Goal: Task Accomplishment & Management: Complete application form

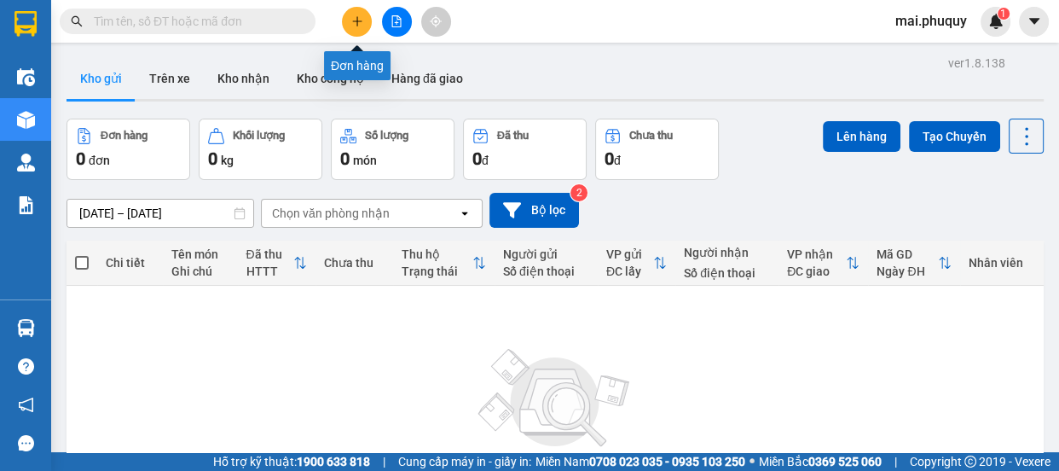
click at [370, 22] on button at bounding box center [357, 22] width 30 height 30
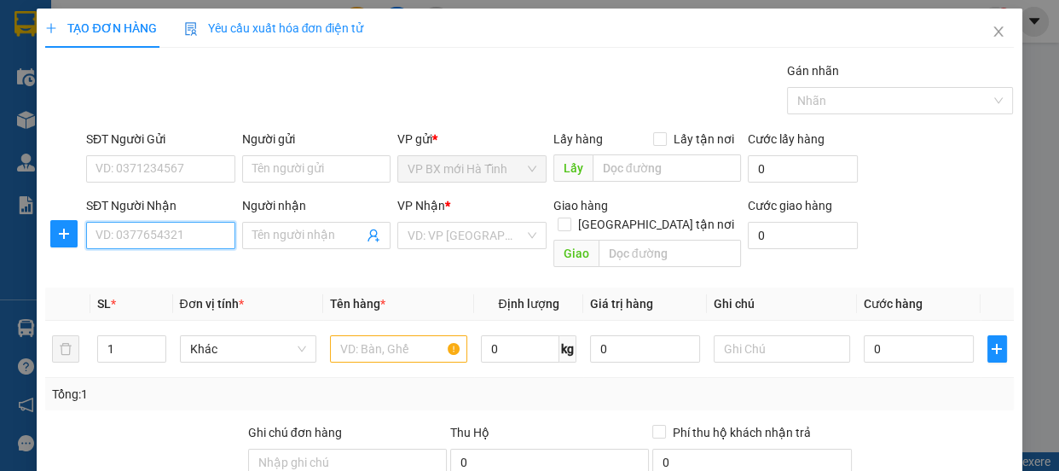
click at [135, 234] on input "SĐT Người Nhận" at bounding box center [160, 235] width 149 height 27
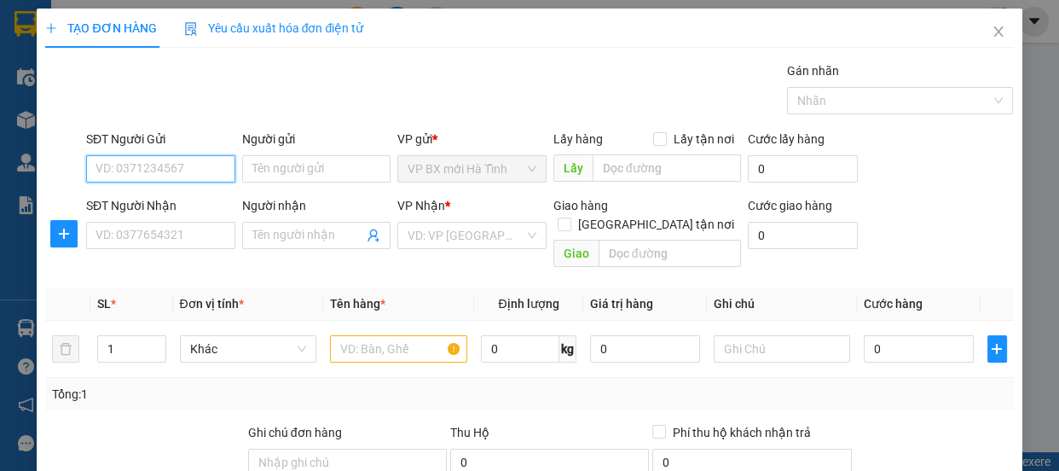
click at [142, 162] on input "SĐT Người Gửi" at bounding box center [160, 168] width 149 height 27
type input "0985657690"
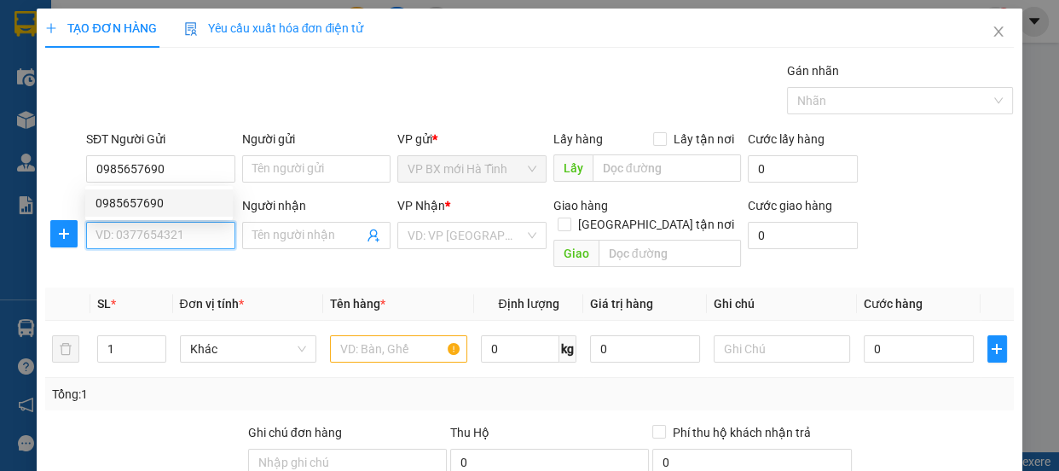
click at [135, 229] on input "SĐT Người Nhận" at bounding box center [160, 235] width 149 height 27
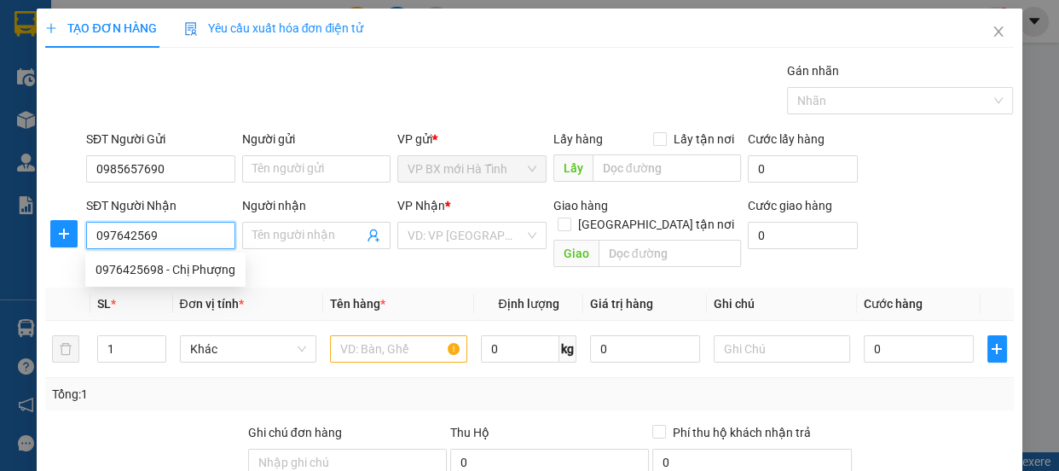
type input "0976425698"
click at [208, 278] on div "0976425698 - Chị Phượng" at bounding box center [166, 269] width 140 height 19
type input "Chị Phượng"
type input "0976425698"
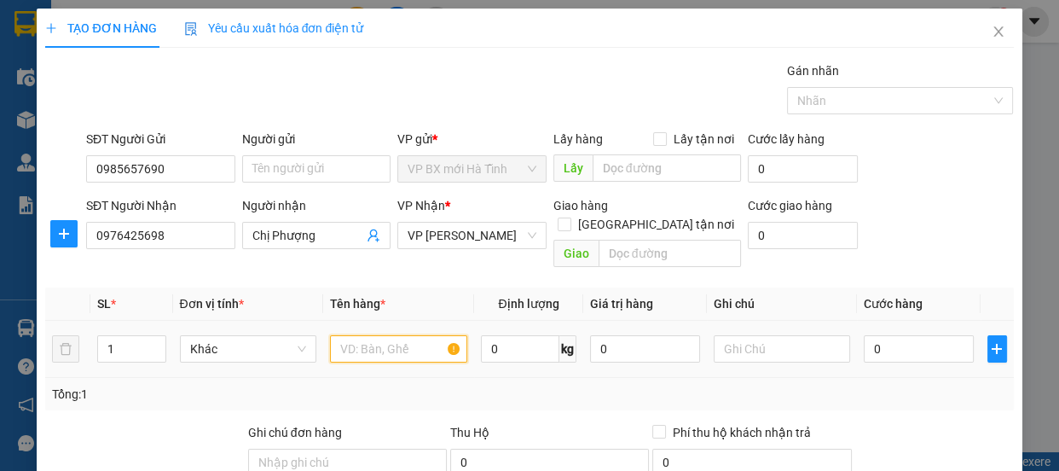
click at [397, 335] on input "text" at bounding box center [398, 348] width 137 height 27
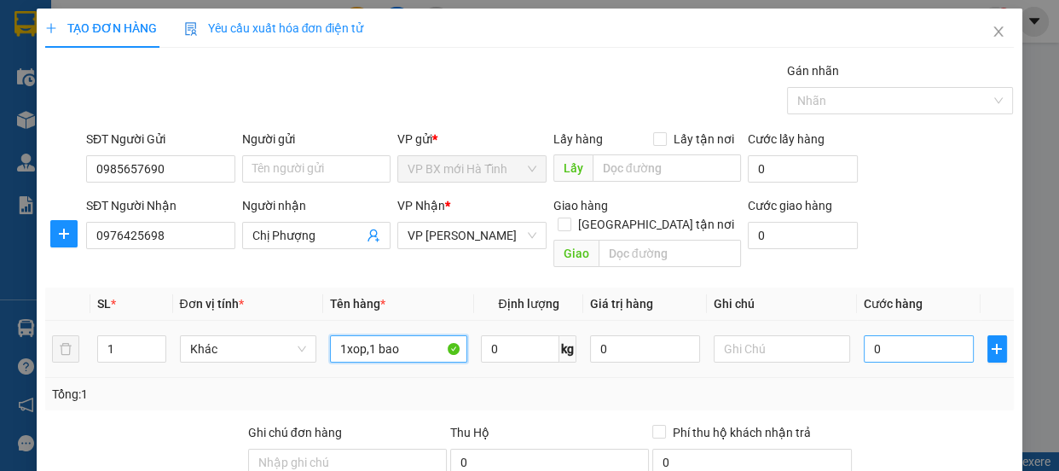
type input "1xop,1 bao"
click at [889, 335] on input "0" at bounding box center [919, 348] width 110 height 27
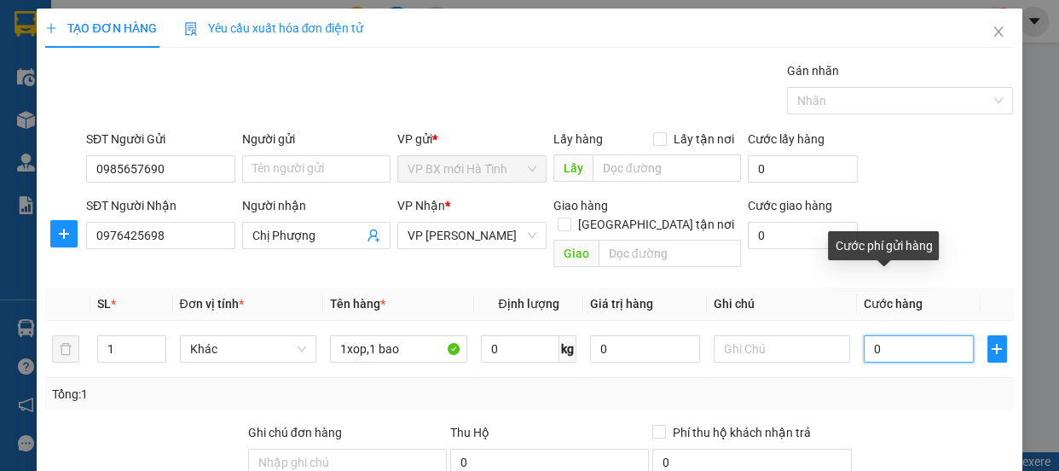
type input "6"
type input "60"
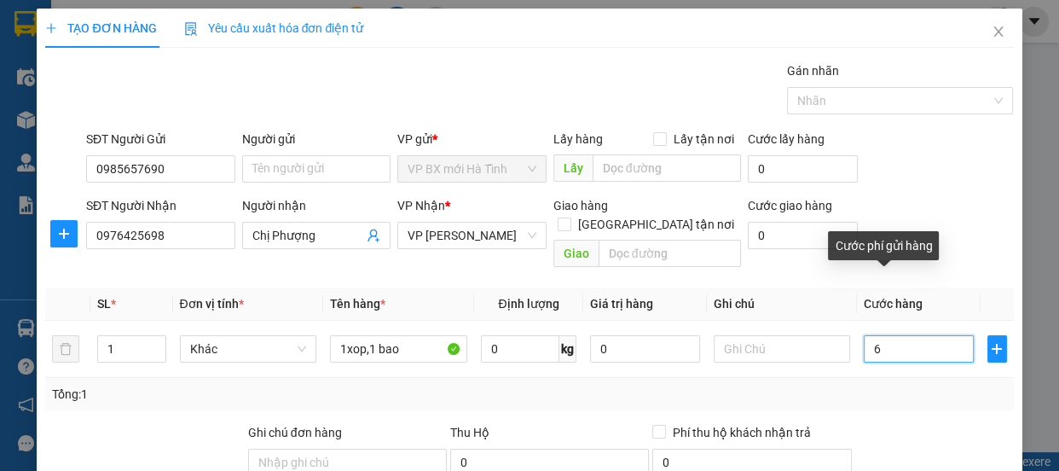
type input "60"
type input "600"
type input "6.000"
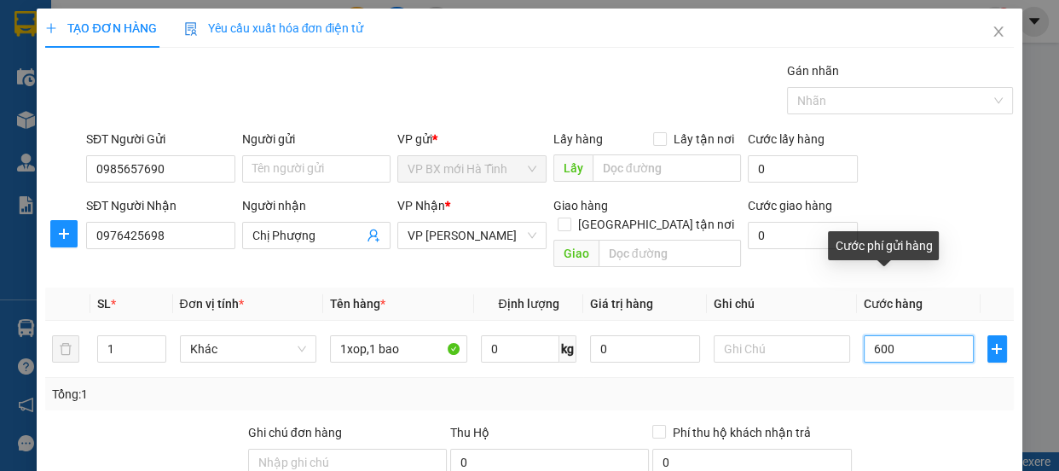
type input "6.000"
type input "60.000"
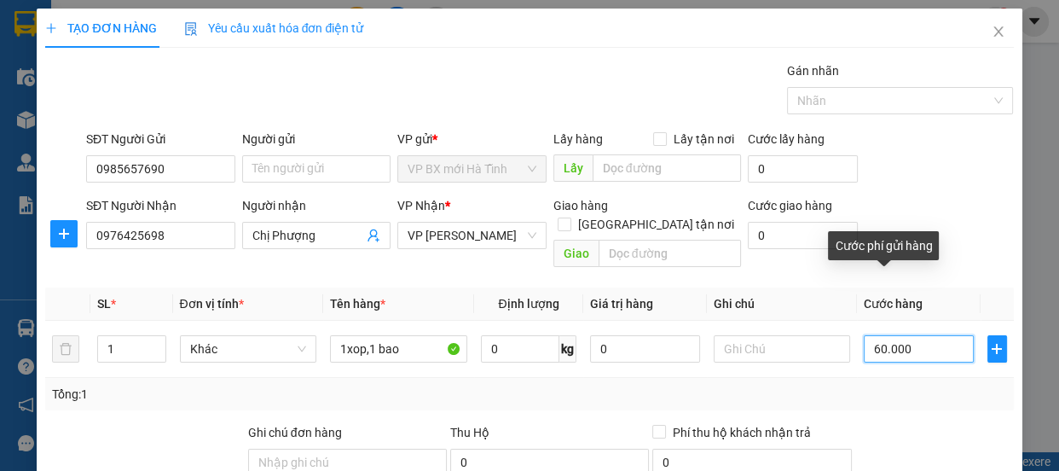
scroll to position [212, 0]
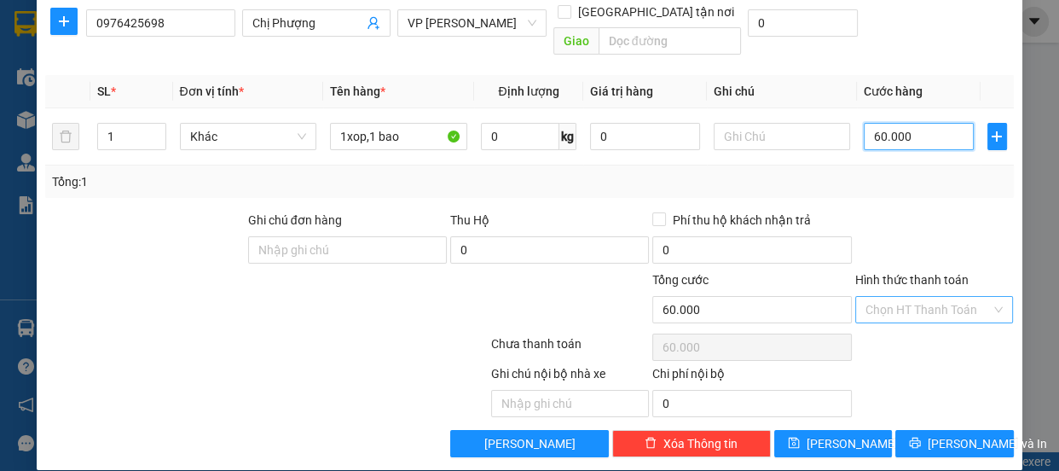
type input "60.000"
click at [978, 297] on input "Hình thức thanh toán" at bounding box center [929, 310] width 126 height 26
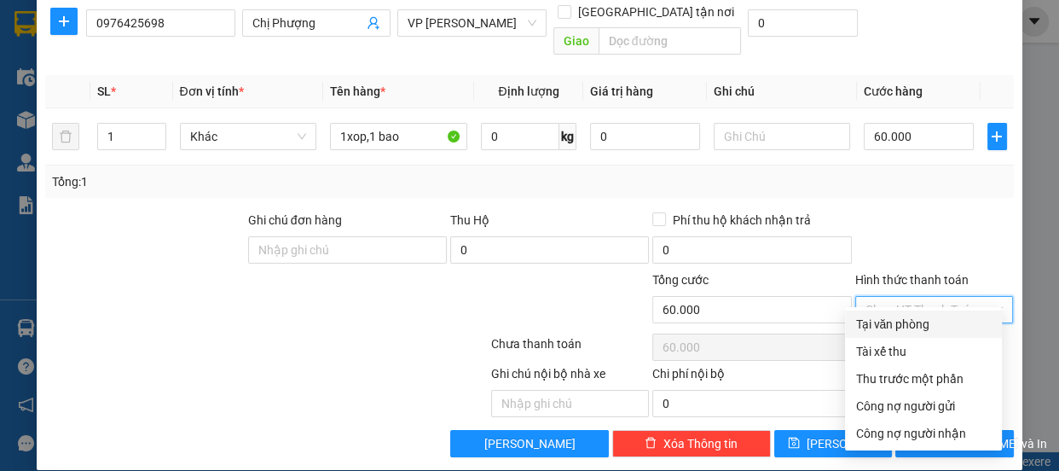
click at [904, 327] on div "Tại văn phòng" at bounding box center [923, 324] width 136 height 19
type input "0"
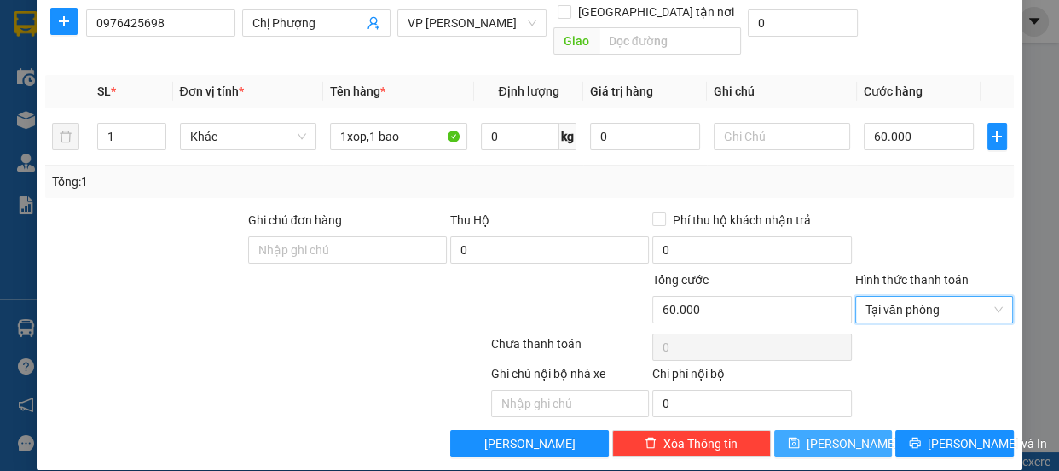
click at [798, 430] on button "[PERSON_NAME]" at bounding box center [833, 443] width 118 height 27
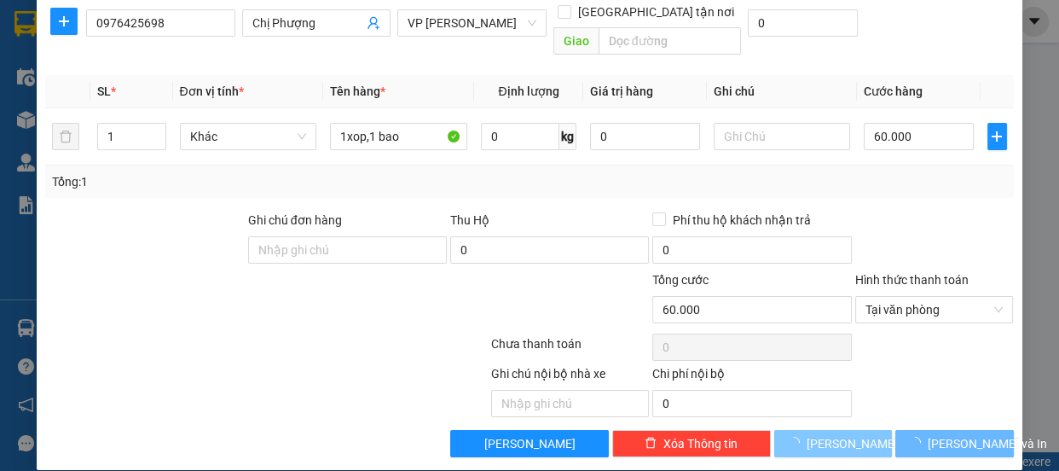
type input "0"
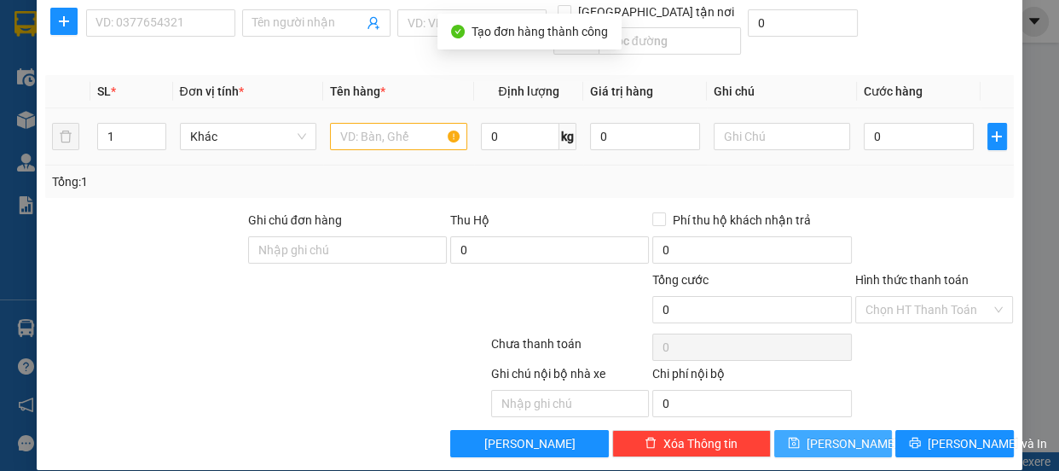
scroll to position [0, 0]
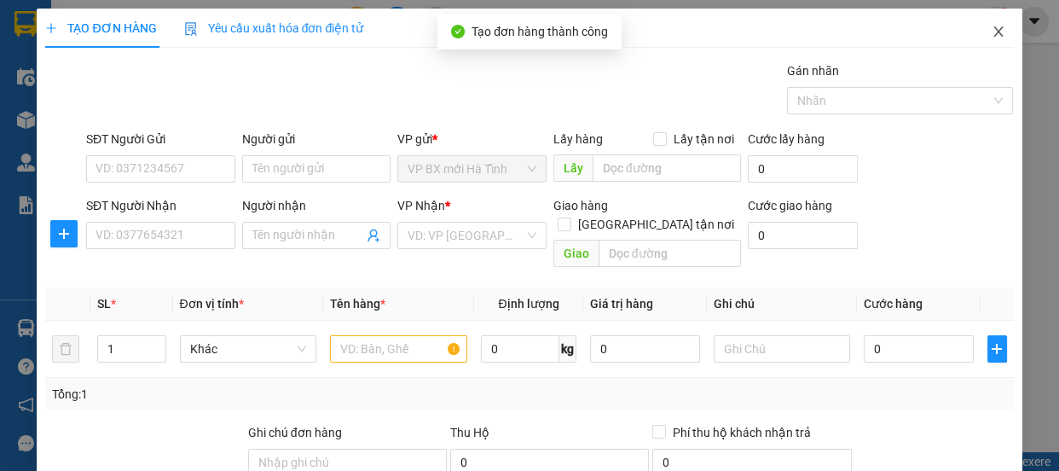
click at [981, 24] on span "Close" at bounding box center [999, 33] width 48 height 48
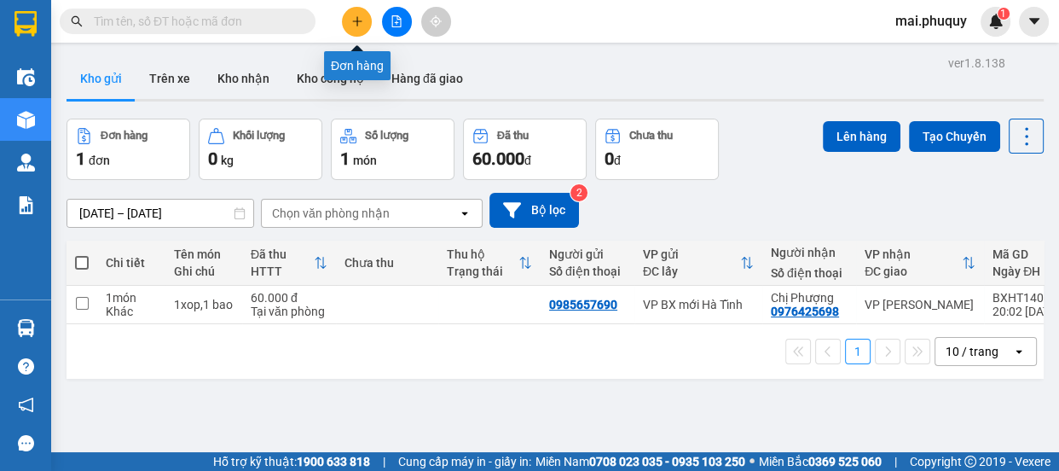
click at [356, 27] on button at bounding box center [357, 22] width 30 height 30
click at [354, 16] on icon "plus" at bounding box center [357, 21] width 12 height 12
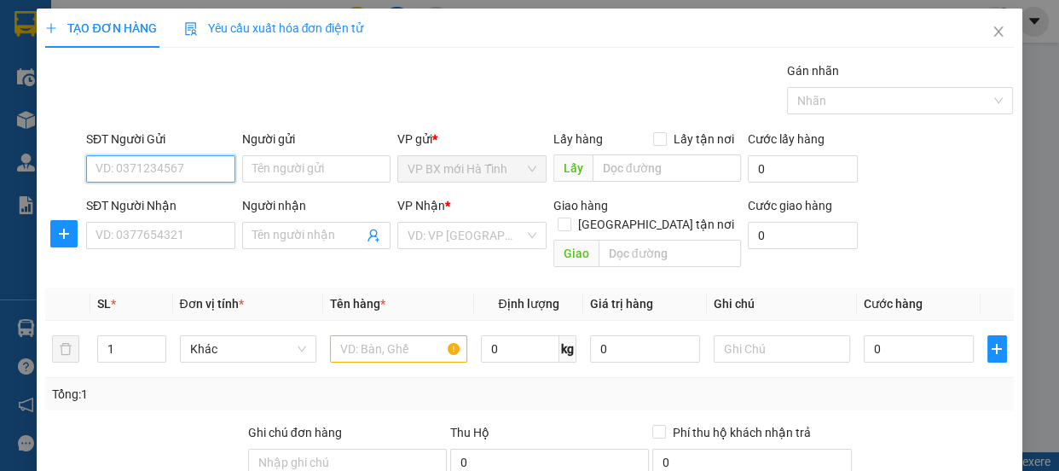
click at [106, 170] on input "SĐT Người Gửi" at bounding box center [160, 168] width 149 height 27
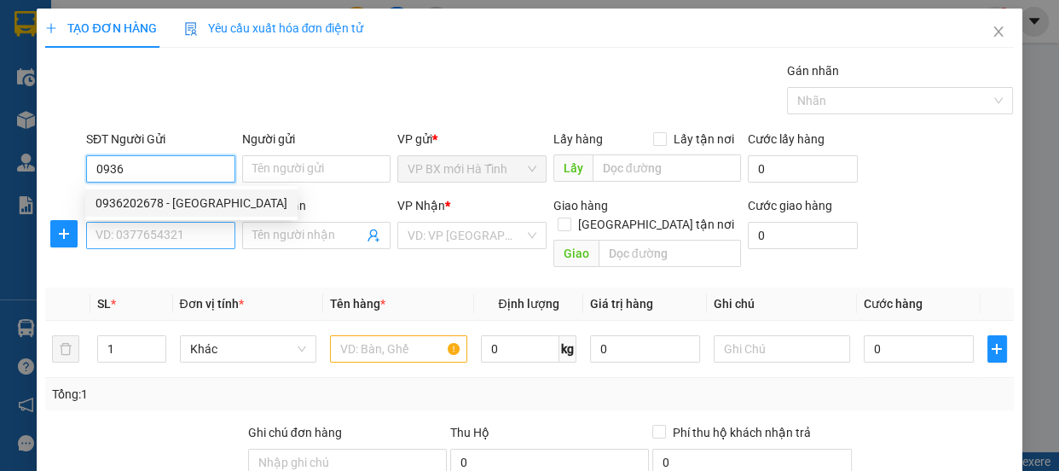
type input "0936"
click at [114, 227] on input "SĐT Người Nhận" at bounding box center [160, 235] width 149 height 27
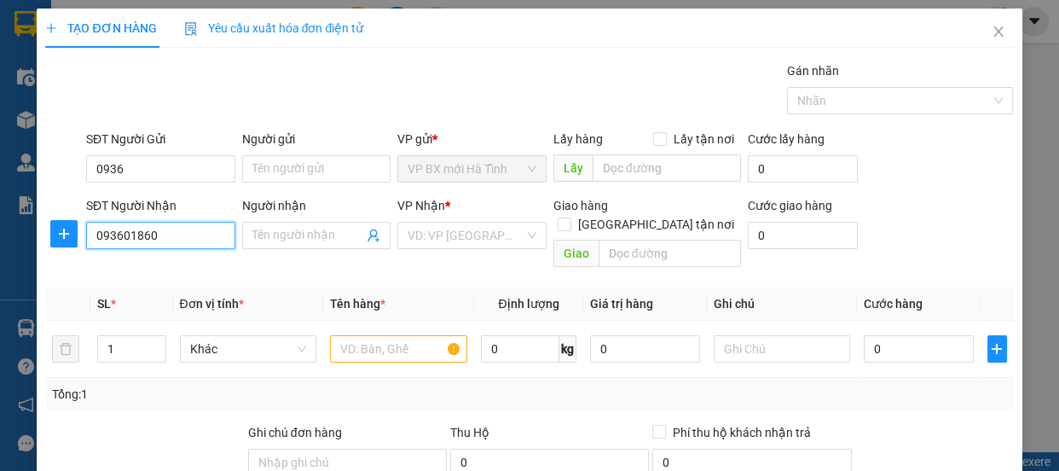
type input "0936018605"
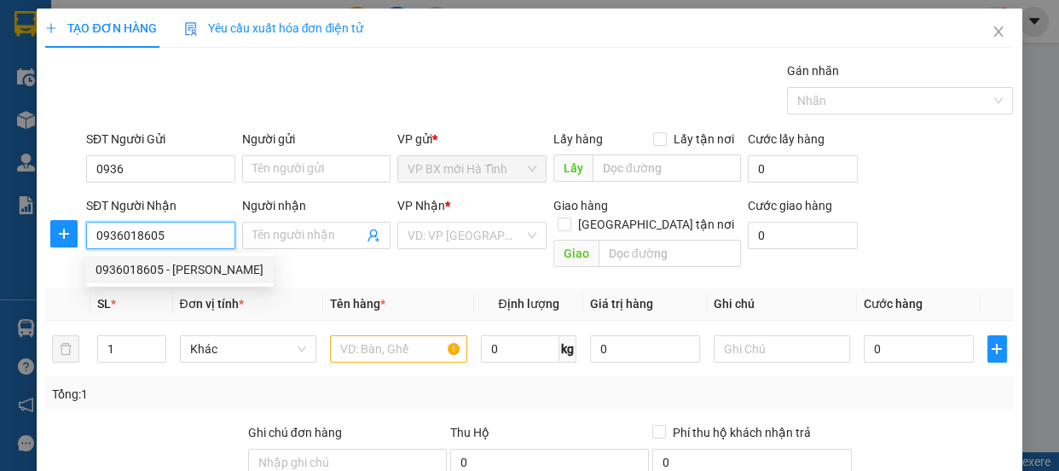
click at [148, 265] on div "0936018605 - Đỗ Hằng" at bounding box center [180, 269] width 168 height 19
type input "Đỗ Hằng"
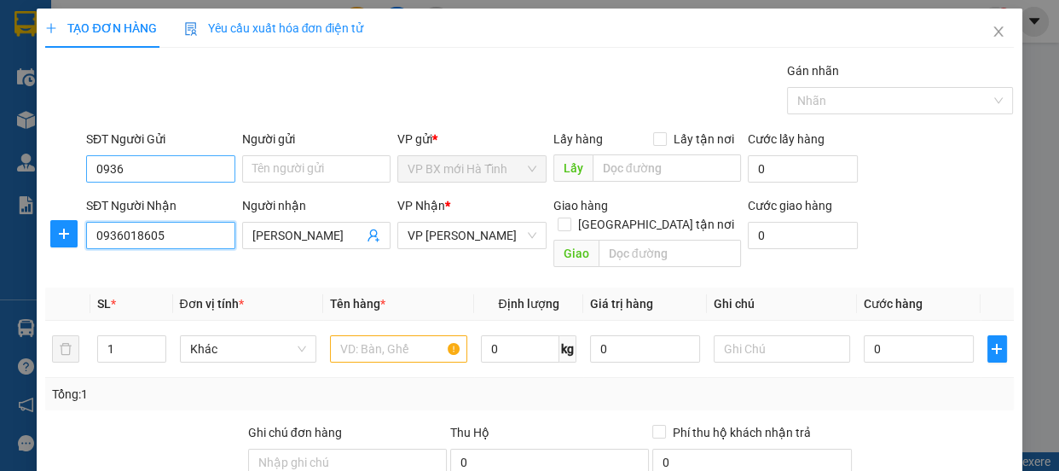
type input "0936018605"
drag, startPoint x: 145, startPoint y: 171, endPoint x: 61, endPoint y: 166, distance: 84.5
click at [61, 166] on div "SĐT Người Gửi 0936 0936 Người gửi Tên người gửi VP gửi * VP BX mới Hà Tĩnh Lấy …" at bounding box center [528, 160] width 971 height 60
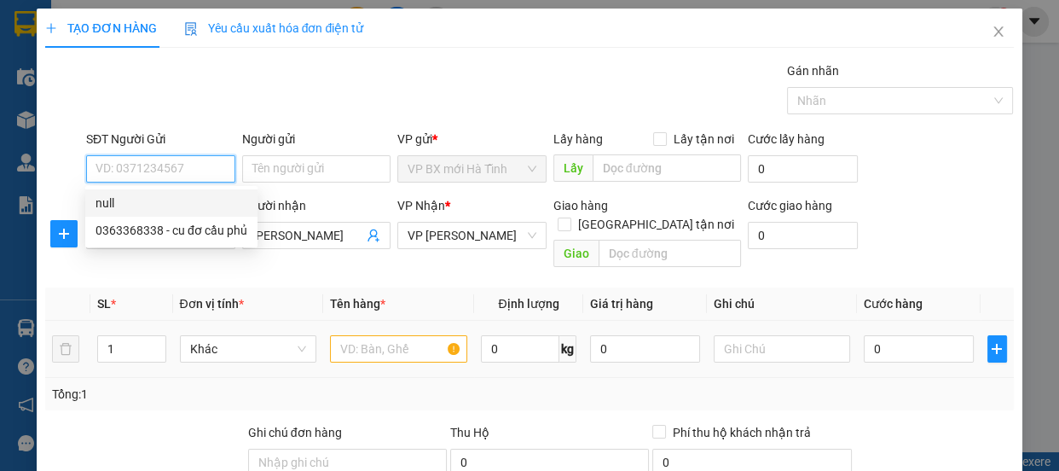
scroll to position [212, 0]
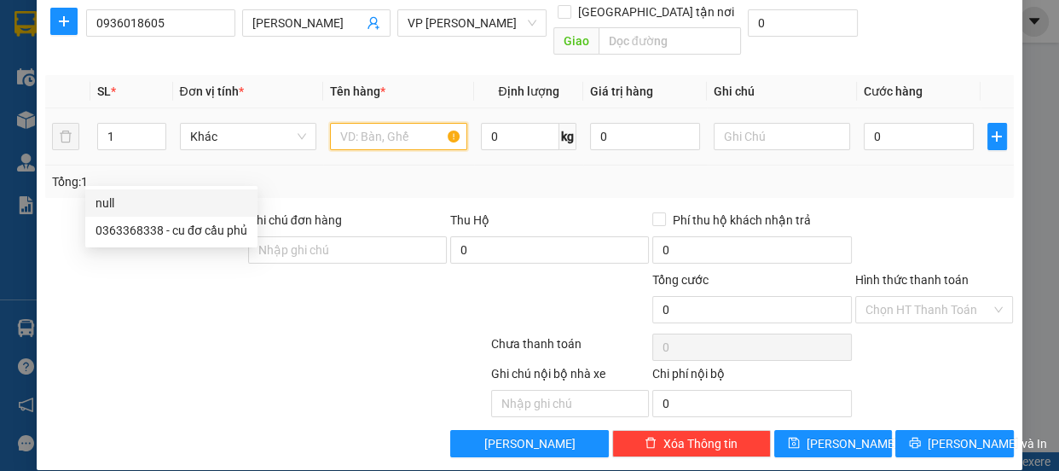
click at [350, 123] on input "text" at bounding box center [398, 136] width 137 height 27
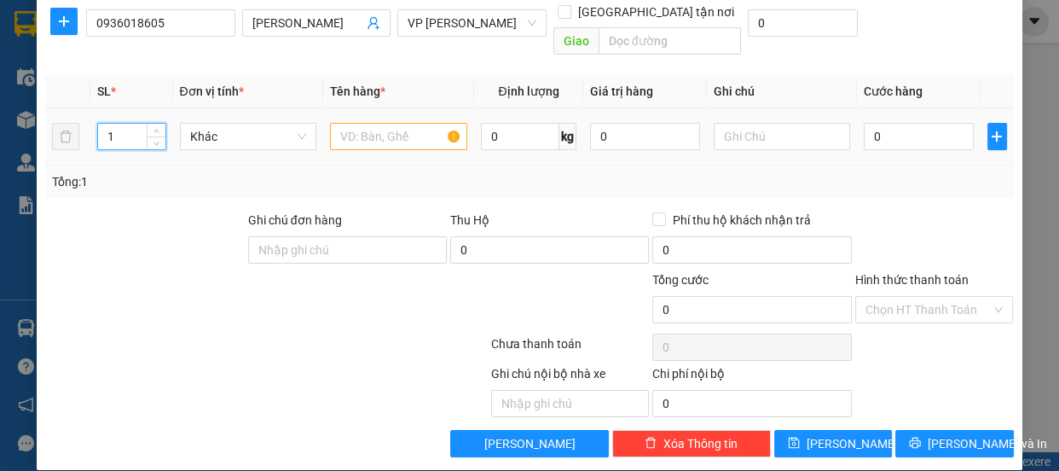
drag, startPoint x: 117, startPoint y: 118, endPoint x: 48, endPoint y: 119, distance: 69.1
click at [48, 119] on tr "1 Khác 0 kg 0 0" at bounding box center [529, 136] width 968 height 57
type input "2"
click at [374, 123] on input "text" at bounding box center [398, 136] width 137 height 27
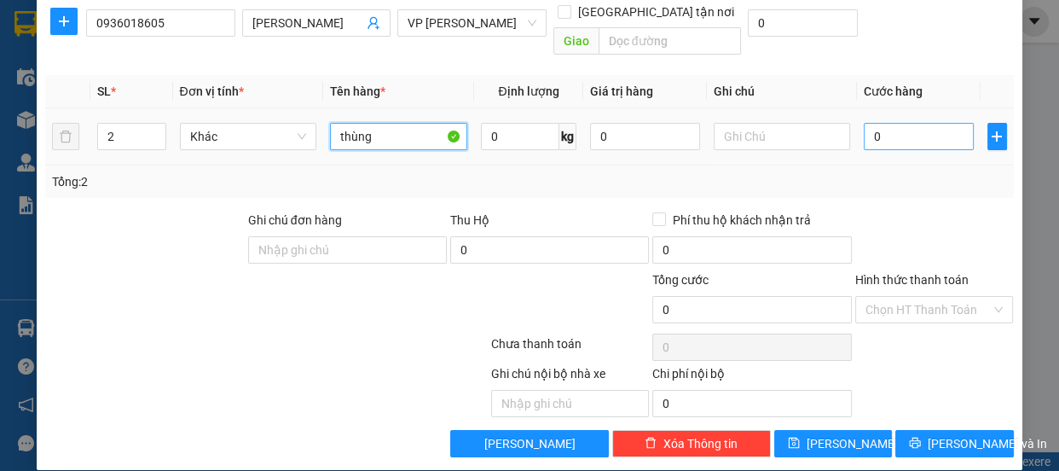
type input "thùng"
click at [886, 123] on input "0" at bounding box center [919, 136] width 110 height 27
type input "1"
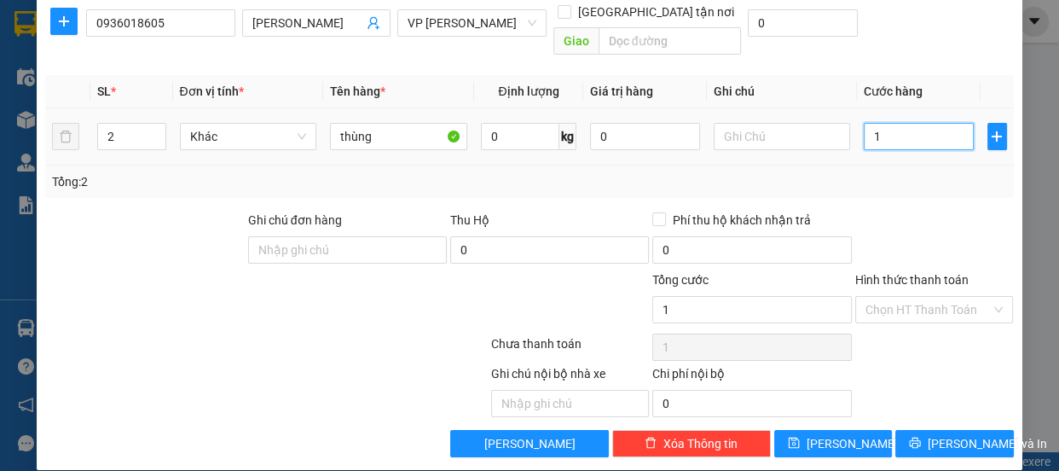
type input "10"
type input "100"
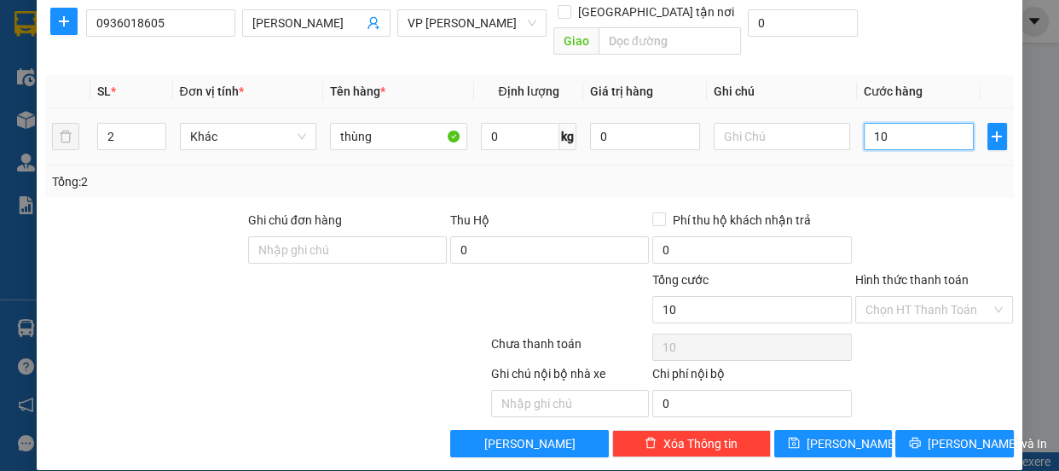
type input "100"
type input "1.000"
type input "10.000"
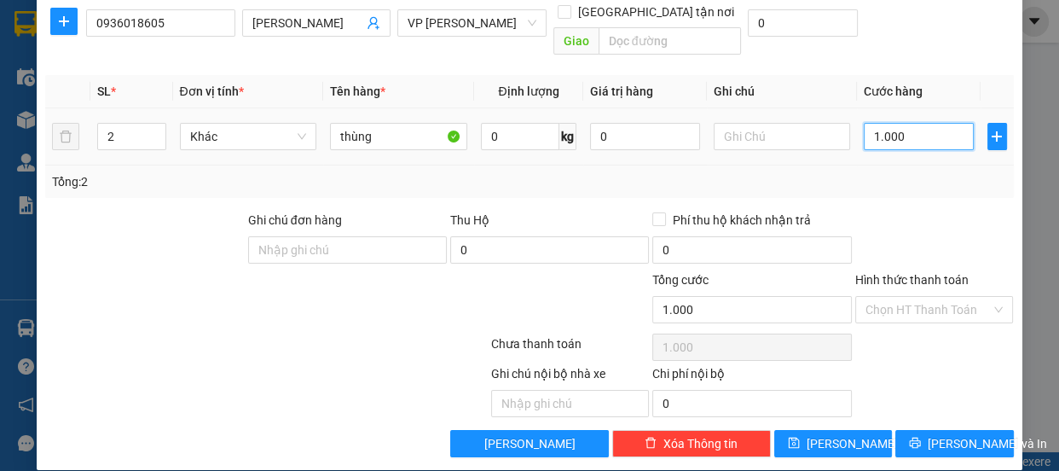
type input "10.000"
type input "100.000"
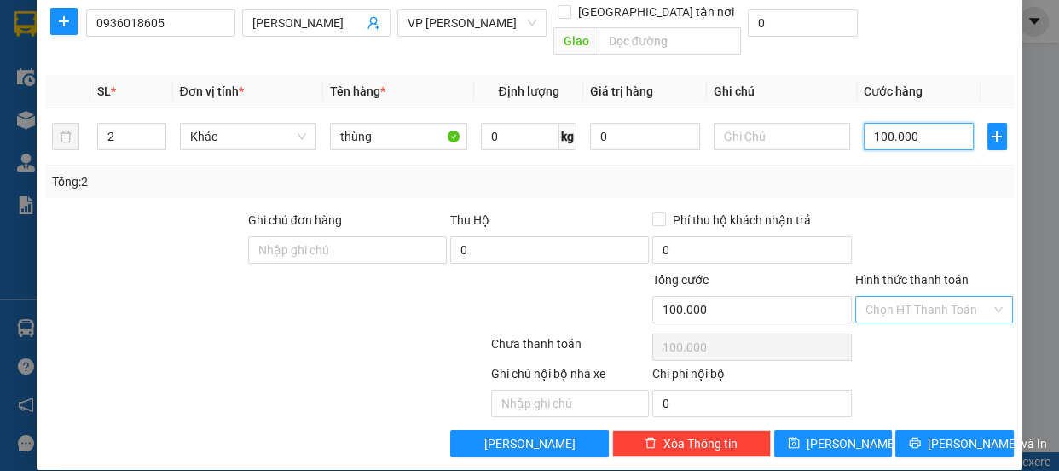
type input "100.000"
click at [905, 297] on input "Hình thức thanh toán" at bounding box center [929, 310] width 126 height 26
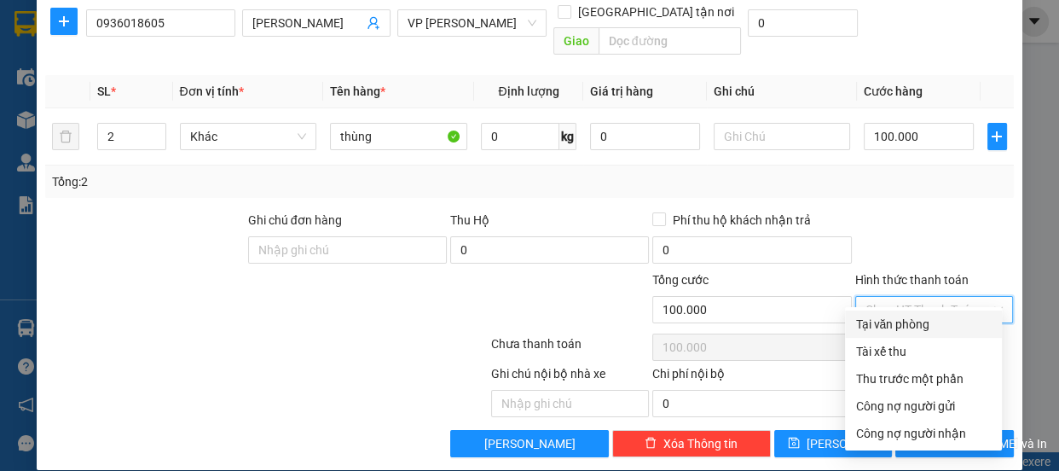
click at [893, 321] on div "Tại văn phòng" at bounding box center [923, 324] width 136 height 19
type input "0"
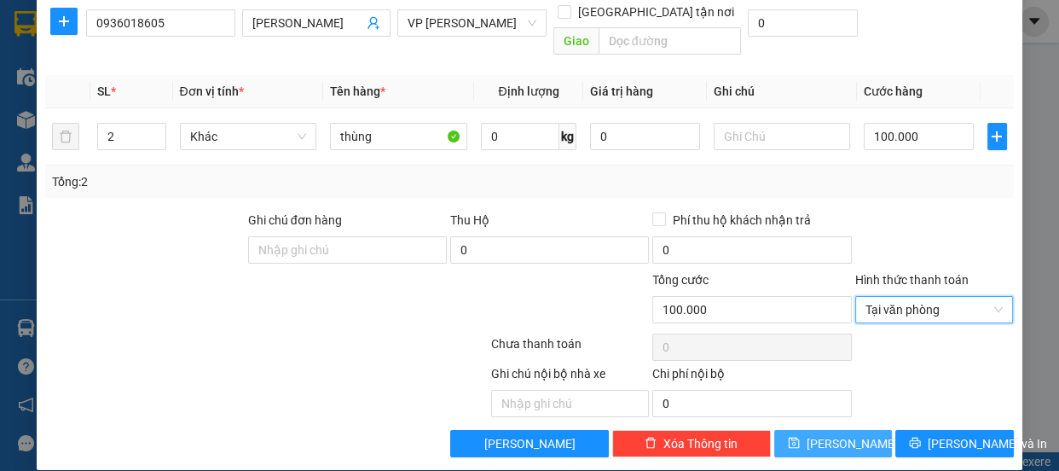
drag, startPoint x: 827, startPoint y: 434, endPoint x: 848, endPoint y: 422, distance: 24.4
click at [827, 434] on button "[PERSON_NAME]" at bounding box center [833, 443] width 118 height 27
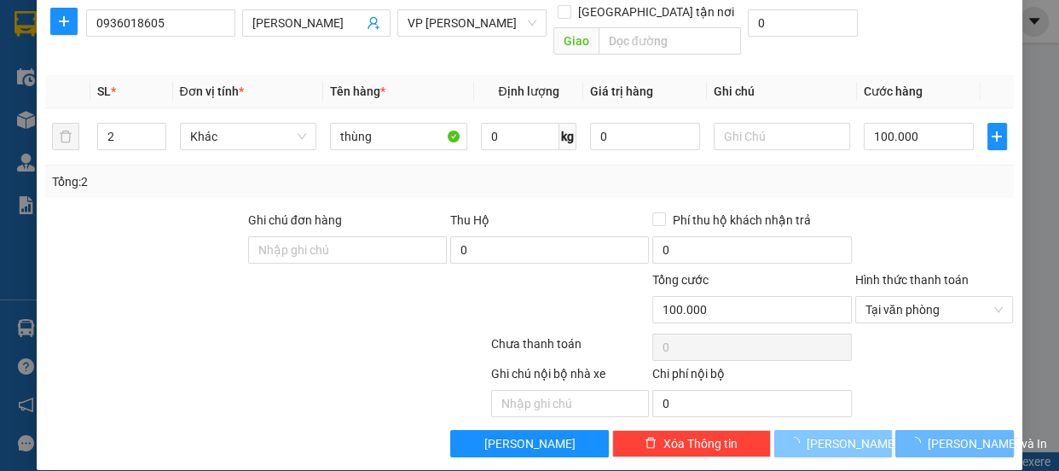
type input "1"
type input "0"
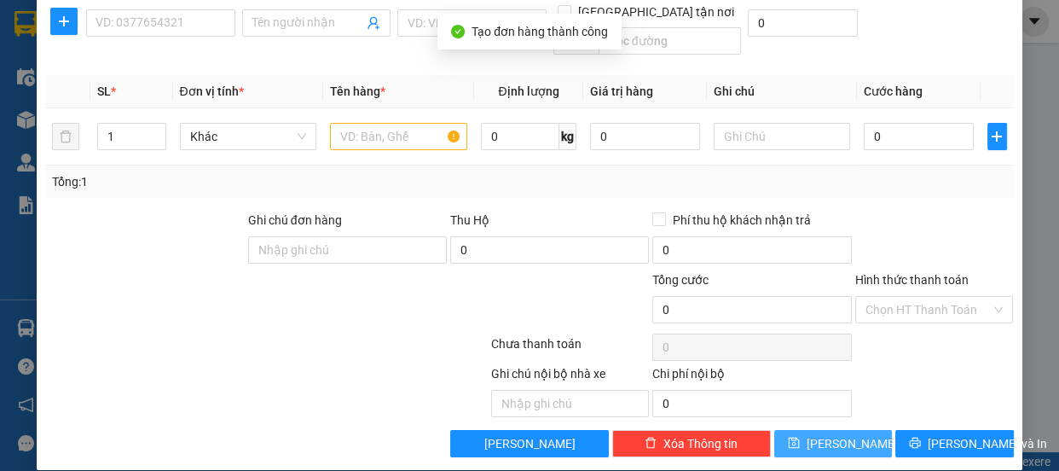
click at [831, 434] on span "[PERSON_NAME]" at bounding box center [852, 443] width 91 height 19
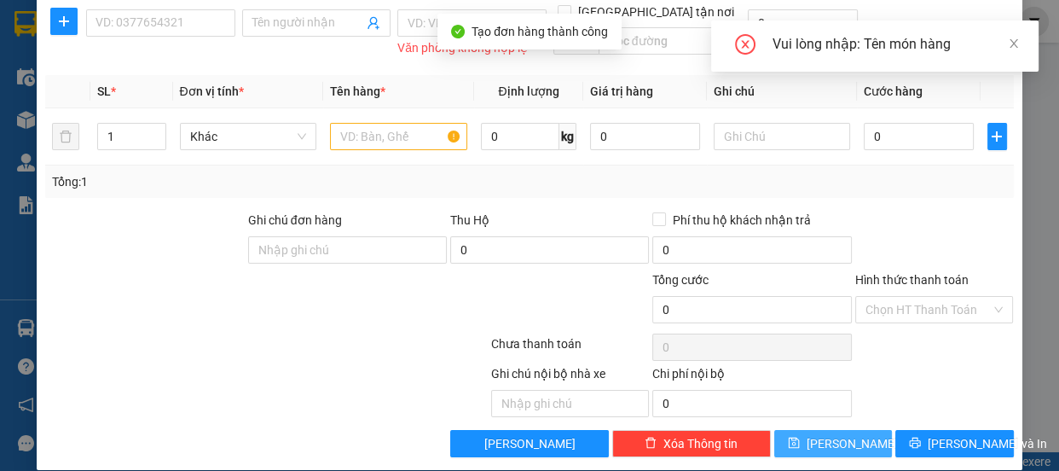
scroll to position [0, 0]
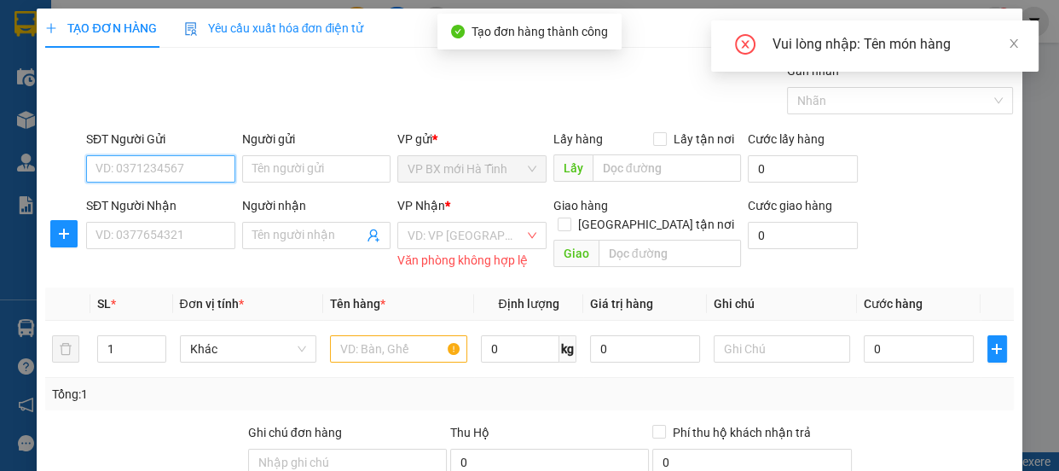
click at [117, 175] on input "SĐT Người Gửi" at bounding box center [160, 168] width 149 height 27
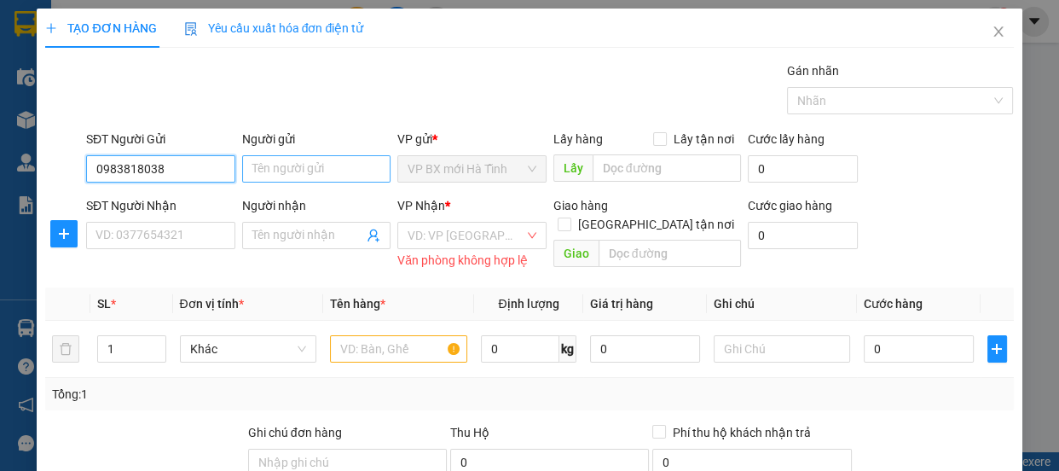
type input "0983818038"
drag, startPoint x: 256, startPoint y: 164, endPoint x: 245, endPoint y: 174, distance: 15.1
click at [256, 165] on input "Người gửi" at bounding box center [316, 168] width 149 height 27
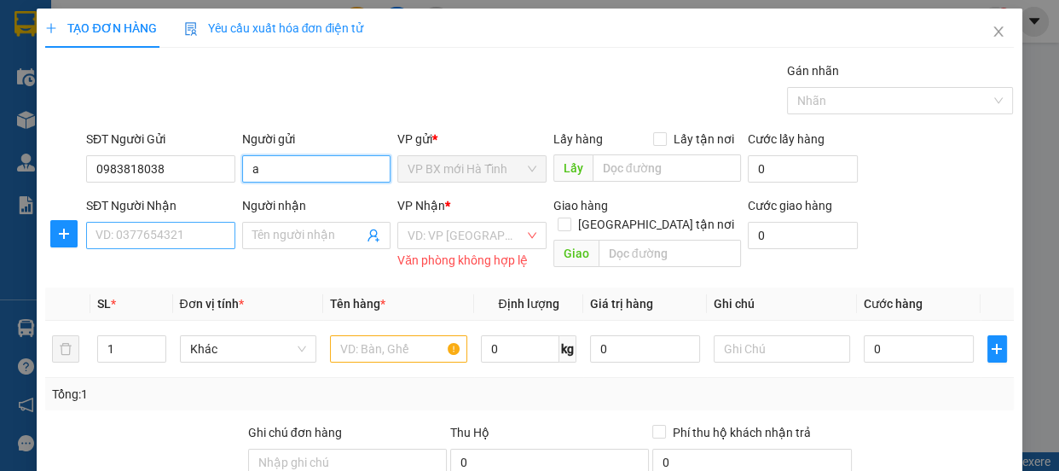
type input "a"
click at [119, 222] on input "SĐT Người Nhận" at bounding box center [160, 235] width 149 height 27
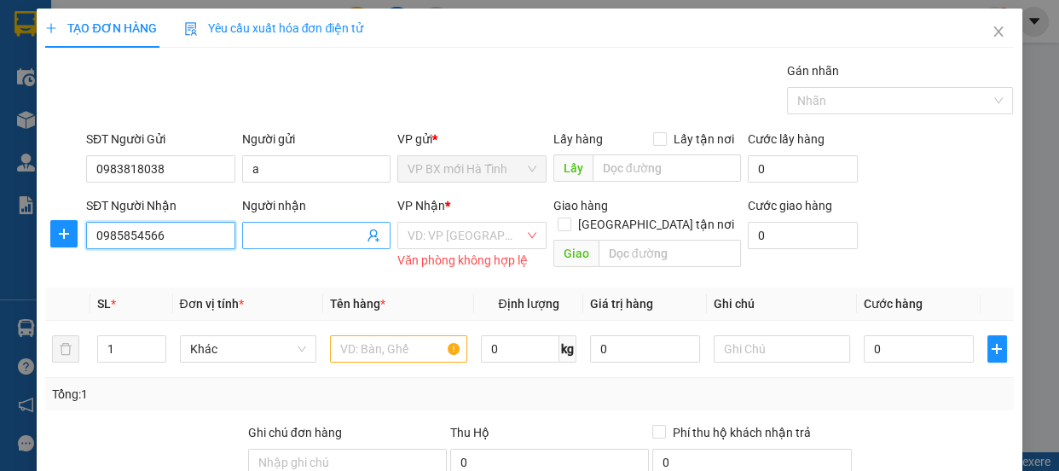
type input "0985854566"
click at [301, 239] on input "Người nhận" at bounding box center [308, 235] width 112 height 19
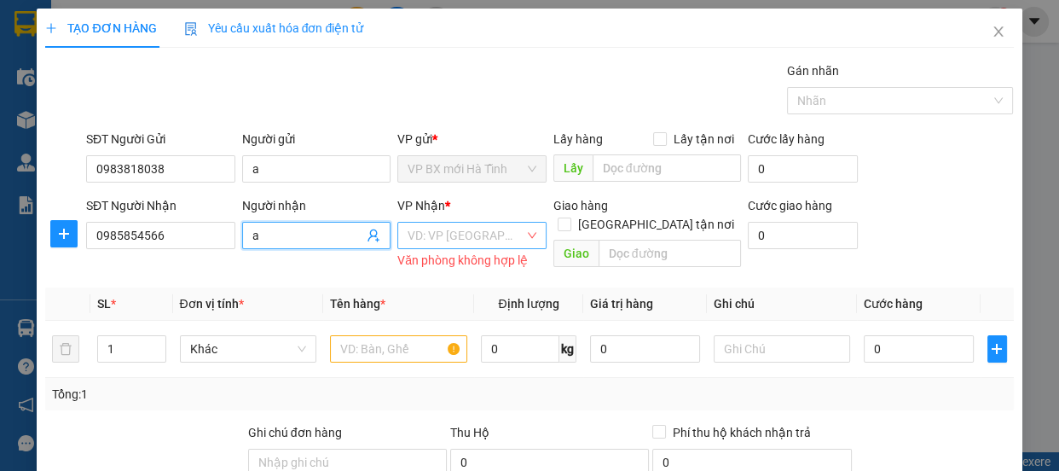
type input "a"
click at [430, 237] on input "search" at bounding box center [466, 236] width 117 height 26
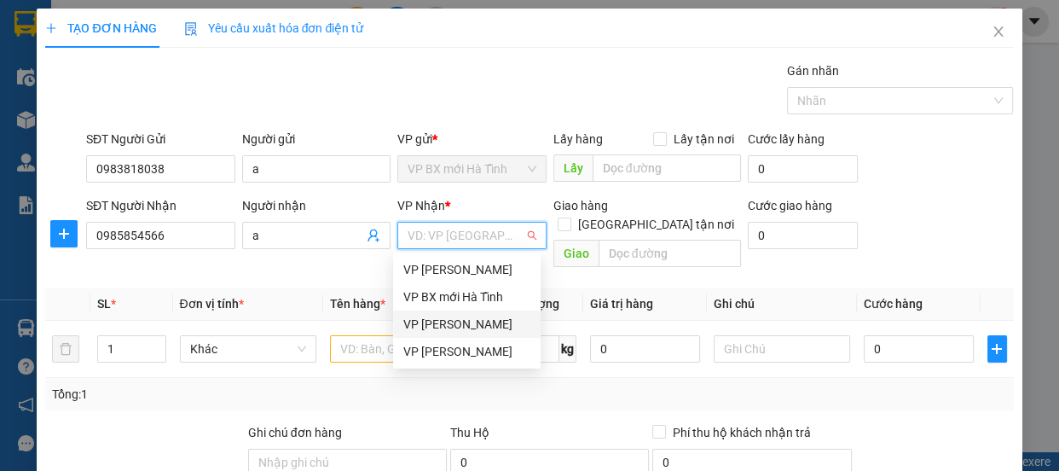
drag, startPoint x: 451, startPoint y: 326, endPoint x: 573, endPoint y: 275, distance: 131.9
click at [454, 324] on div "VP [PERSON_NAME]" at bounding box center [466, 324] width 127 height 19
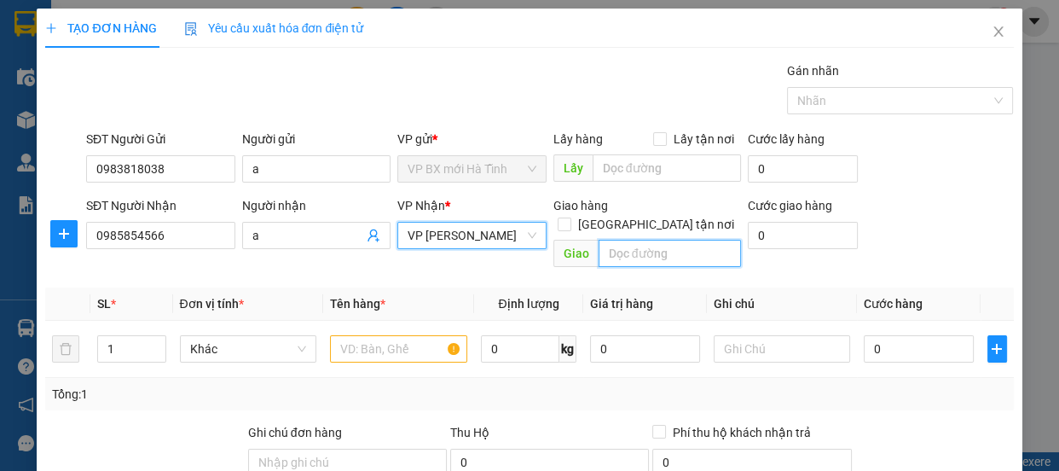
click at [664, 242] on input "text" at bounding box center [670, 253] width 142 height 27
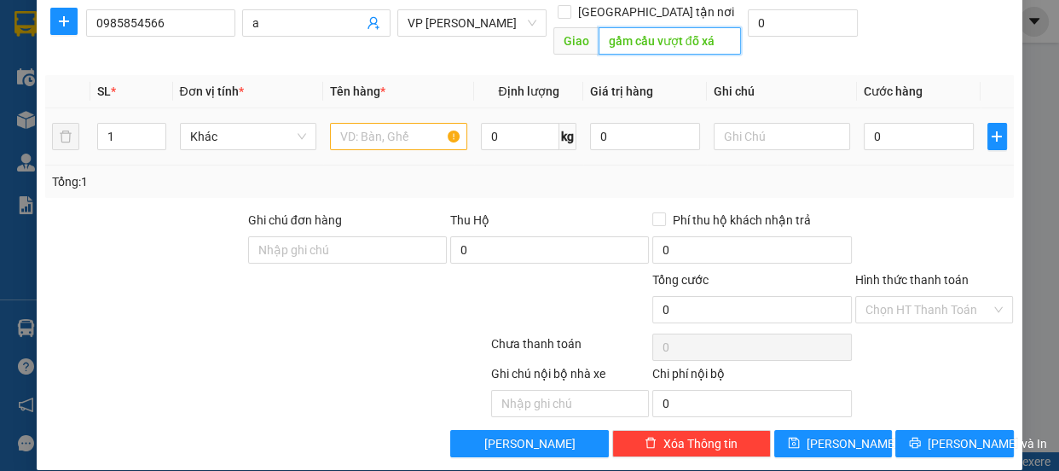
type input "gầm cầu vượt đỗ xá"
click at [344, 127] on input "text" at bounding box center [398, 136] width 137 height 27
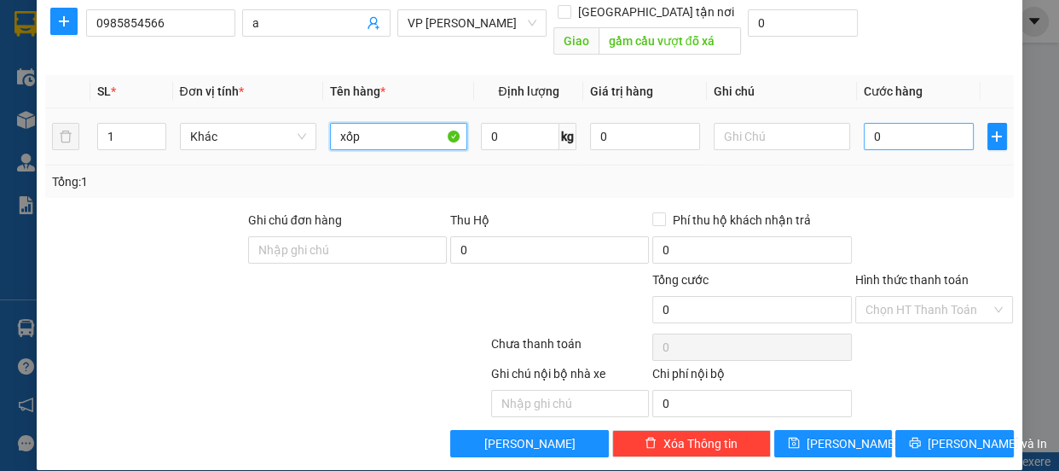
type input "xốp"
click at [864, 123] on input "0" at bounding box center [919, 136] width 110 height 27
type input "5"
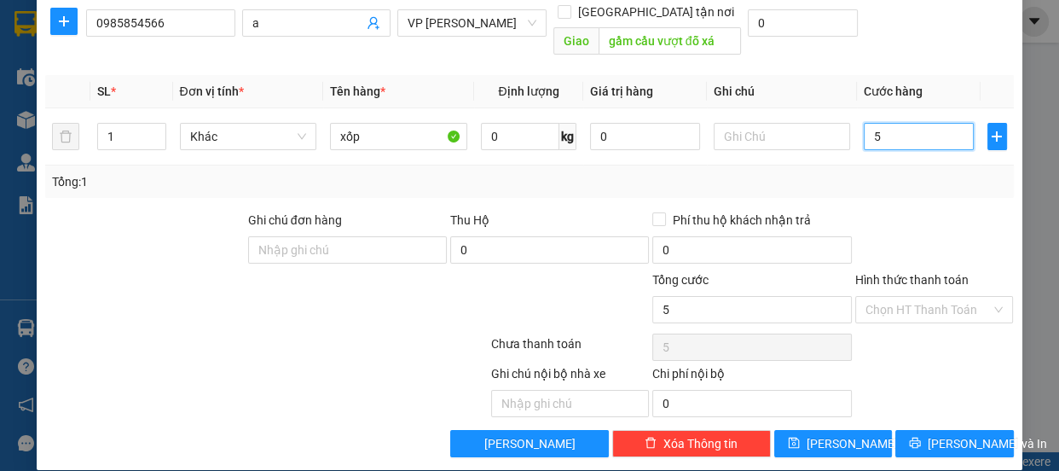
type input "50"
type input "500"
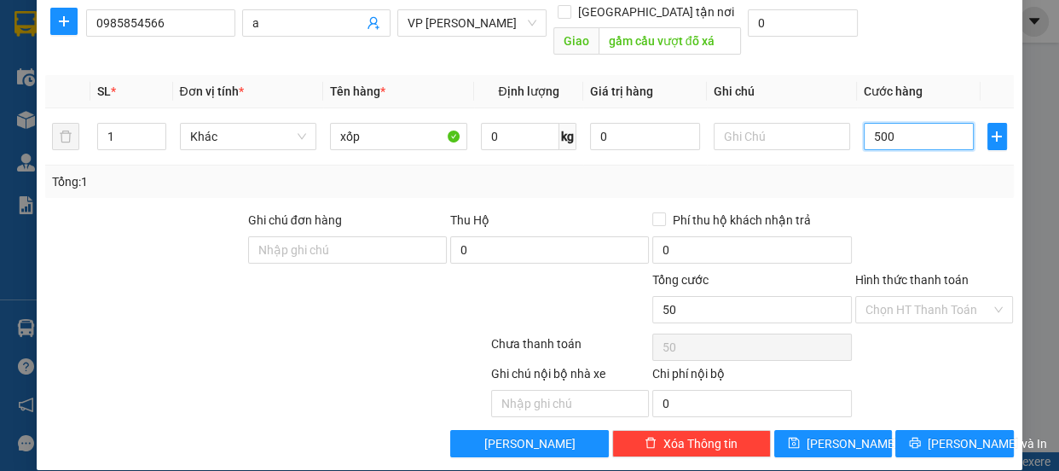
type input "500"
type input "5.000"
type input "50.000"
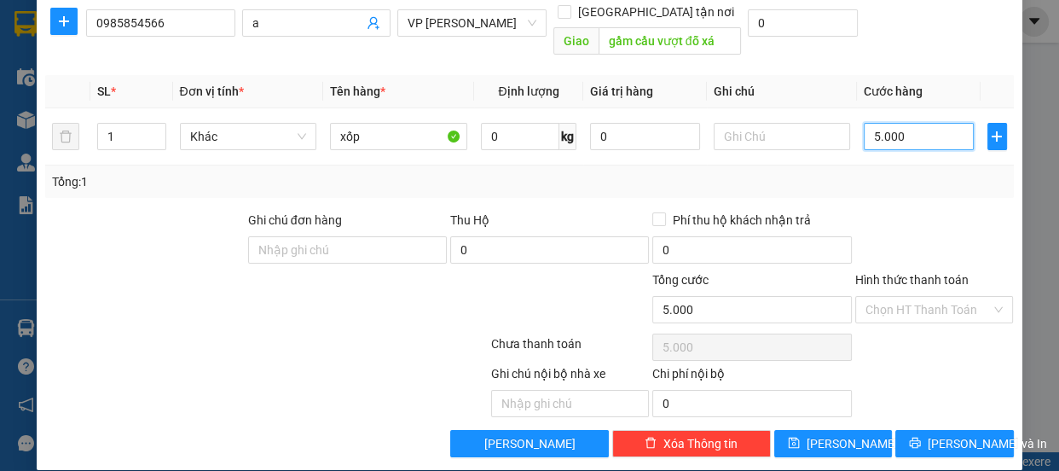
type input "50.000"
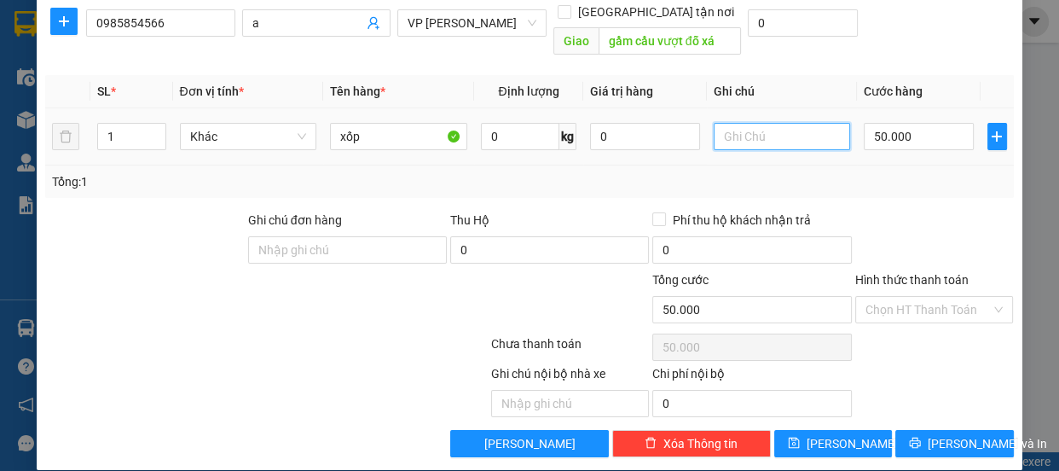
click at [716, 123] on input "text" at bounding box center [782, 136] width 137 height 27
type input "Hàng quay đầu ch 9h50"
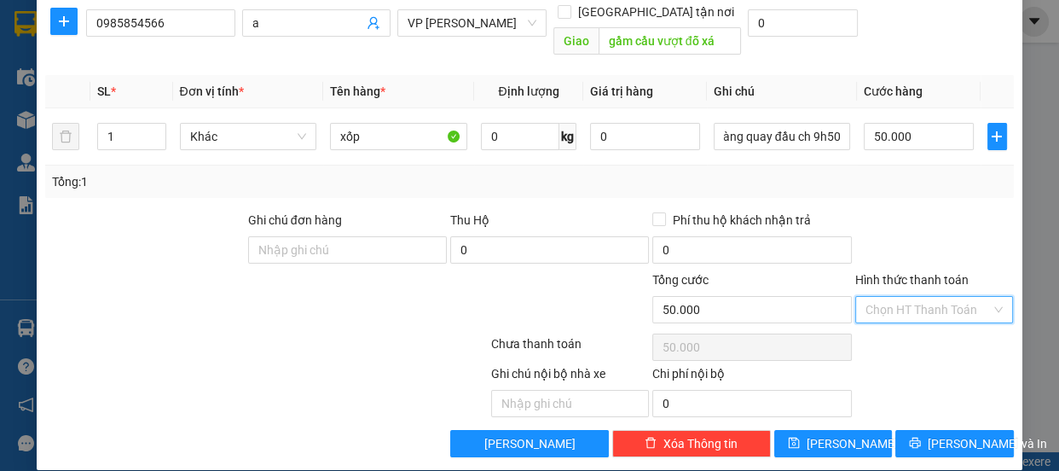
scroll to position [0, 0]
click at [876, 297] on input "Hình thức thanh toán" at bounding box center [929, 310] width 126 height 26
click at [779, 330] on div "50.000" at bounding box center [751, 347] width 199 height 34
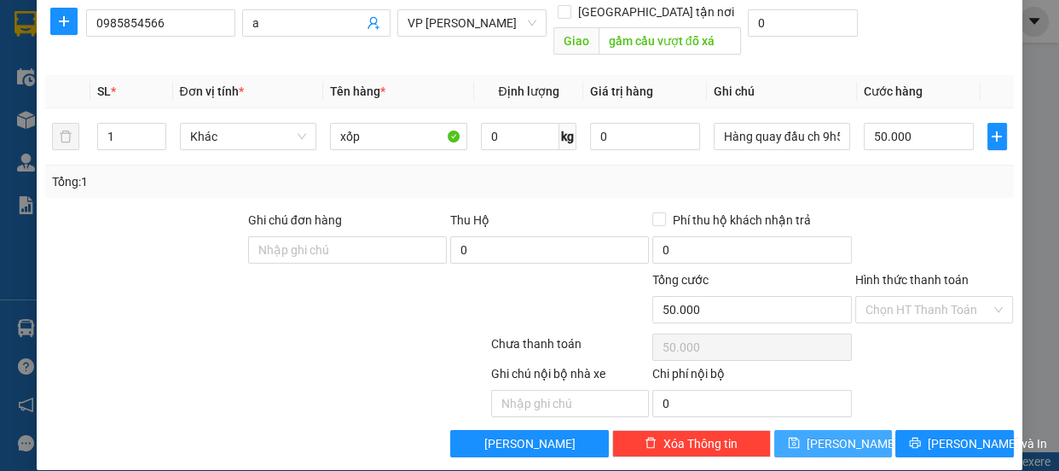
click at [800, 437] on icon "save" at bounding box center [794, 443] width 12 height 12
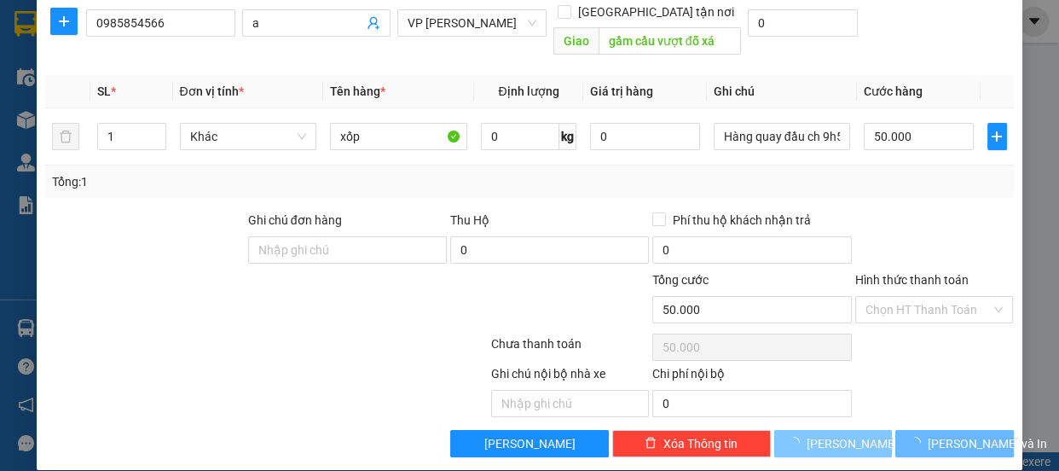
type input "0"
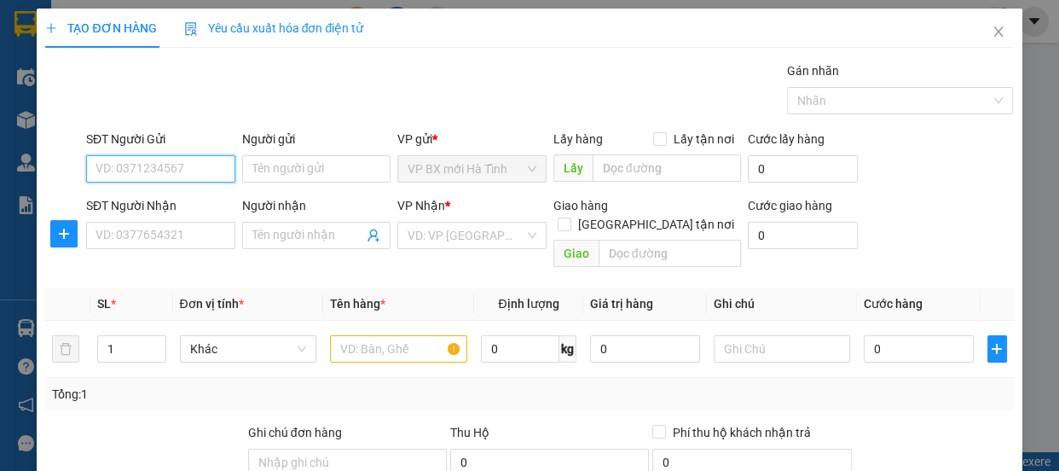
drag, startPoint x: 130, startPoint y: 161, endPoint x: 827, endPoint y: 417, distance: 742.9
click at [147, 164] on input "SĐT Người Gửi" at bounding box center [160, 168] width 149 height 27
type input "0977"
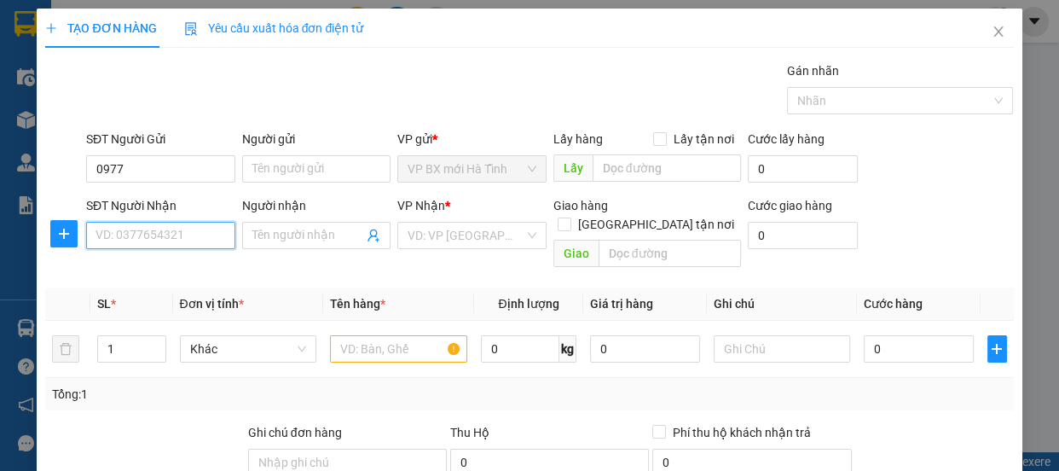
click at [136, 242] on input "SĐT Người Nhận" at bounding box center [160, 235] width 149 height 27
type input "0977540292"
click at [148, 266] on div "0977540292 - huy" at bounding box center [159, 269] width 127 height 19
type input "huy"
type input "cầu giẻ"
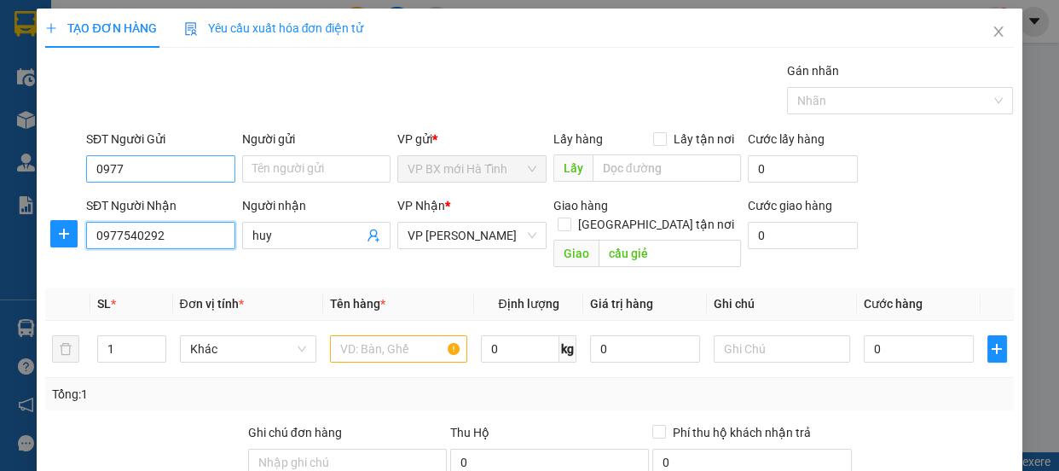
type input "0977540292"
drag, startPoint x: 128, startPoint y: 171, endPoint x: 33, endPoint y: 179, distance: 95.0
click at [47, 172] on div "SĐT Người Gửi 0977 0977 Người gửi Tên người gửi VP gửi * VP BX mới Hà Tĩnh Lấy …" at bounding box center [528, 160] width 971 height 60
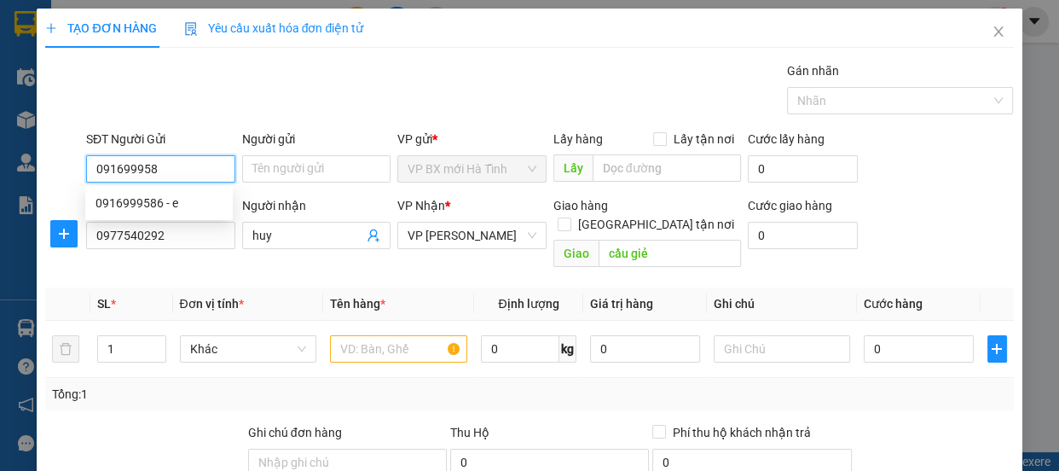
type input "0916999586"
click at [137, 206] on div "0916999586 - e" at bounding box center [159, 203] width 127 height 19
type input "e"
type input "0916999586"
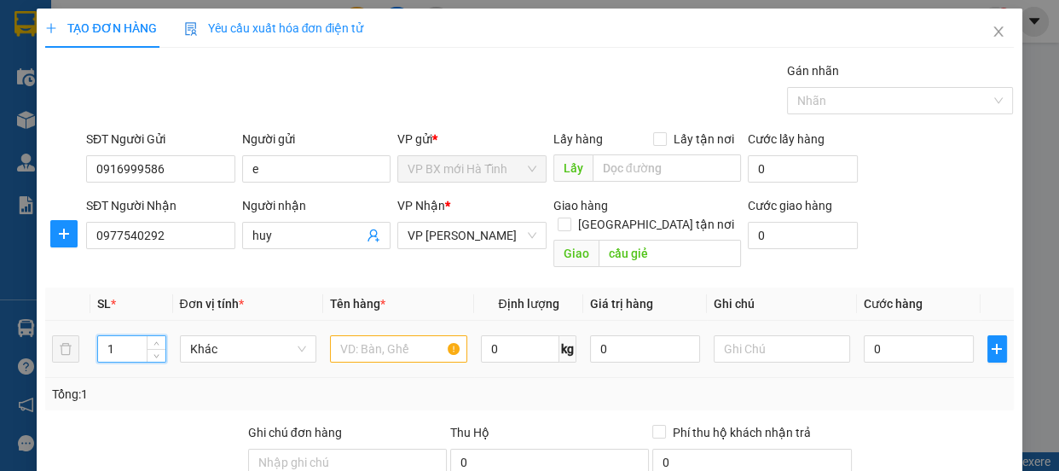
drag, startPoint x: 127, startPoint y: 328, endPoint x: 100, endPoint y: 322, distance: 27.9
click at [82, 328] on tr "1 Khác 0 kg 0 0" at bounding box center [529, 349] width 968 height 57
type input "5"
click at [370, 335] on input "text" at bounding box center [398, 348] width 137 height 27
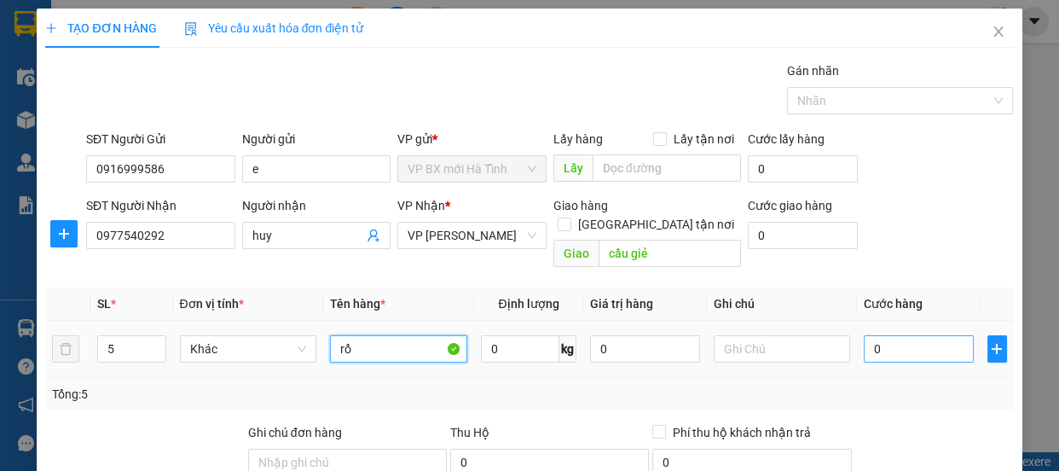
type input "rổ"
click at [869, 339] on input "0" at bounding box center [919, 348] width 110 height 27
type input "1"
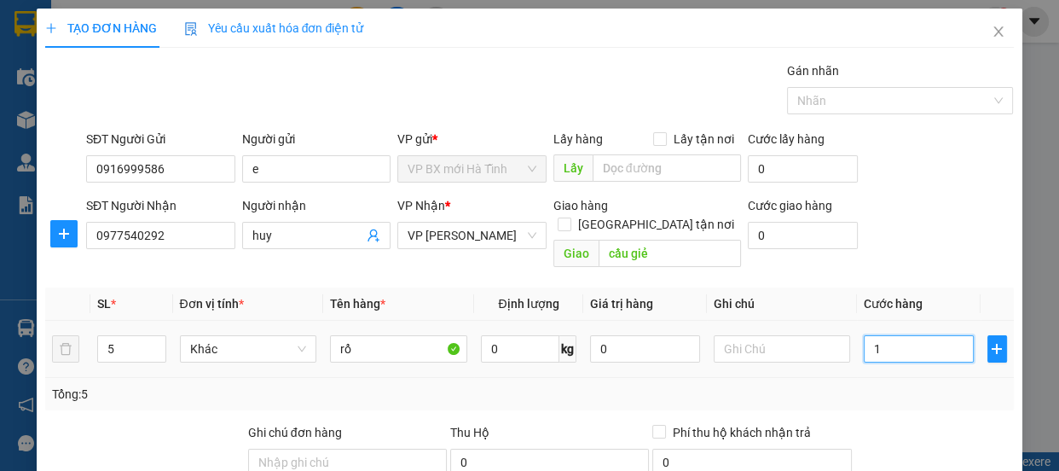
type input "10"
type input "100"
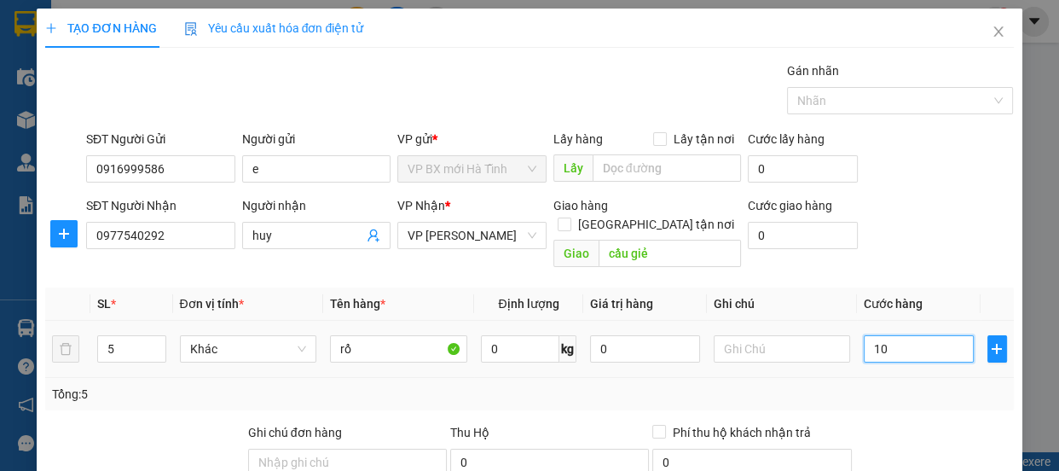
type input "100"
type input "1.000"
type input "10.000"
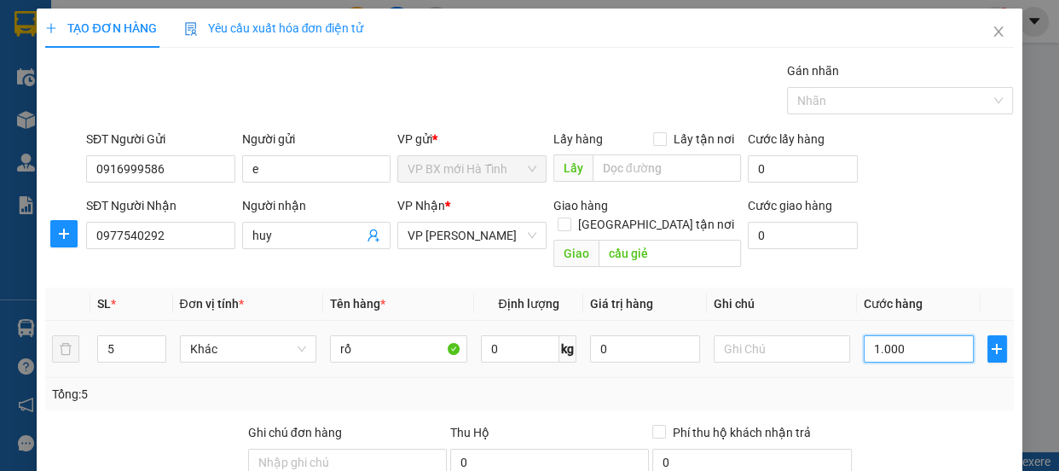
type input "10.000"
type input "100.000"
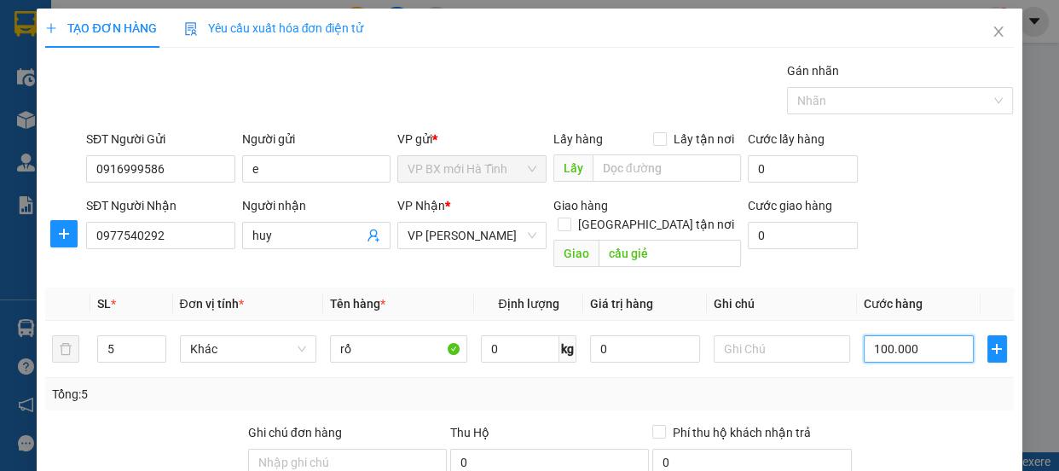
scroll to position [212, 0]
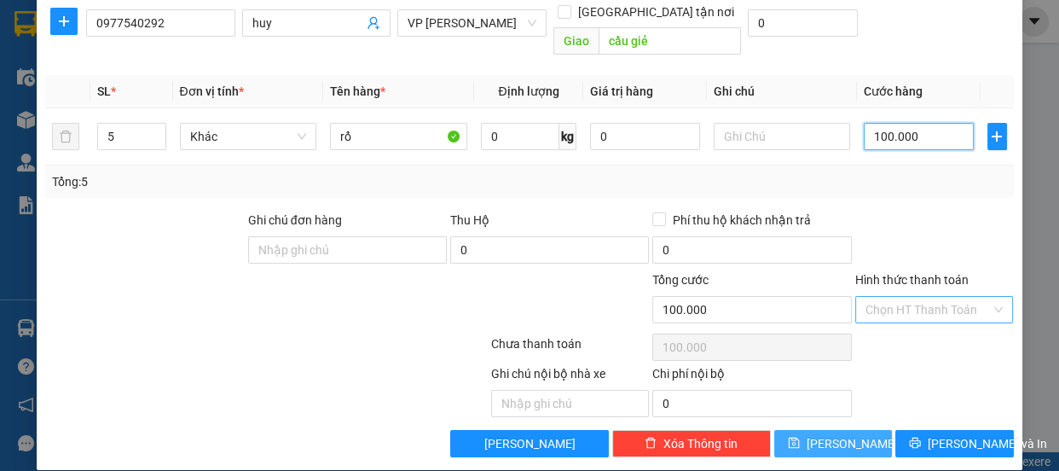
type input "100.000"
click at [895, 297] on input "Hình thức thanh toán" at bounding box center [929, 310] width 126 height 26
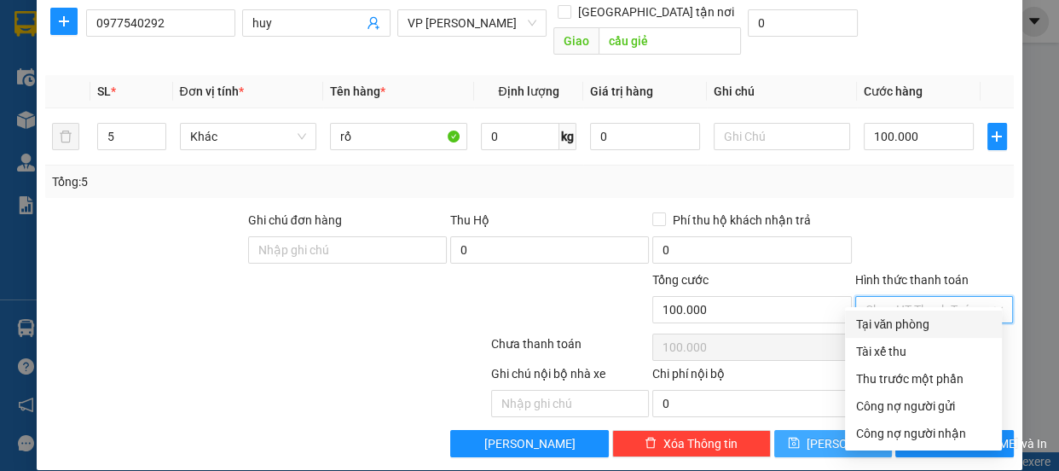
click at [889, 324] on div "Tại văn phòng" at bounding box center [923, 324] width 136 height 19
type input "0"
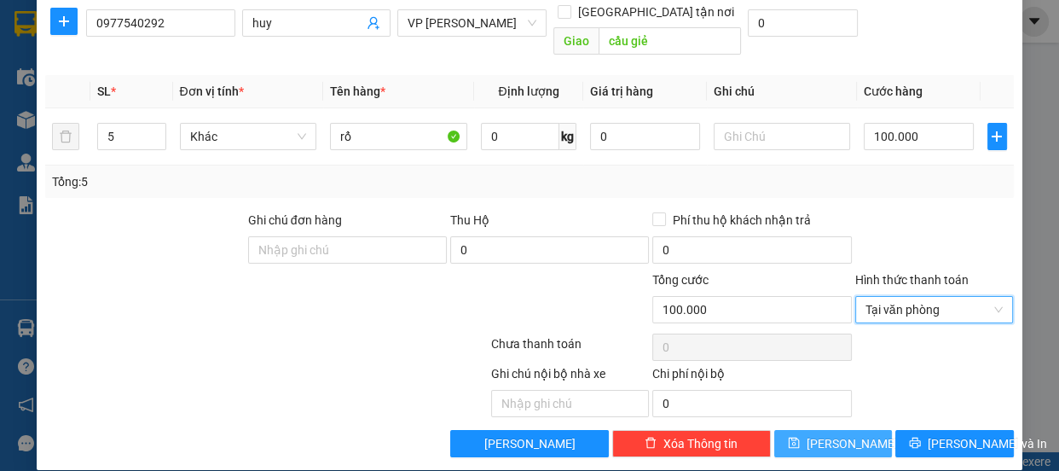
drag, startPoint x: 806, startPoint y: 430, endPoint x: 772, endPoint y: 398, distance: 46.5
click at [800, 437] on span "save" at bounding box center [794, 444] width 12 height 14
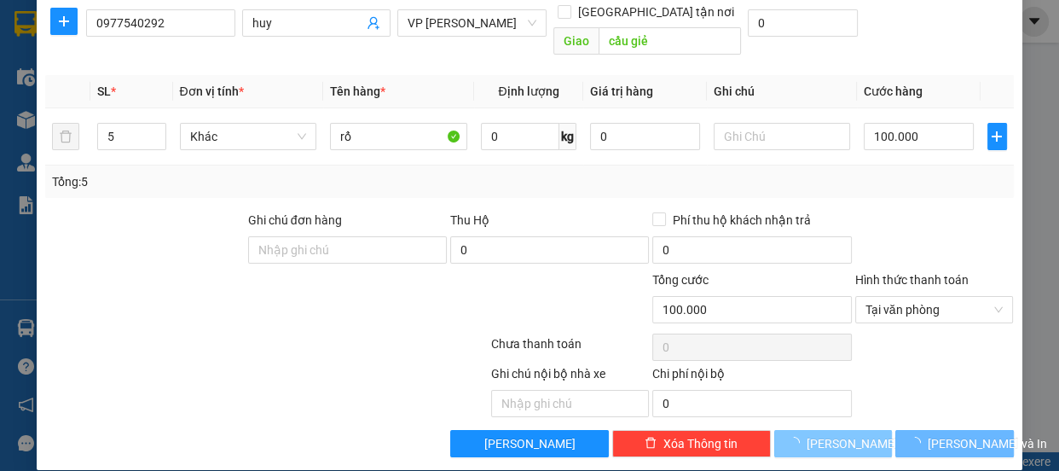
type input "1"
type input "0"
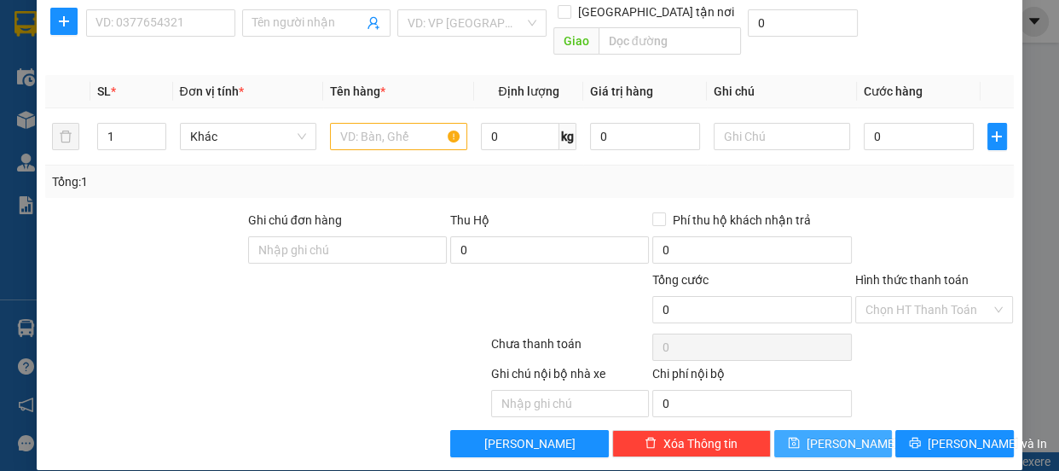
scroll to position [57, 0]
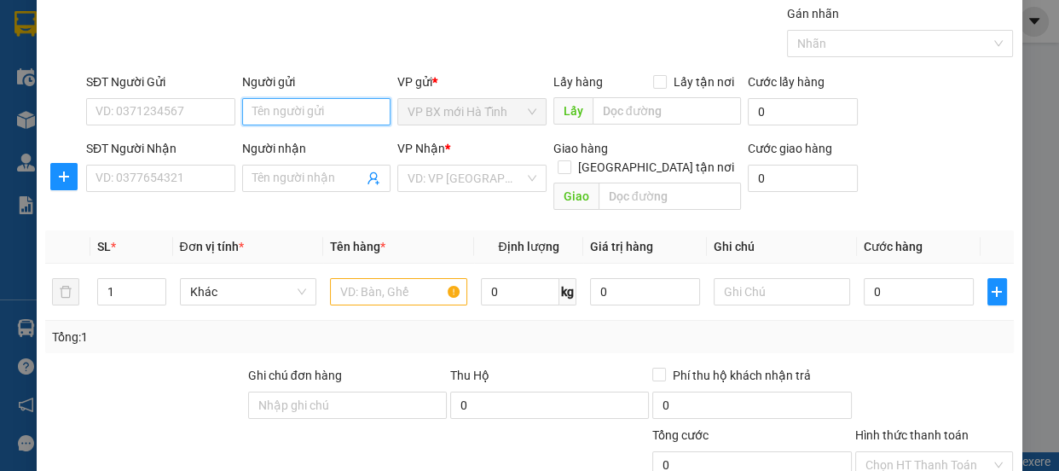
click at [283, 115] on input "Người gửi" at bounding box center [316, 111] width 149 height 27
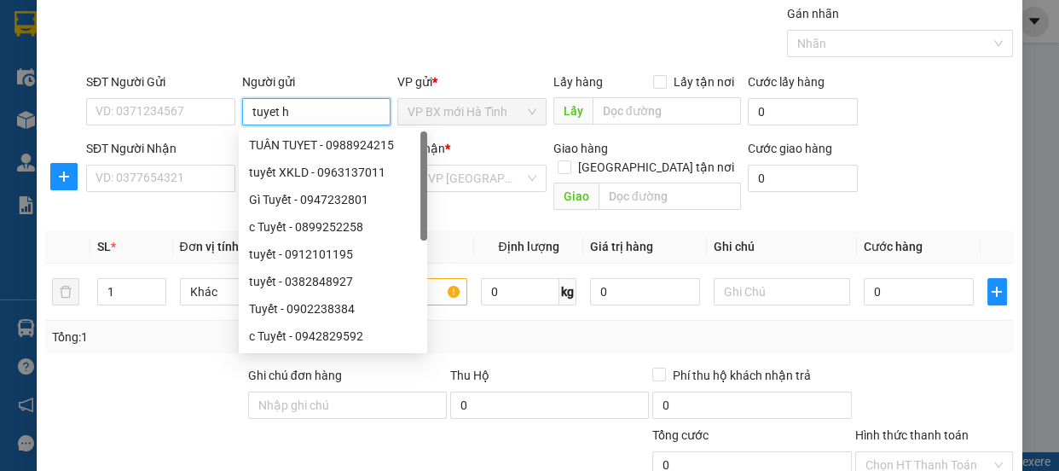
type input "tuyet hu"
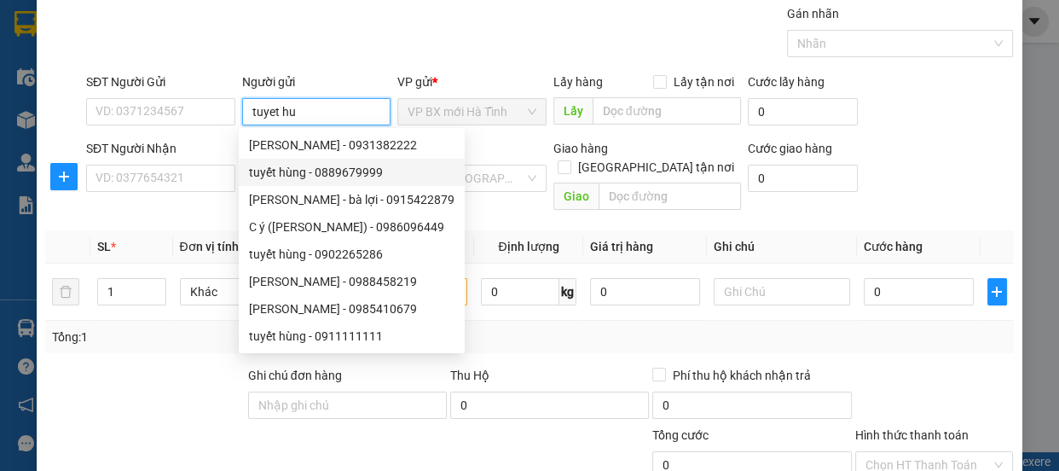
drag, startPoint x: 333, startPoint y: 165, endPoint x: 457, endPoint y: 165, distance: 124.5
click at [333, 165] on div "tuyết hùng - 0889679999" at bounding box center [352, 172] width 206 height 19
type input "0889679999"
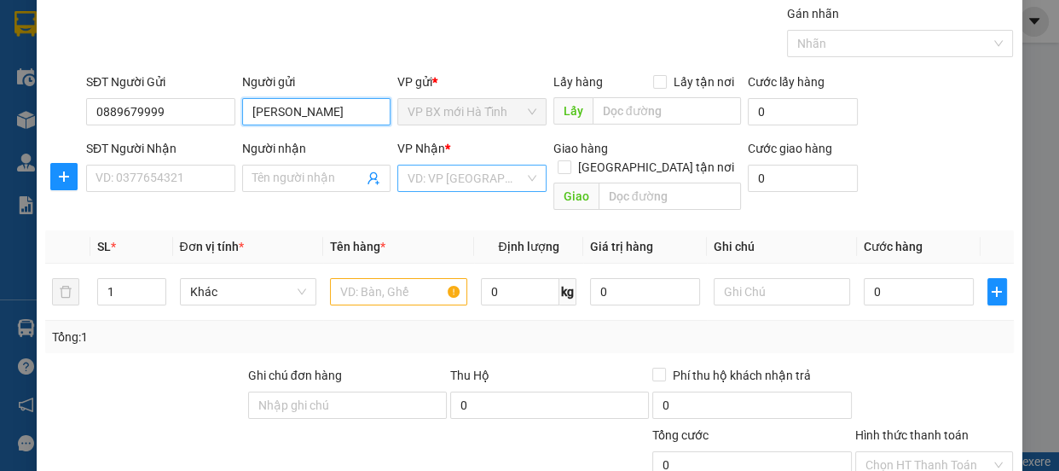
type input "tuyết hùng"
click at [512, 179] on input "search" at bounding box center [466, 178] width 117 height 26
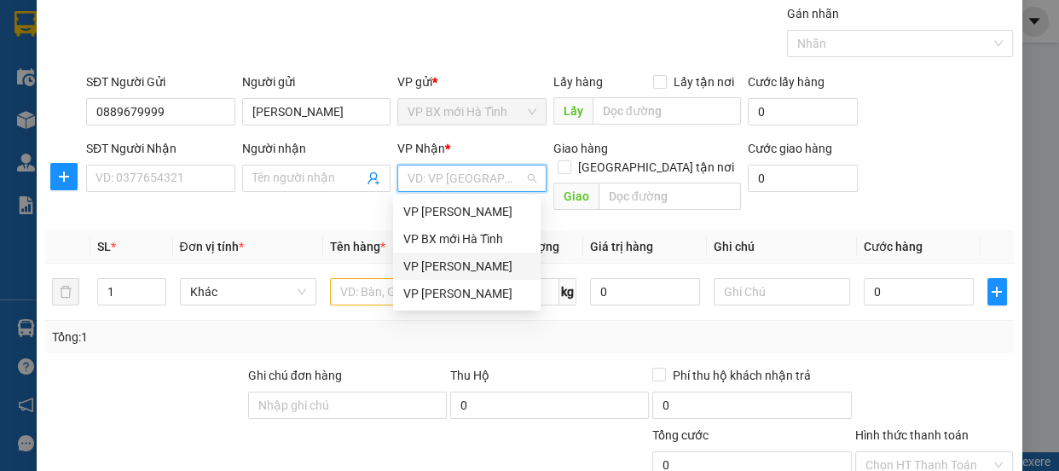
click at [444, 265] on div "VP [PERSON_NAME]" at bounding box center [466, 266] width 127 height 19
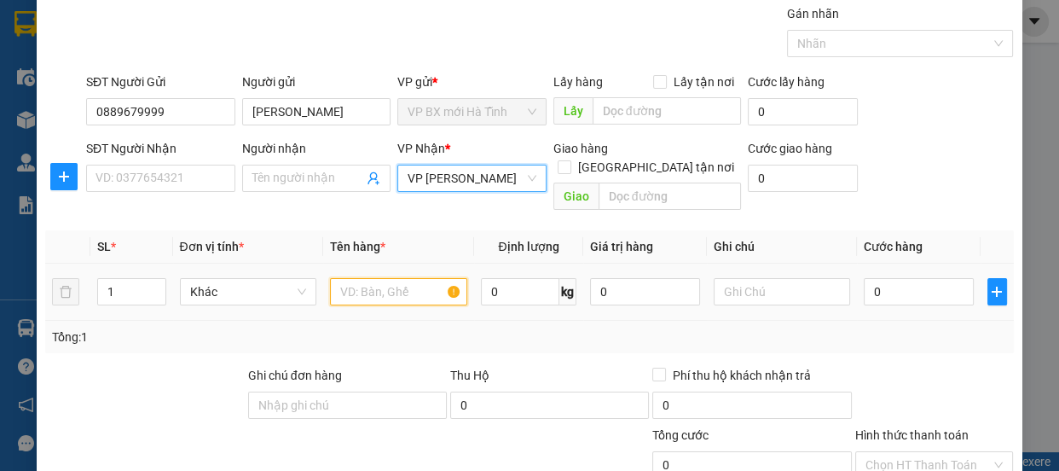
click at [366, 278] on input "text" at bounding box center [398, 291] width 137 height 27
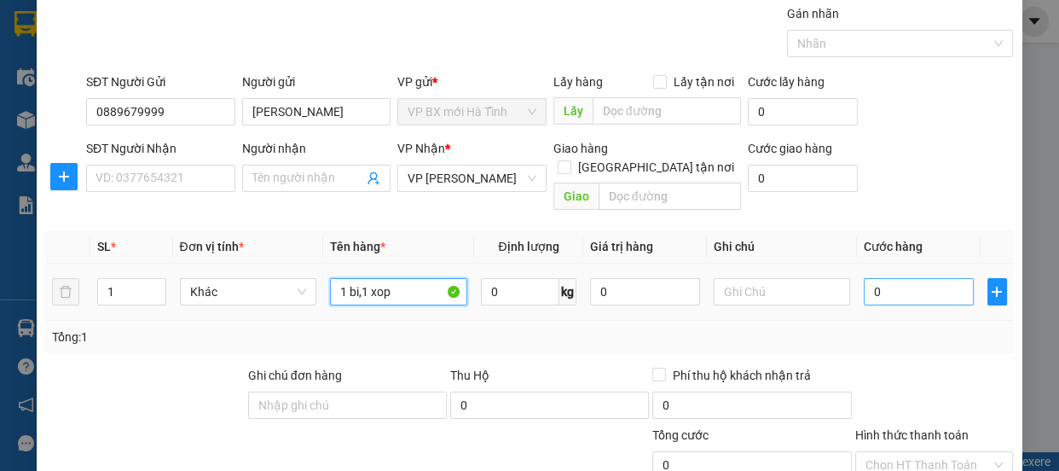
type input "1 bi,1 xop"
click at [899, 278] on input "0" at bounding box center [919, 291] width 110 height 27
type input "8"
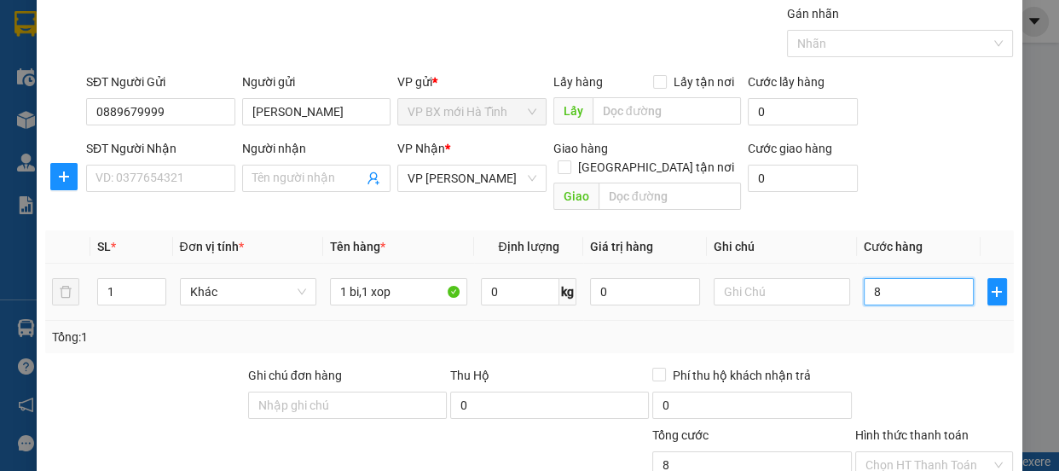
type input "80"
type input "800"
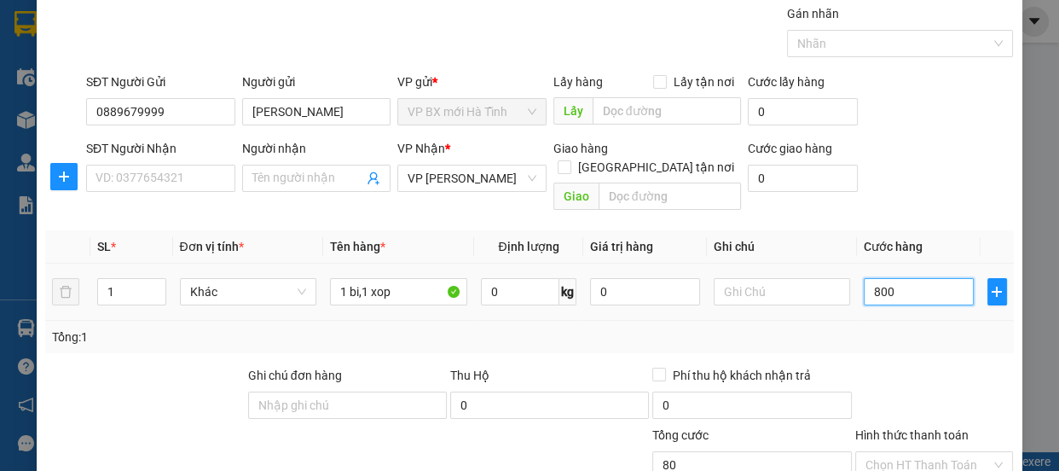
type input "800"
type input "8.000"
type input "80.000"
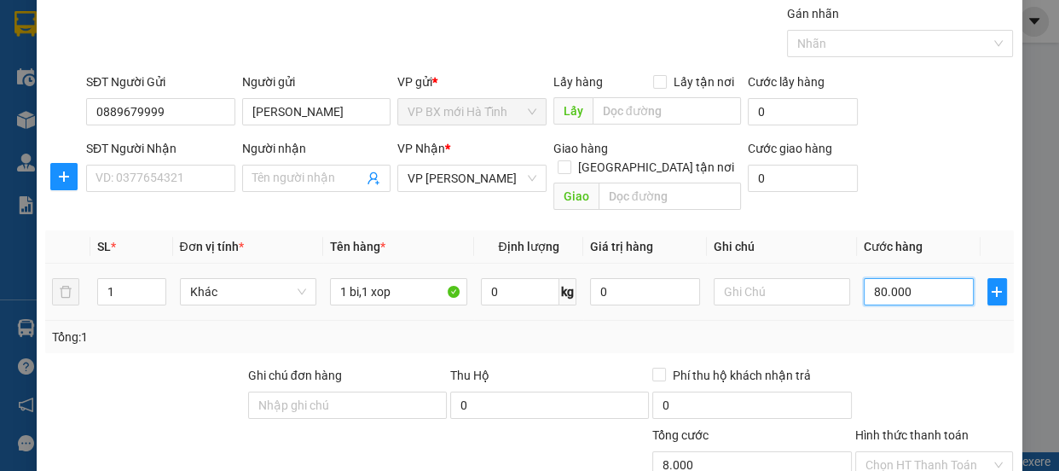
type input "80.000"
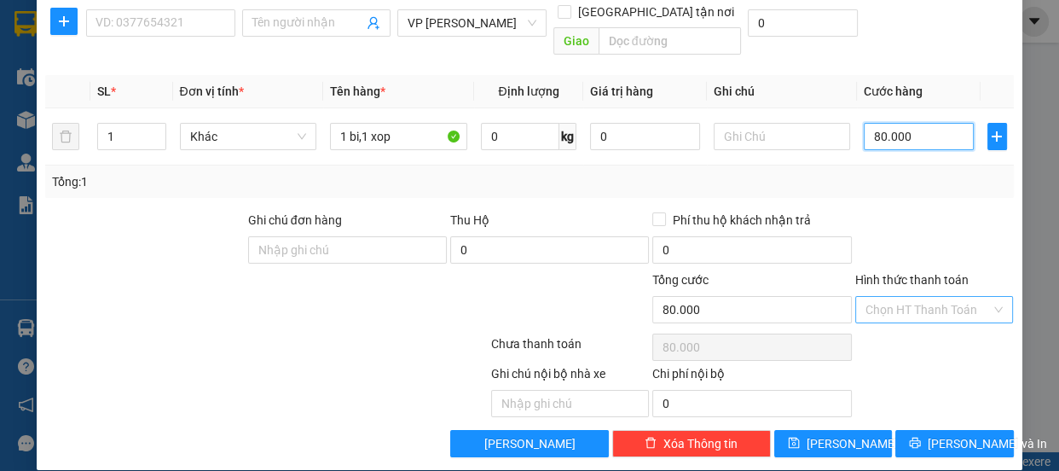
drag, startPoint x: 993, startPoint y: 290, endPoint x: 978, endPoint y: 293, distance: 15.7
click at [989, 296] on div "Chọn HT Thanh Toán" at bounding box center [934, 309] width 159 height 27
type input "80.000"
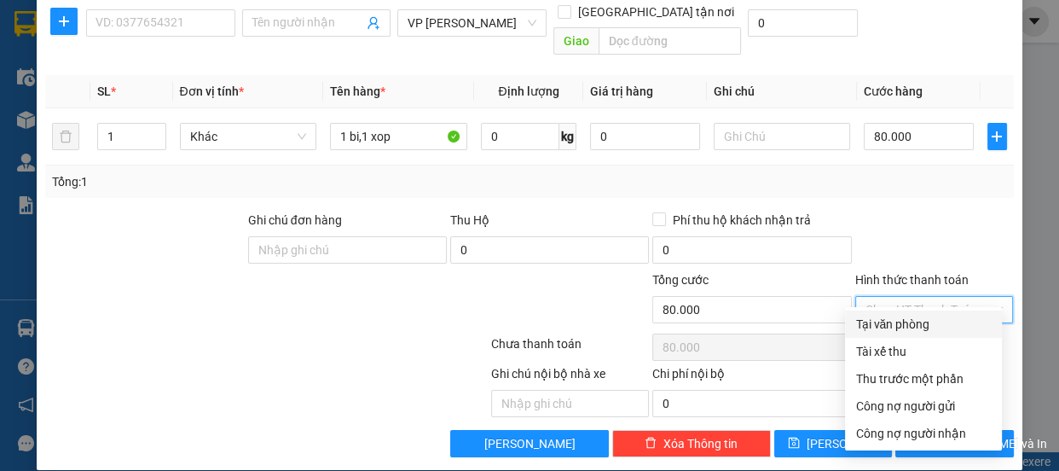
drag, startPoint x: 900, startPoint y: 323, endPoint x: 848, endPoint y: 400, distance: 92.7
click at [900, 324] on div "Tại văn phòng" at bounding box center [923, 324] width 136 height 19
type input "0"
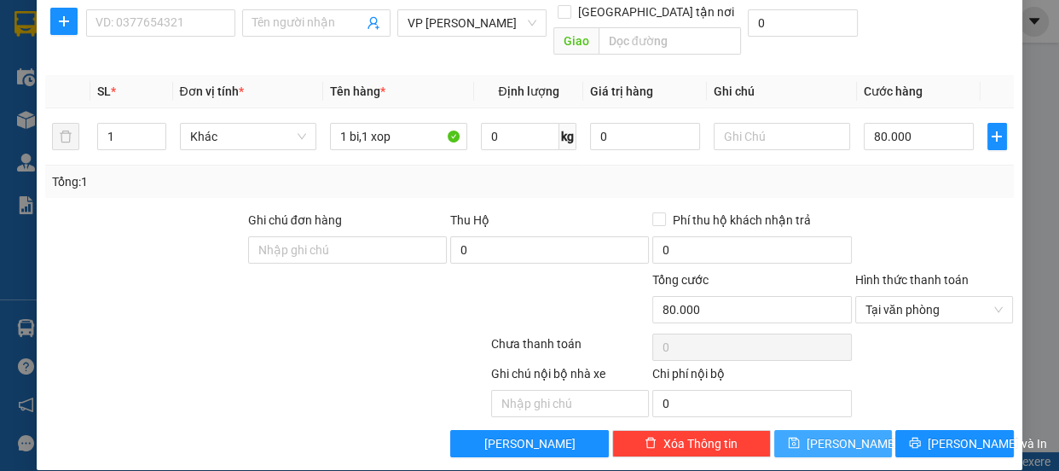
click at [800, 437] on icon "save" at bounding box center [794, 442] width 11 height 11
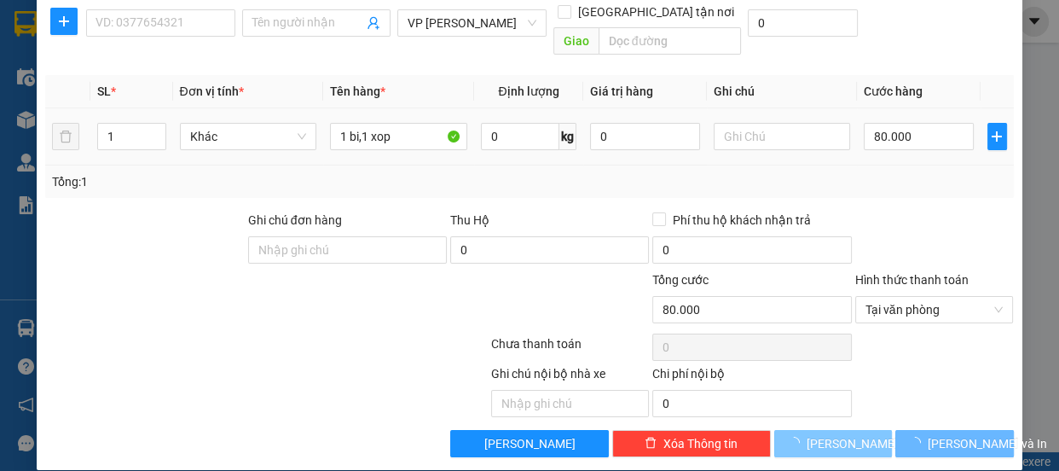
type input "0"
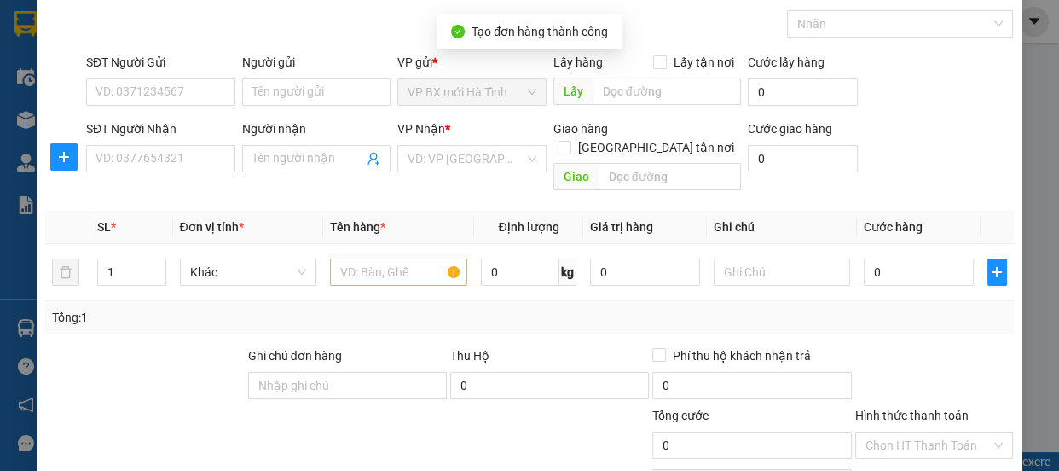
scroll to position [0, 0]
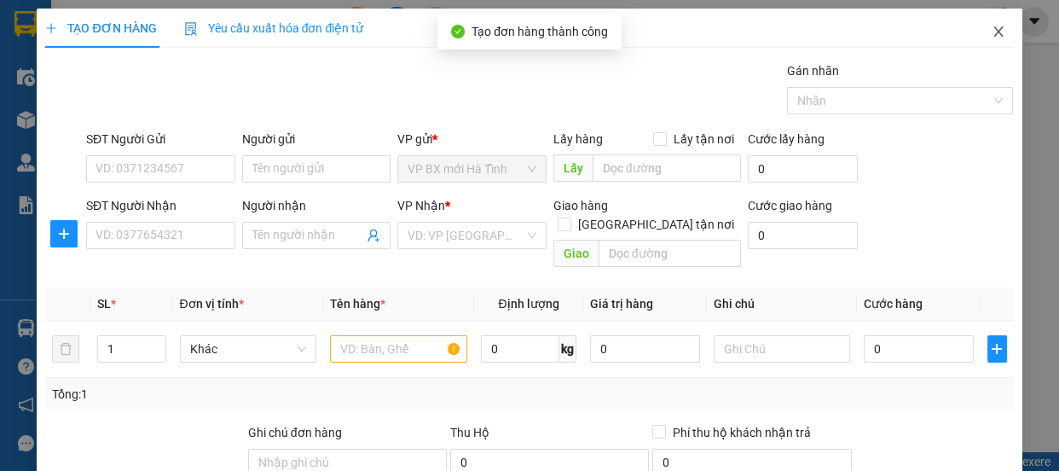
click at [992, 26] on icon "close" at bounding box center [999, 32] width 14 height 14
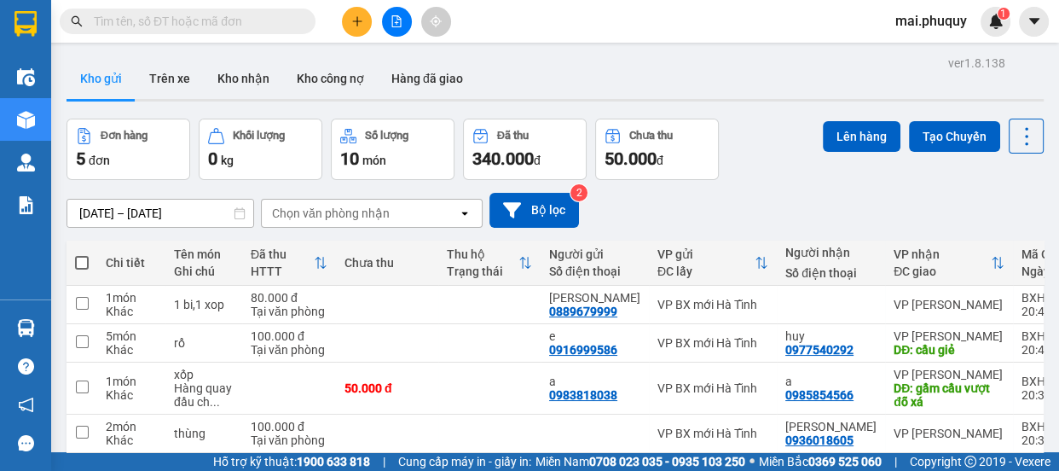
scroll to position [114, 0]
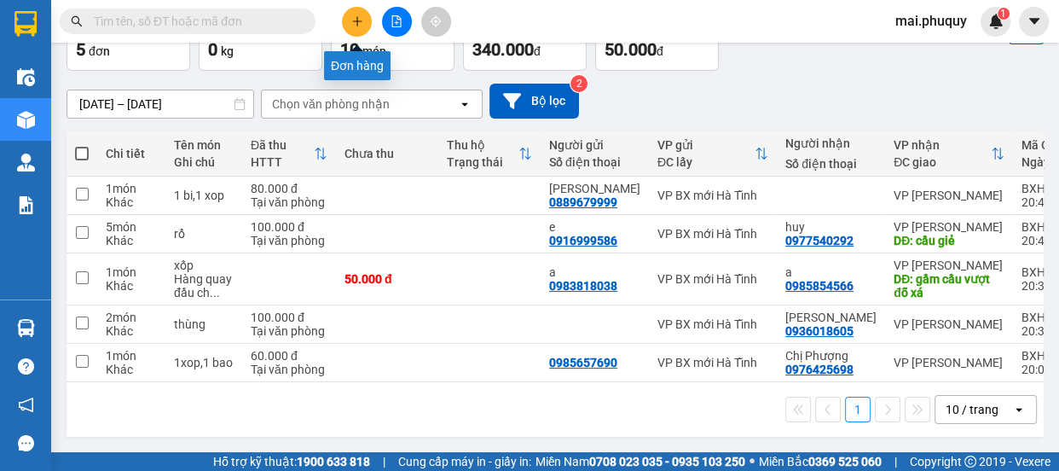
click at [360, 16] on icon "plus" at bounding box center [357, 21] width 12 height 12
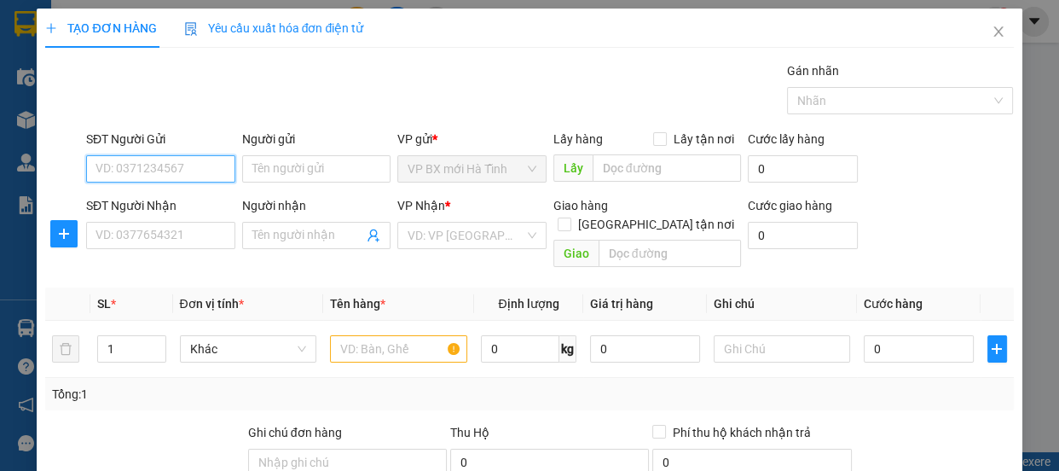
click at [151, 171] on input "SĐT Người Gửi" at bounding box center [160, 168] width 149 height 27
type input "0917015689"
click at [113, 196] on div "0917015689 - c Anh" at bounding box center [180, 203] width 168 height 19
type input "c Anh"
type input "0917015689"
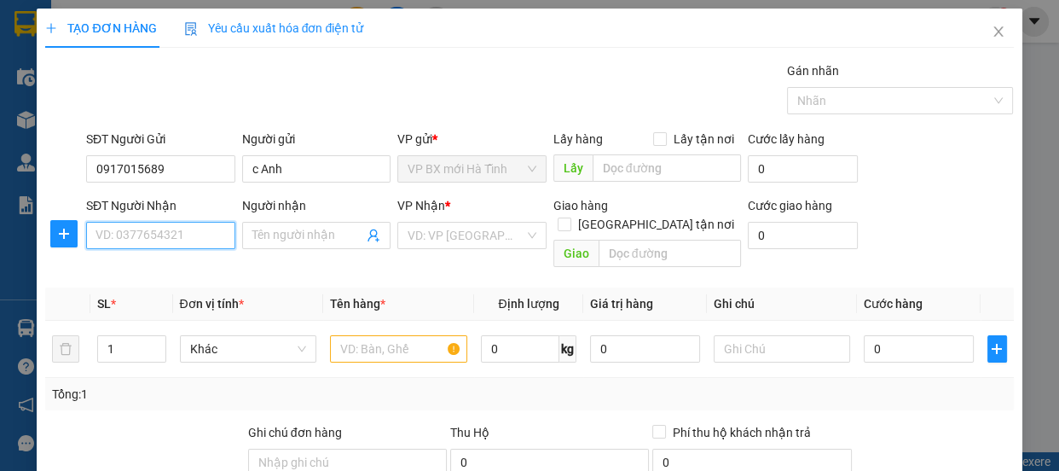
click at [107, 241] on input "SĐT Người Nhận" at bounding box center [160, 235] width 149 height 27
type input "0943736523"
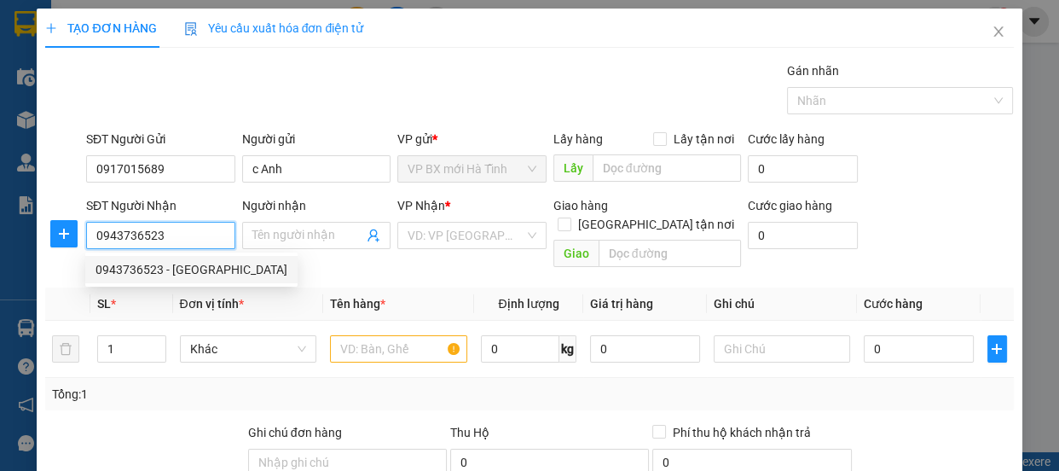
click at [128, 268] on div "0943736523 - mịnh đức" at bounding box center [192, 269] width 192 height 19
type input "mịnh đức"
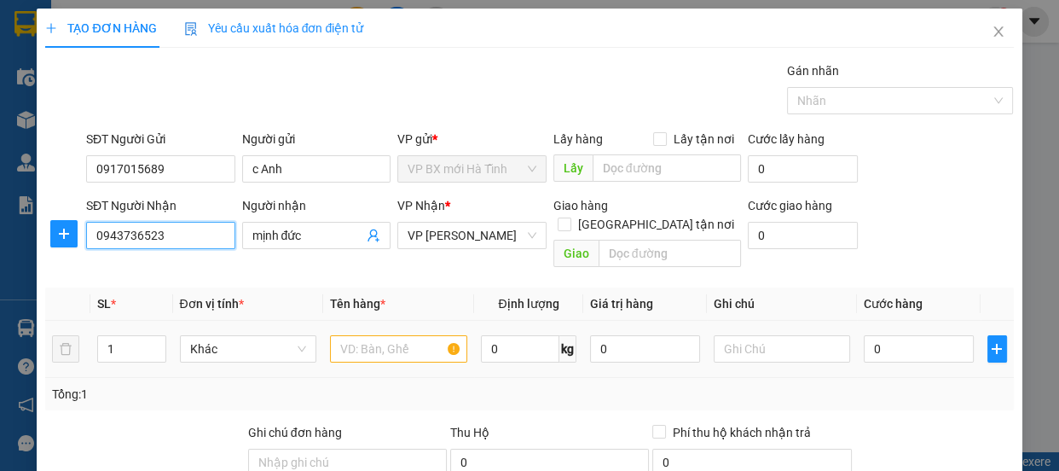
type input "0943736523"
click at [383, 335] on input "text" at bounding box center [398, 348] width 137 height 27
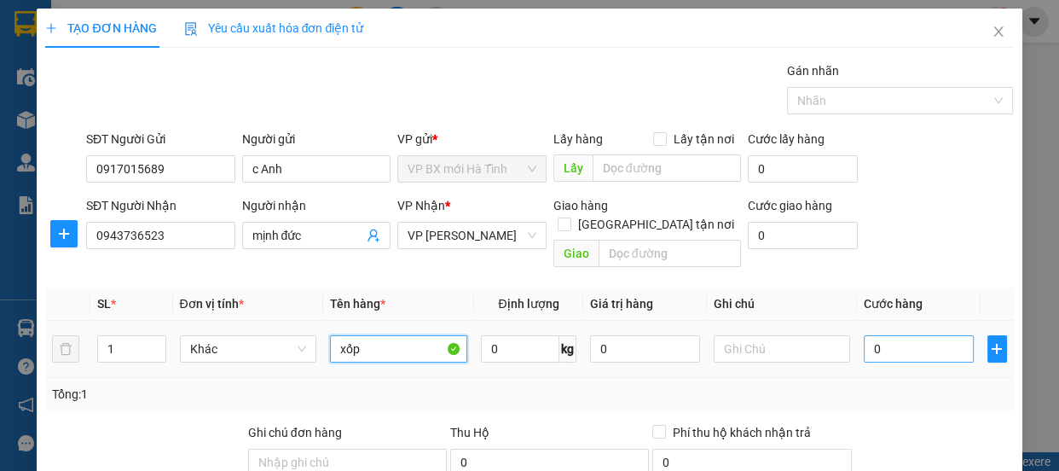
type input "xốp"
click at [879, 337] on input "0" at bounding box center [919, 348] width 110 height 27
type input "5"
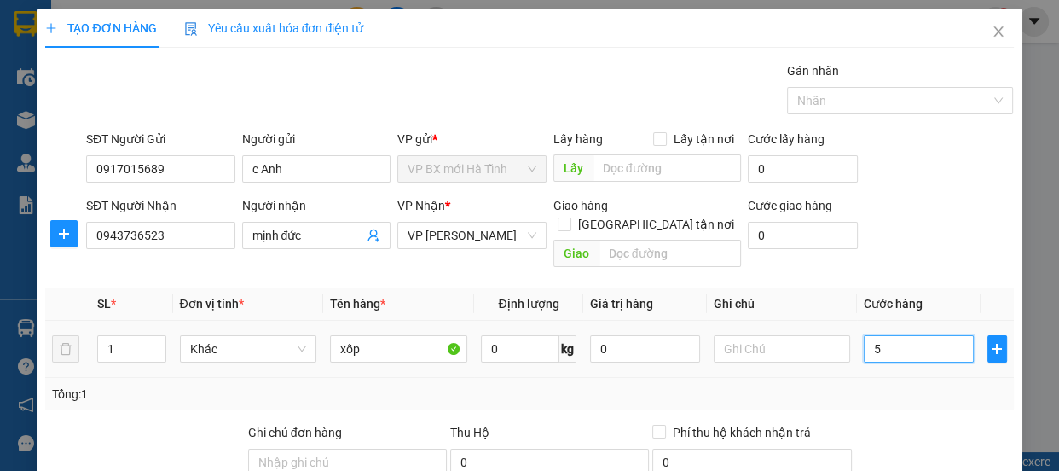
type input "50"
type input "500"
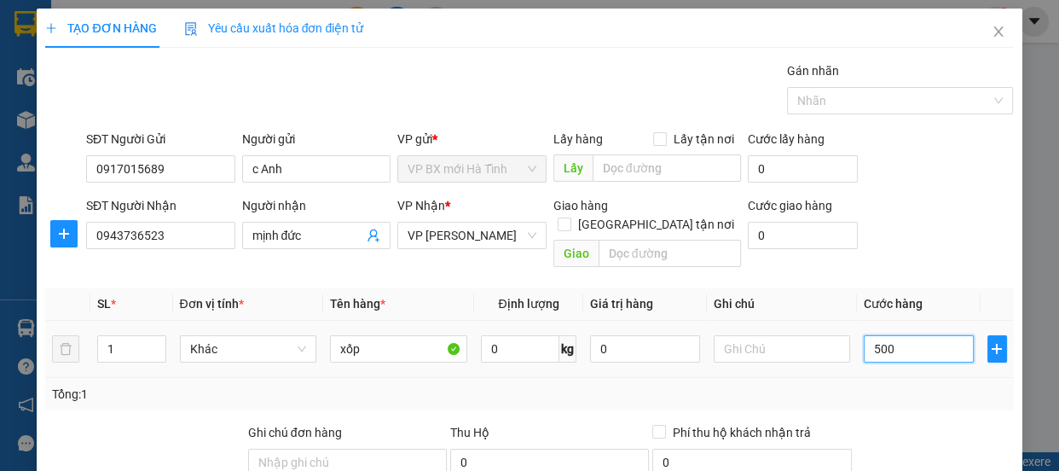
type input "500"
type input "5.000"
type input "50.000"
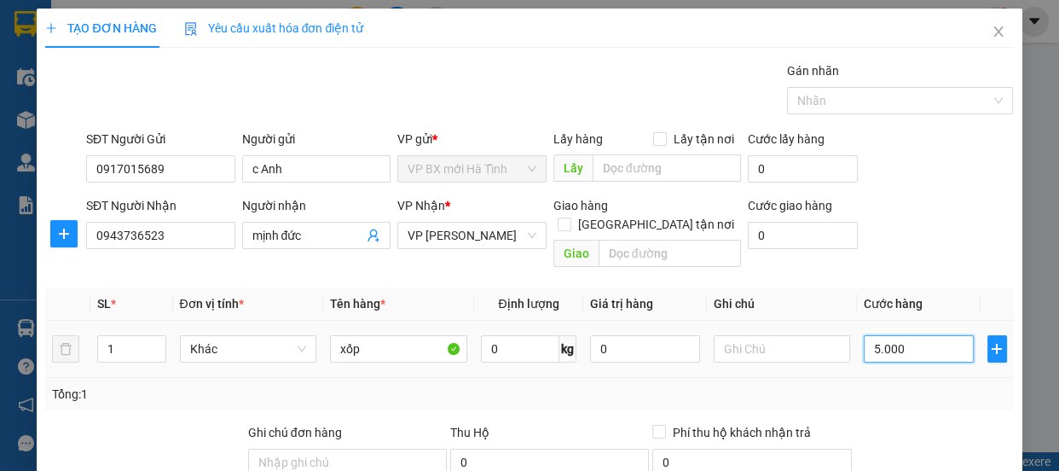
type input "50.000"
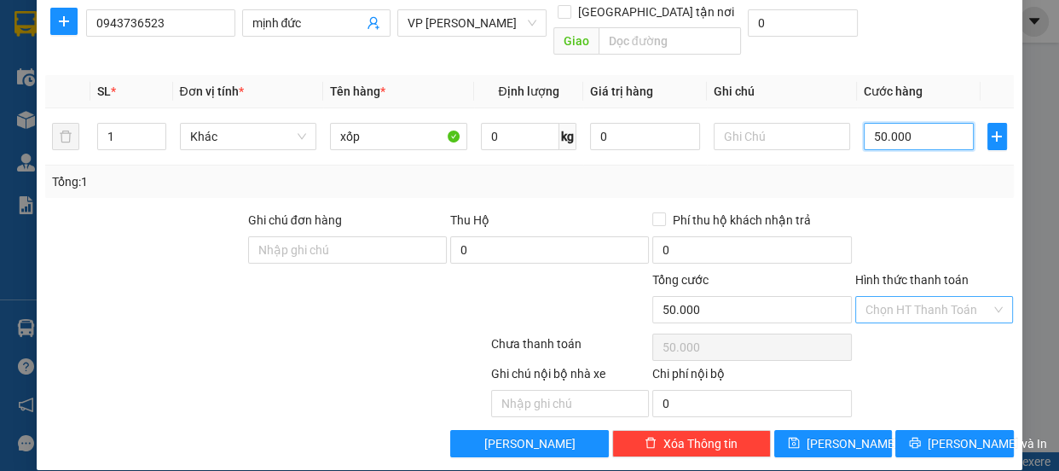
type input "50.000"
click at [889, 297] on input "Hình thức thanh toán" at bounding box center [929, 310] width 126 height 26
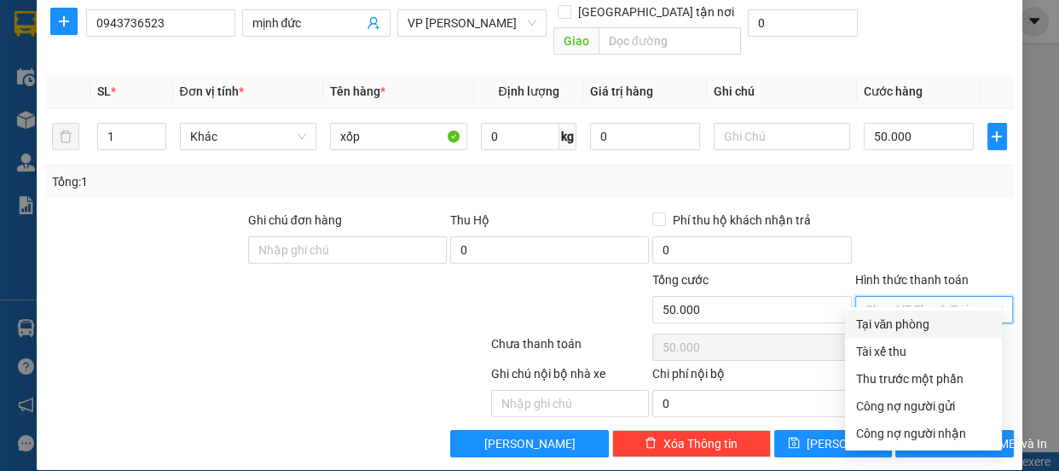
click at [895, 320] on div "Tại văn phòng" at bounding box center [923, 324] width 136 height 19
type input "0"
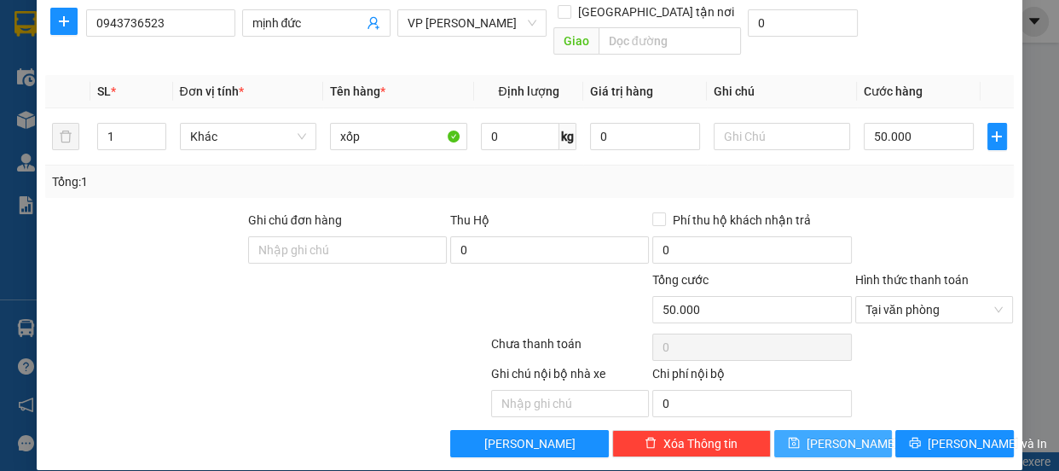
click at [830, 434] on span "[PERSON_NAME]" at bounding box center [852, 443] width 91 height 19
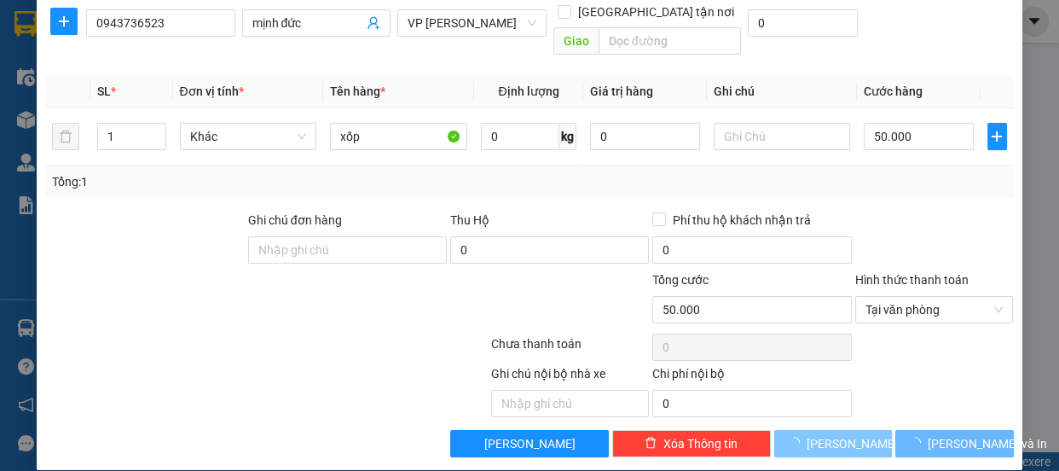
type input "0"
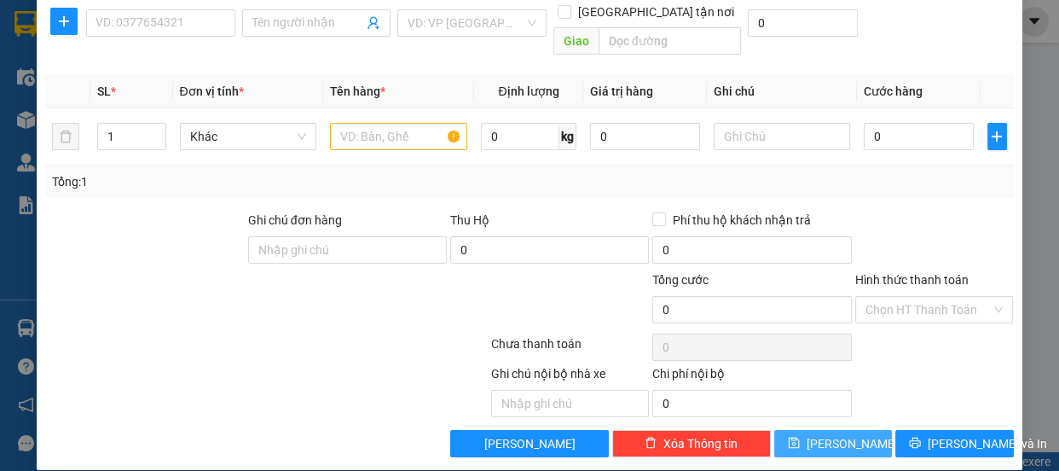
scroll to position [0, 0]
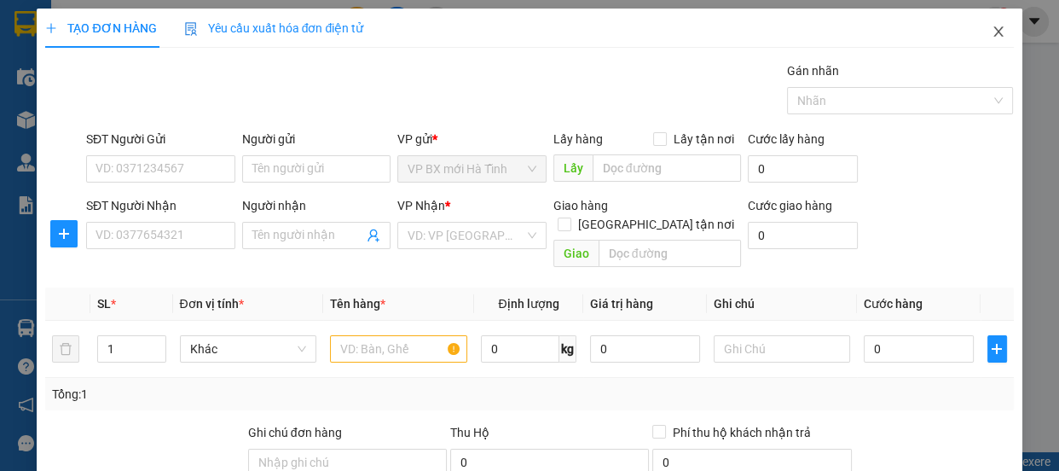
click at [993, 32] on icon "close" at bounding box center [997, 31] width 9 height 10
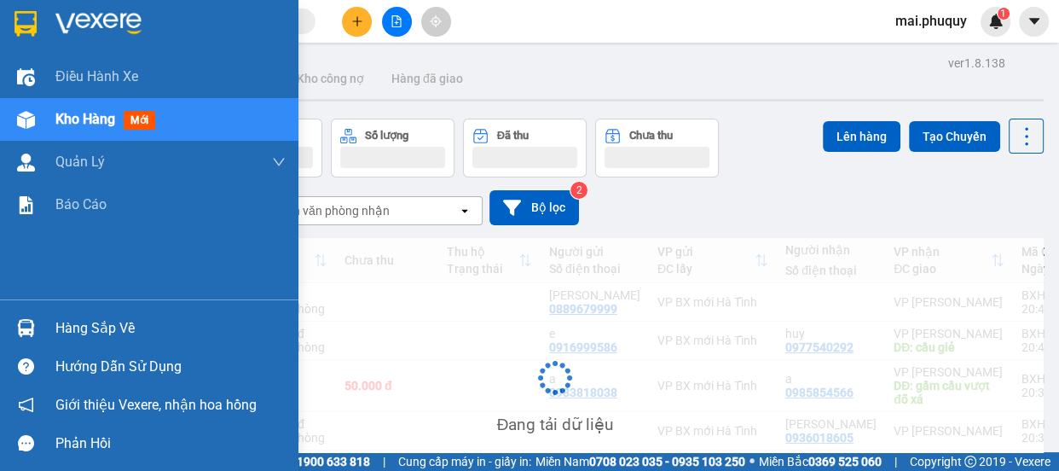
click at [32, 25] on img at bounding box center [25, 24] width 22 height 26
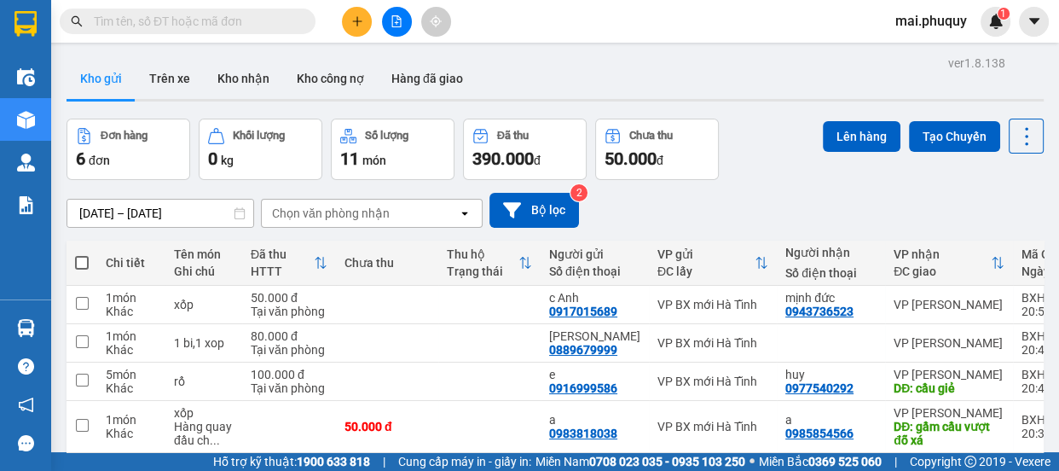
click at [82, 256] on span at bounding box center [82, 263] width 14 height 14
click at [82, 254] on input "checkbox" at bounding box center [82, 254] width 0 height 0
checkbox input "true"
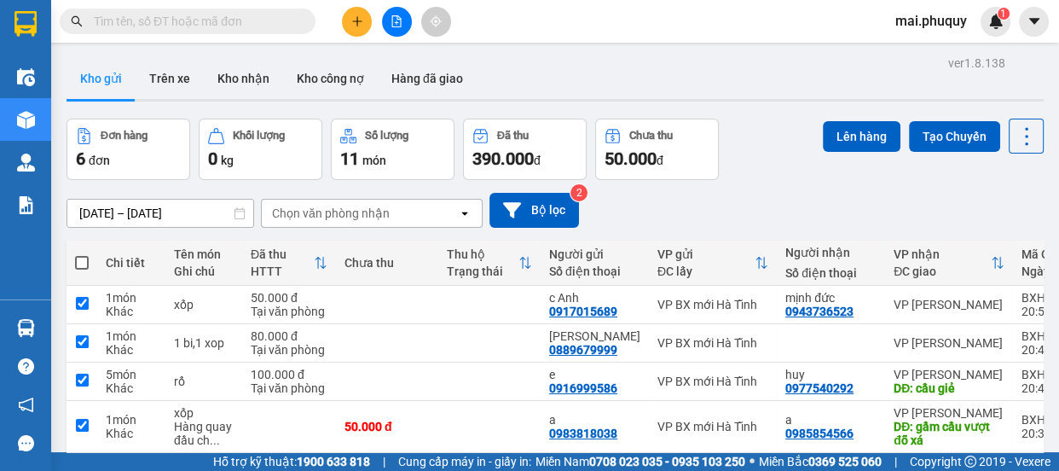
checkbox input "true"
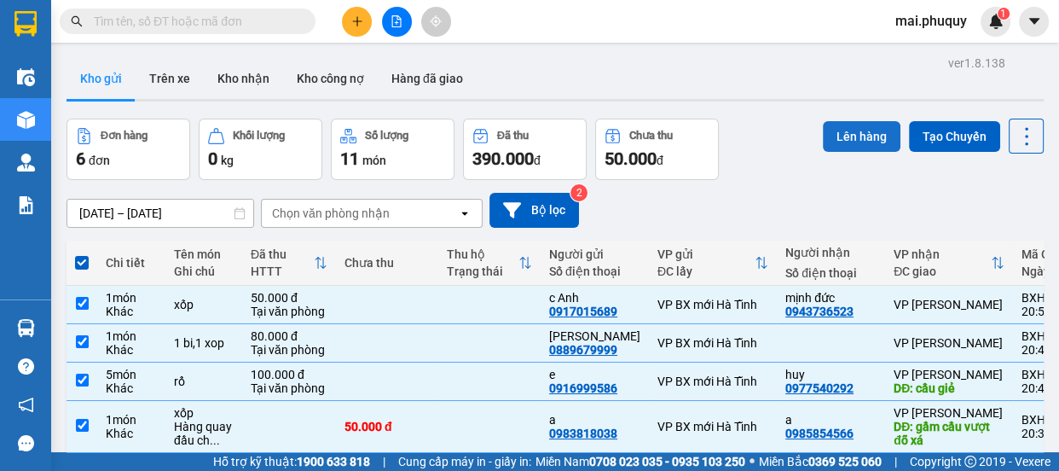
click at [829, 136] on button "Lên hàng" at bounding box center [862, 136] width 78 height 31
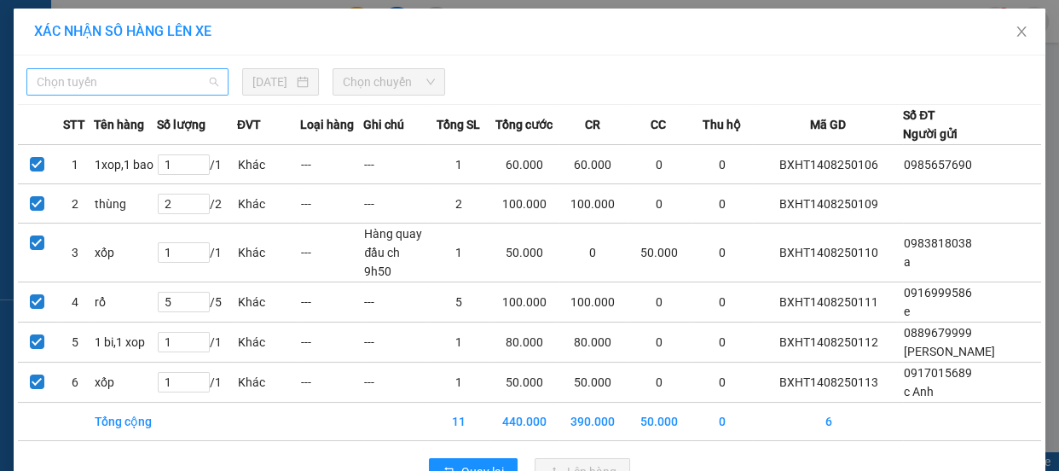
click at [160, 83] on span "Chọn tuyến" at bounding box center [128, 82] width 182 height 26
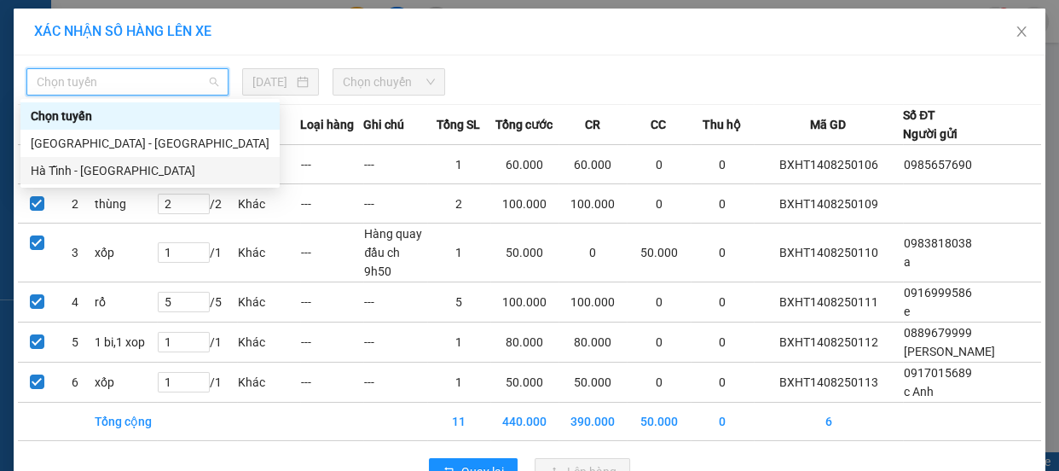
click at [71, 177] on div "Hà Tĩnh - Hà Nội" at bounding box center [150, 170] width 239 height 19
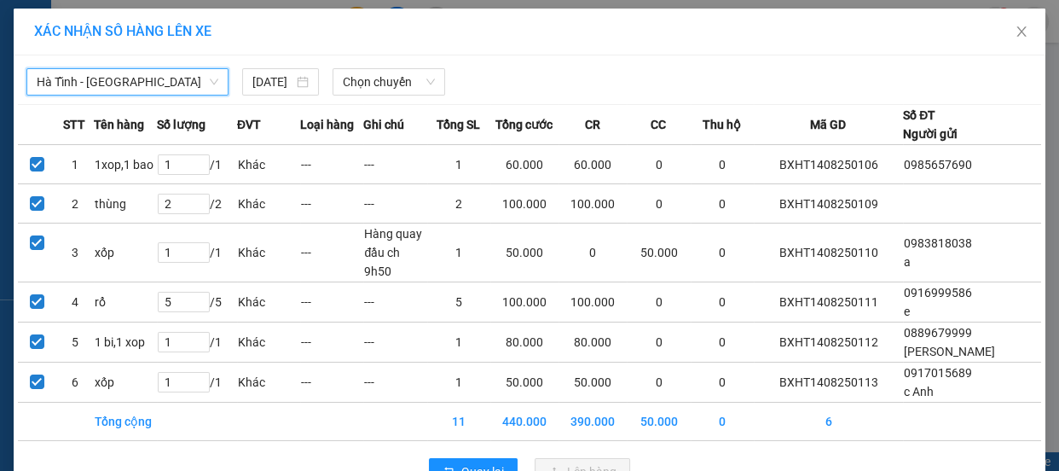
click at [360, 86] on span "Chọn chuyến" at bounding box center [389, 82] width 92 height 26
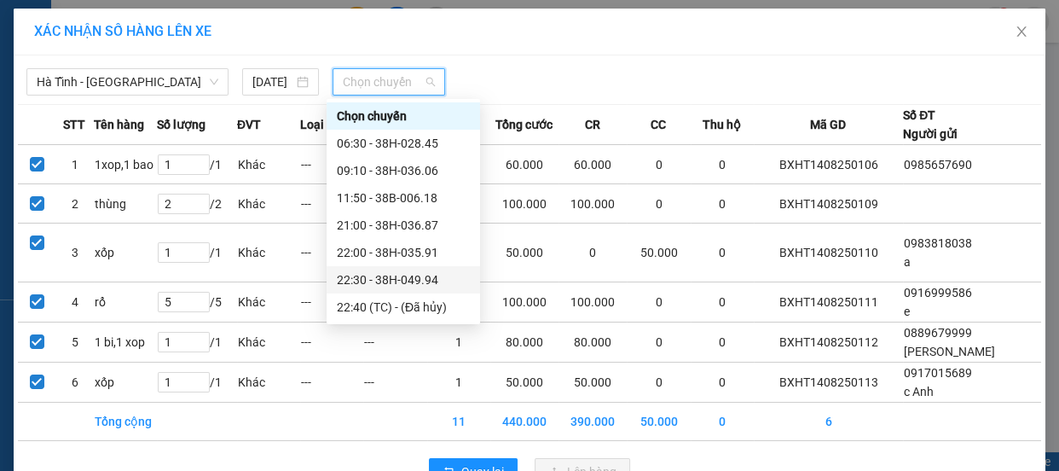
scroll to position [54, 0]
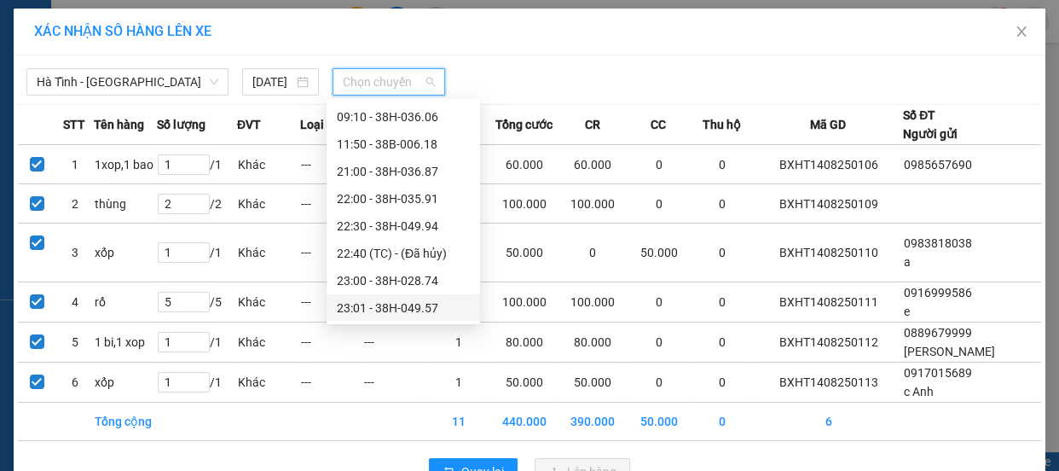
click at [408, 308] on div "23:01 - 38H-049.57" at bounding box center [403, 307] width 133 height 19
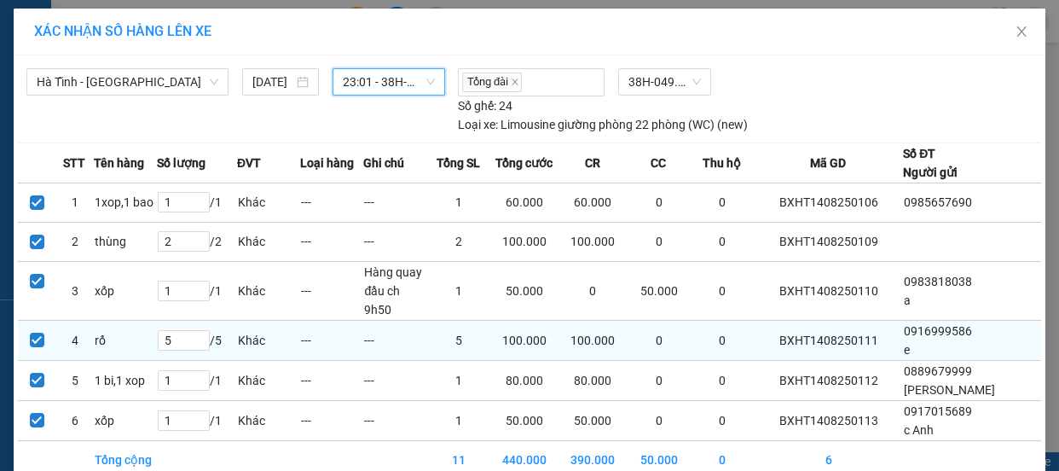
scroll to position [67, 0]
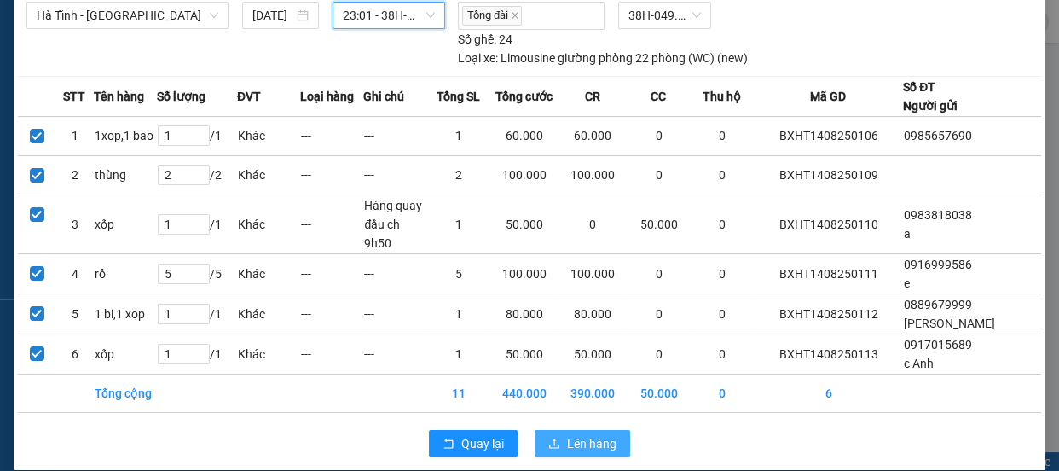
click at [567, 434] on span "Lên hàng" at bounding box center [591, 443] width 49 height 19
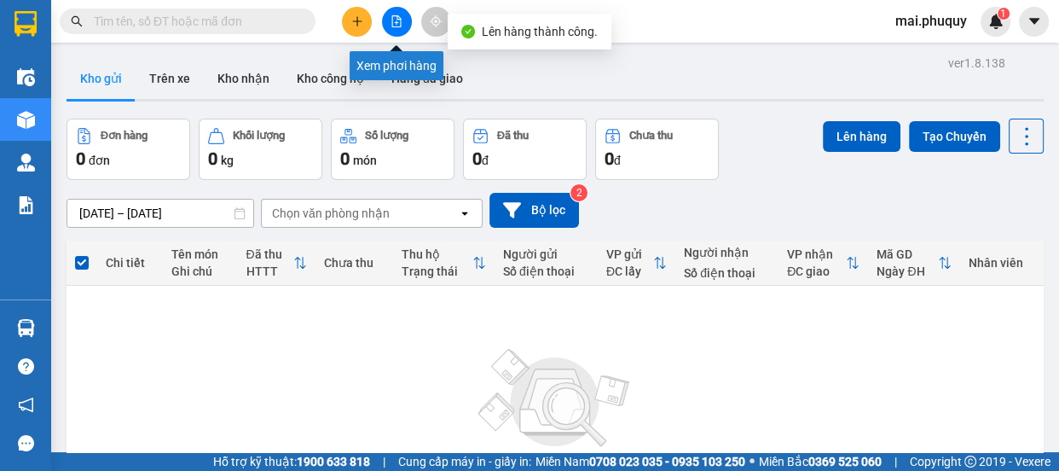
click at [397, 25] on icon "file-add" at bounding box center [397, 21] width 12 height 12
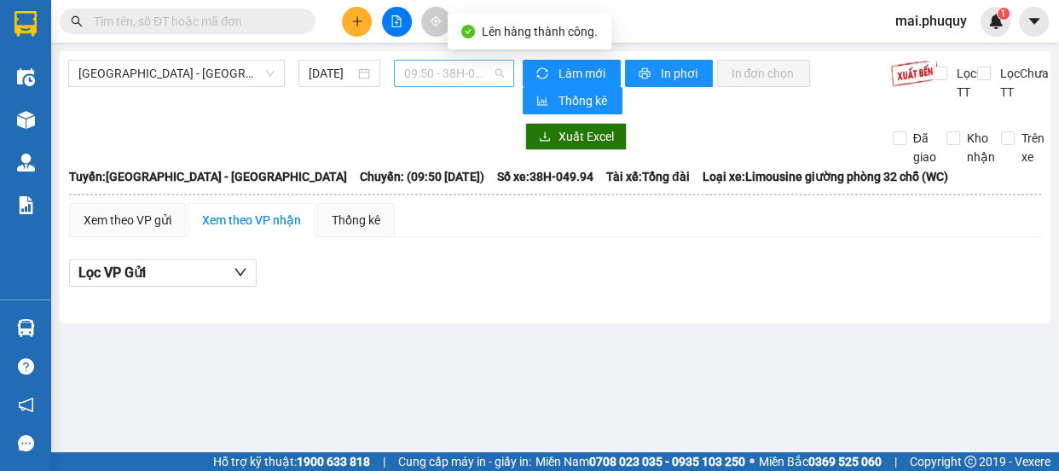
click at [454, 65] on span "09:50 - 38H-049.94" at bounding box center [454, 74] width 100 height 26
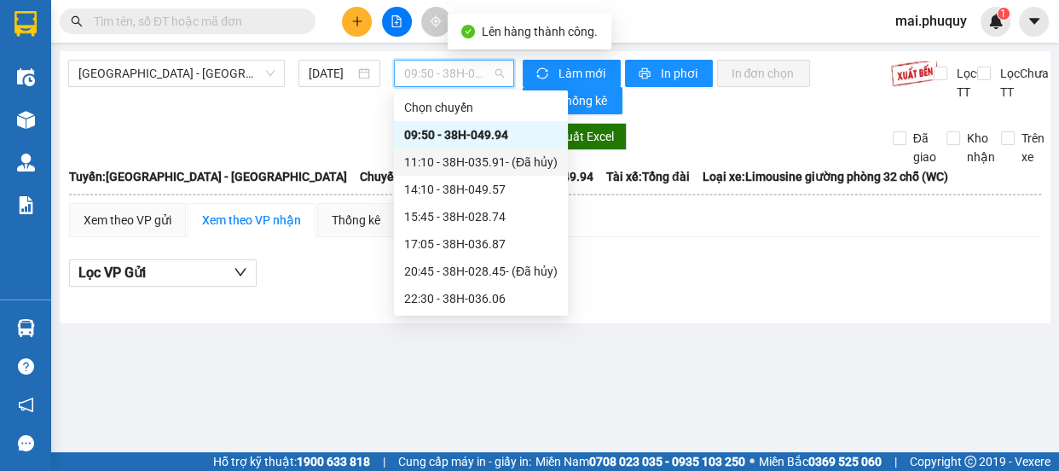
scroll to position [26, 0]
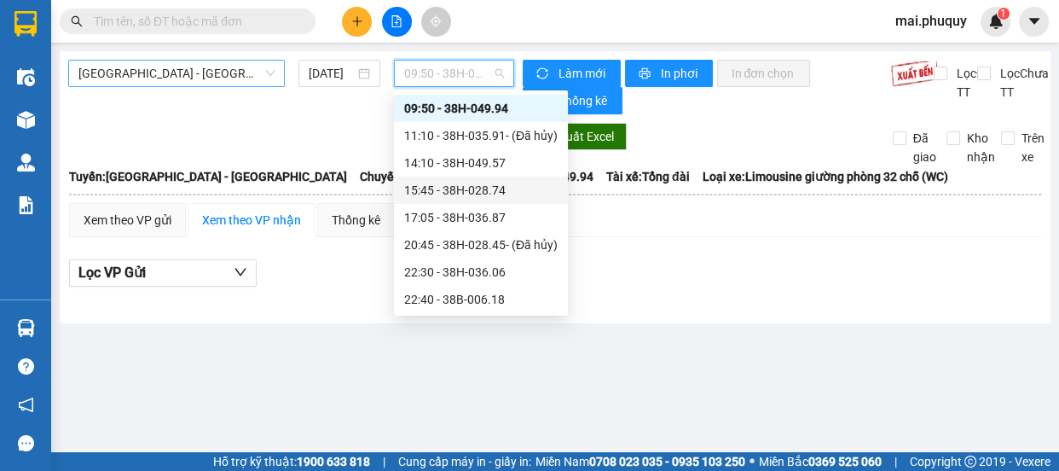
click at [165, 70] on span "Hà Nội - Hà Tĩnh" at bounding box center [176, 74] width 196 height 26
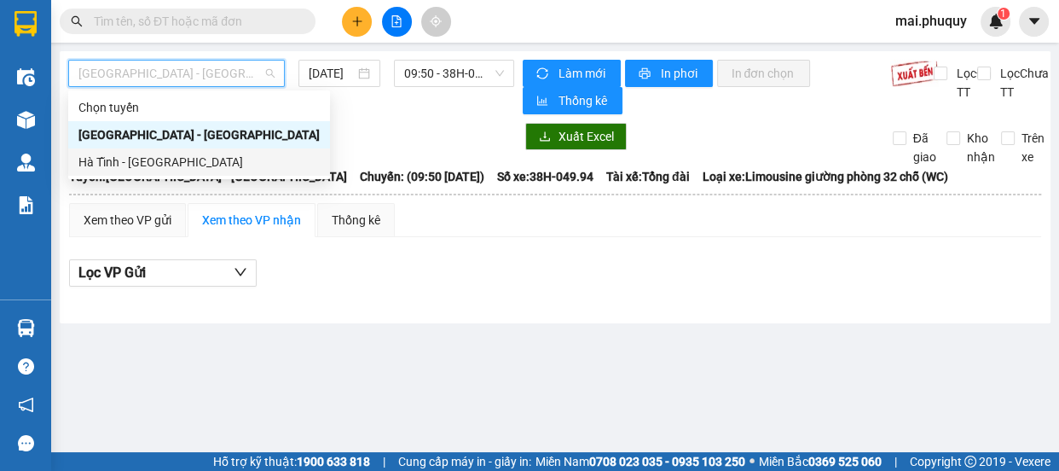
click at [121, 157] on div "Hà Tĩnh - Hà Nội" at bounding box center [198, 162] width 241 height 19
type input "14/08/2025"
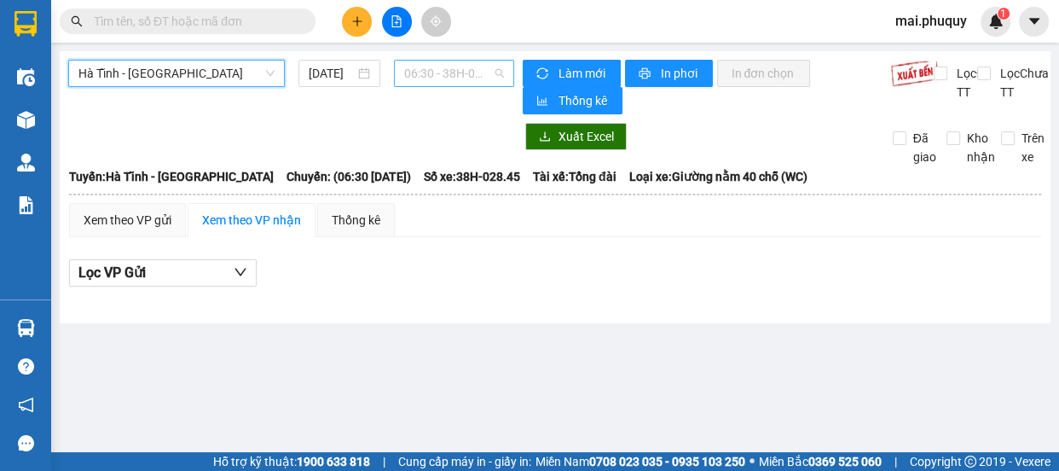
click at [444, 67] on span "06:30 - 38H-028.45" at bounding box center [454, 74] width 100 height 26
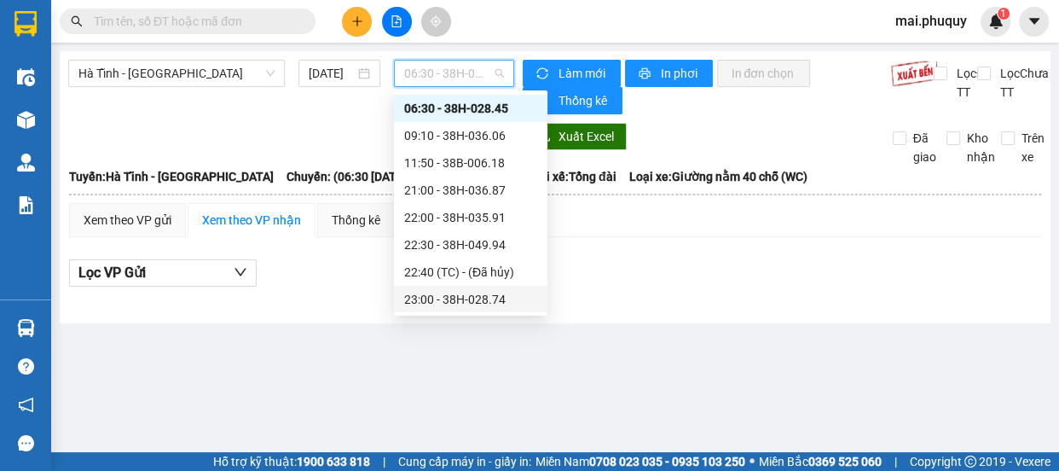
scroll to position [54, 0]
click at [490, 294] on div "23:01 - 38H-049.57" at bounding box center [470, 299] width 133 height 19
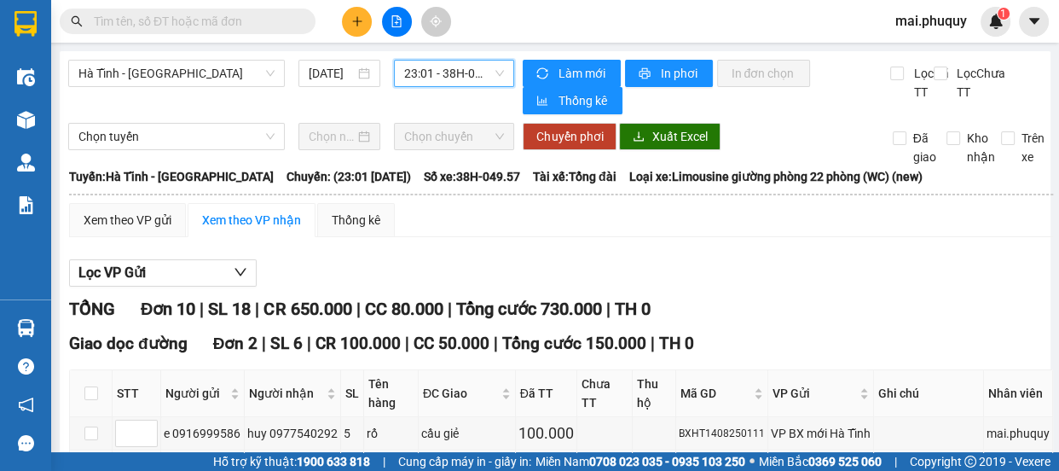
scroll to position [232, 0]
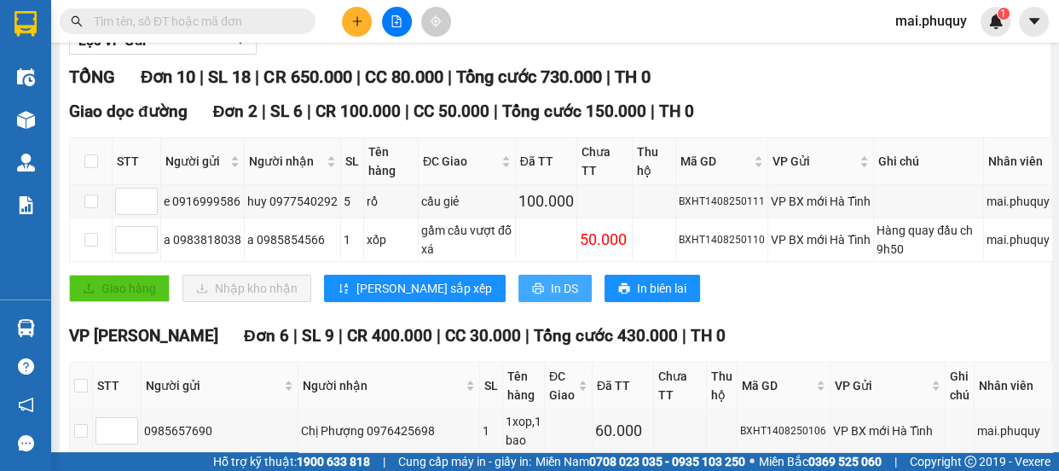
click at [518, 294] on button "In DS" at bounding box center [554, 288] width 73 height 27
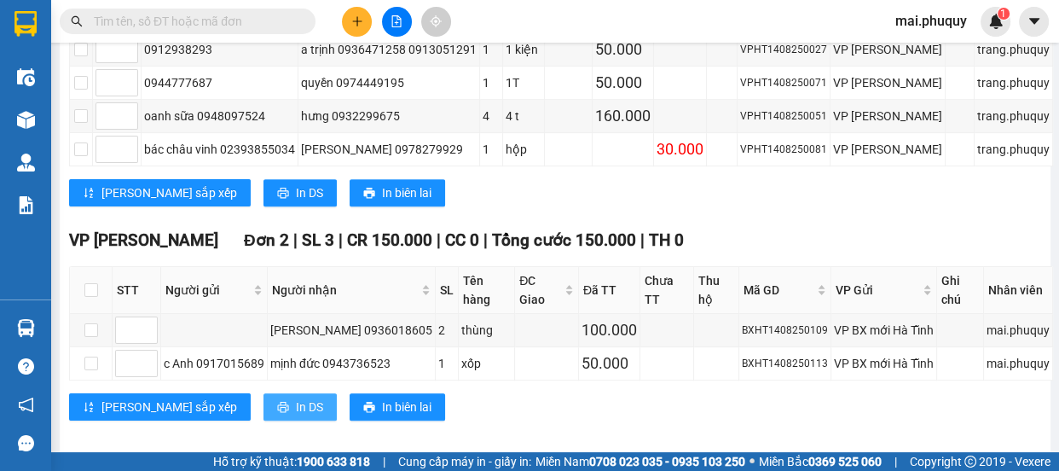
click at [296, 397] on span "In DS" at bounding box center [309, 406] width 27 height 19
click at [355, 15] on icon "plus" at bounding box center [357, 21] width 12 height 12
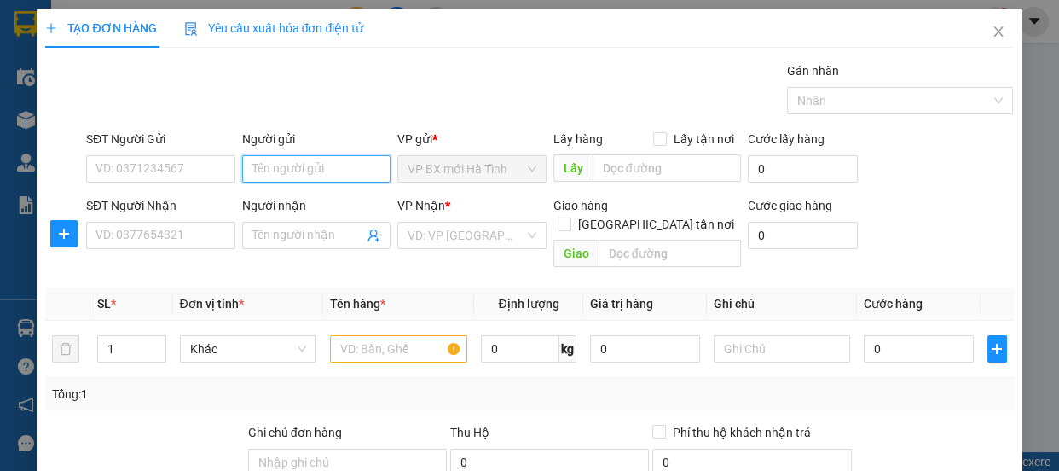
click at [268, 169] on input "Người gửi" at bounding box center [316, 168] width 149 height 27
drag, startPoint x: 265, startPoint y: 171, endPoint x: 249, endPoint y: 171, distance: 16.2
click at [249, 171] on input "Baf thường" at bounding box center [316, 168] width 149 height 27
type input "bà thường"
click at [324, 204] on div "bà thường - 0369446869" at bounding box center [315, 203] width 133 height 19
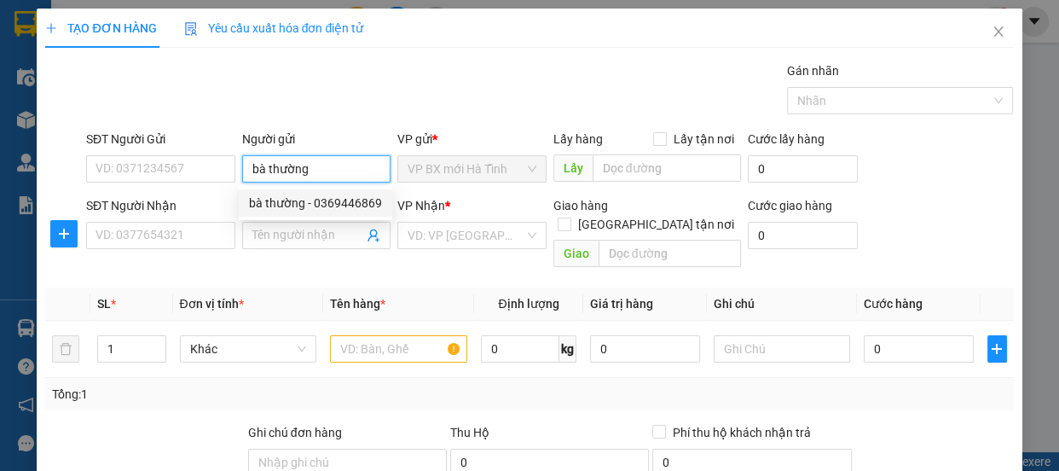
type input "0369446869"
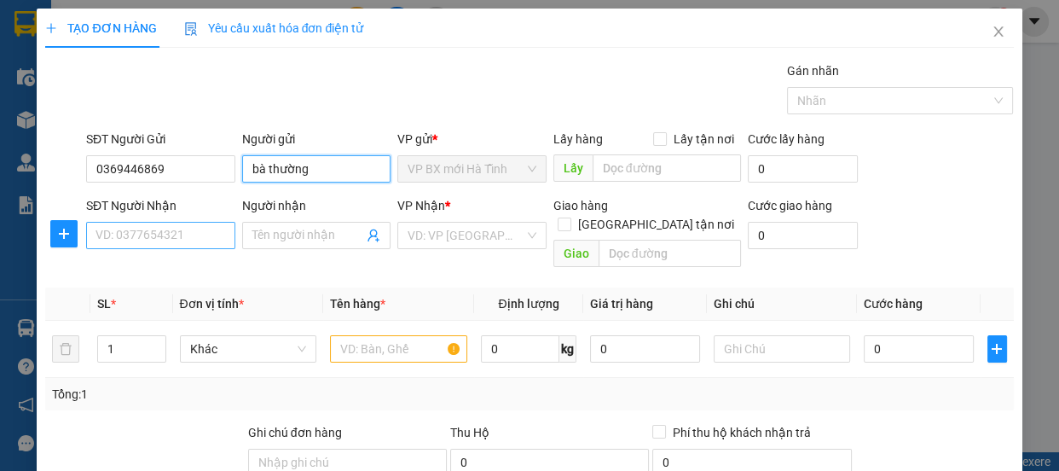
type input "bà thường"
drag, startPoint x: 203, startPoint y: 229, endPoint x: 216, endPoint y: 230, distance: 12.8
click at [211, 230] on input "SĐT Người Nhận" at bounding box center [160, 235] width 149 height 27
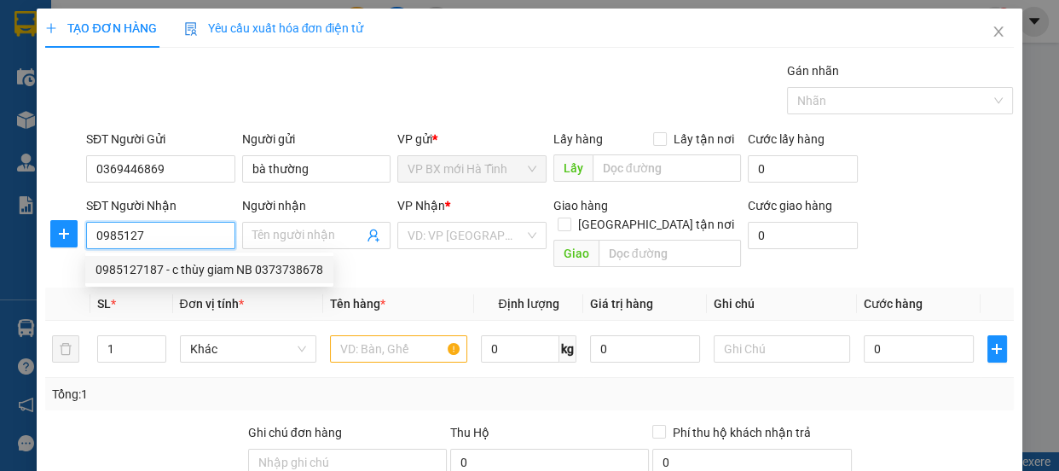
click at [125, 267] on div "0985127187 - c thùy giam NB 0373738678" at bounding box center [210, 269] width 228 height 19
type input "0985127187"
type input "c thùy giam NB 0373738678"
type input "ninh bình"
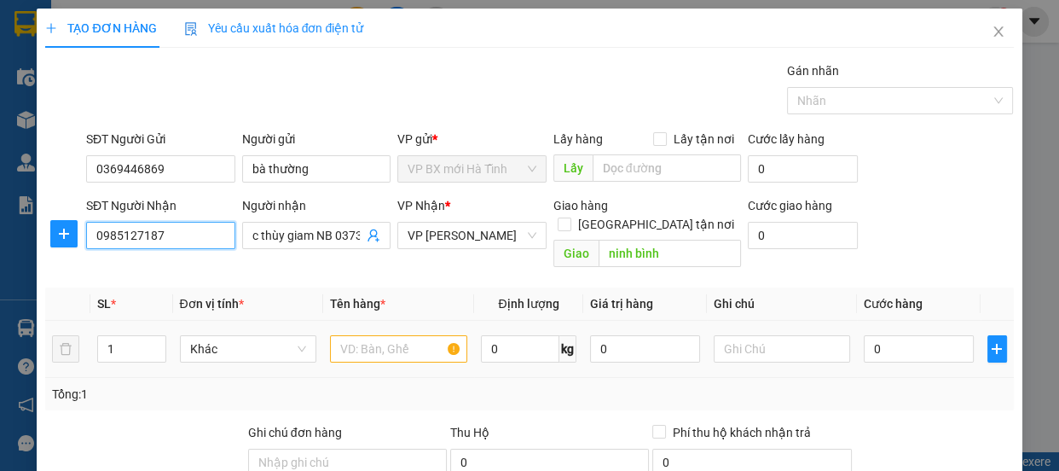
type input "0985127187"
click at [353, 335] on input "text" at bounding box center [398, 348] width 137 height 27
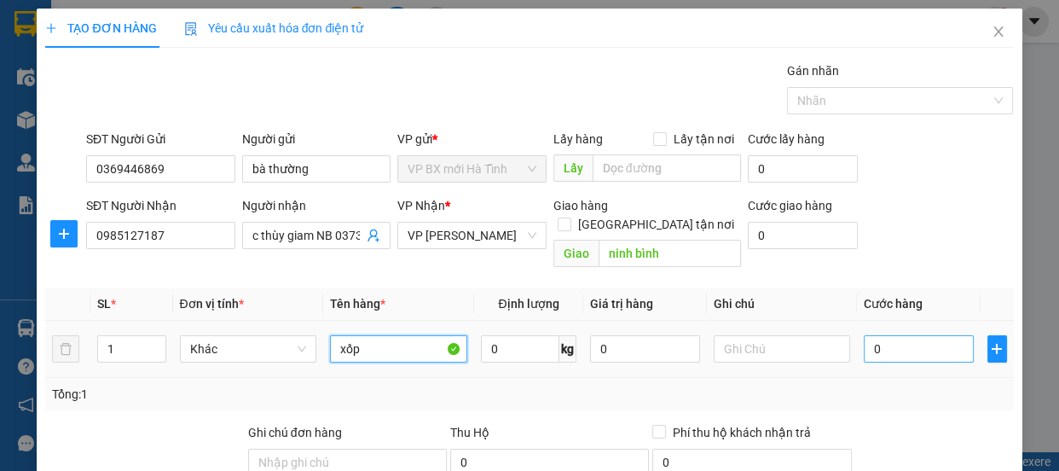
type input "xốp"
click at [871, 335] on input "0" at bounding box center [919, 348] width 110 height 27
type input "4"
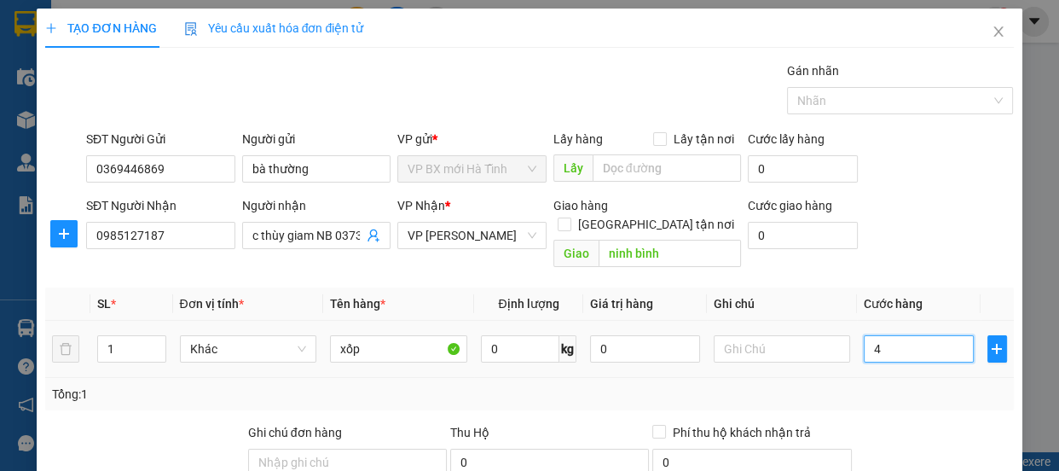
type input "40"
type input "400"
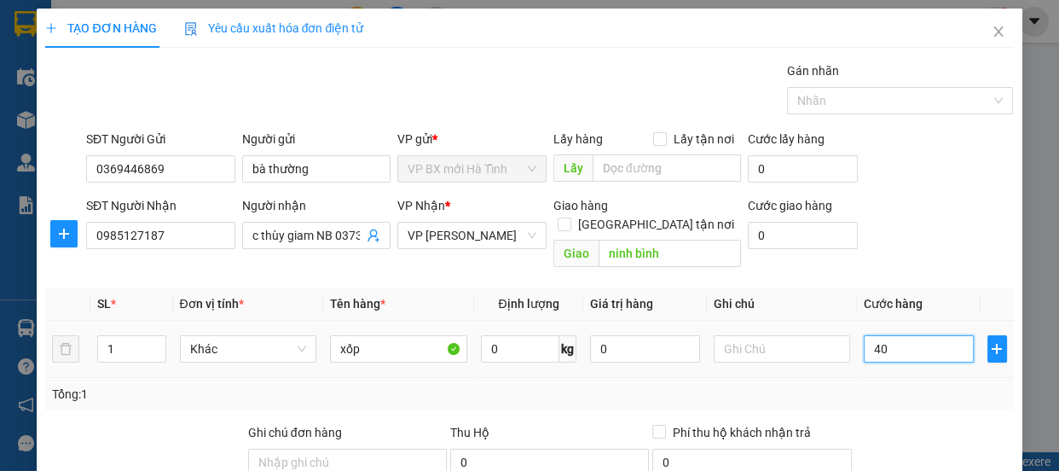
type input "400"
type input "4.000"
type input "40.000"
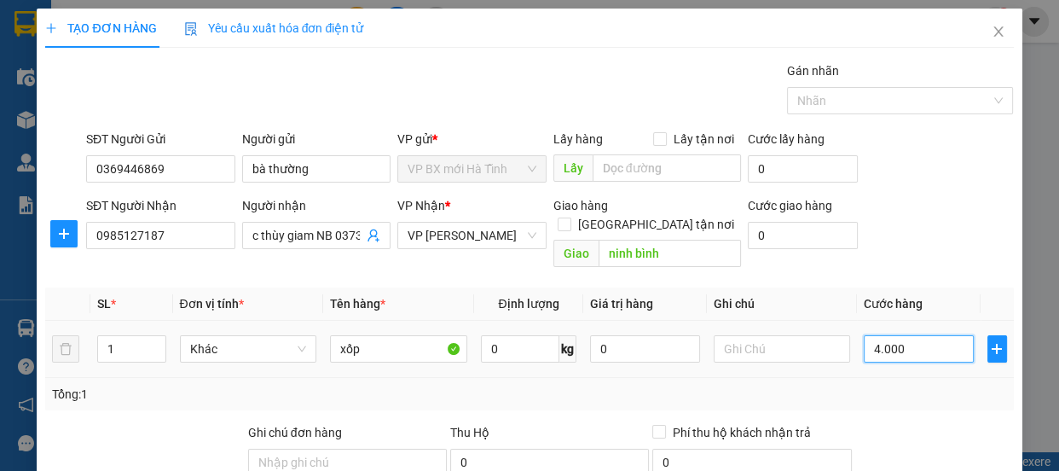
type input "40.000"
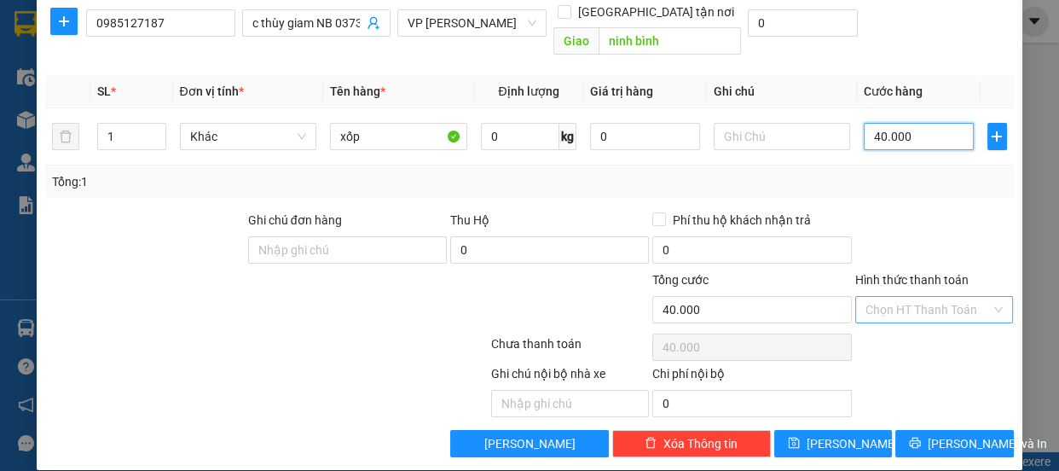
type input "40.000"
click at [907, 297] on input "Hình thức thanh toán" at bounding box center [929, 310] width 126 height 26
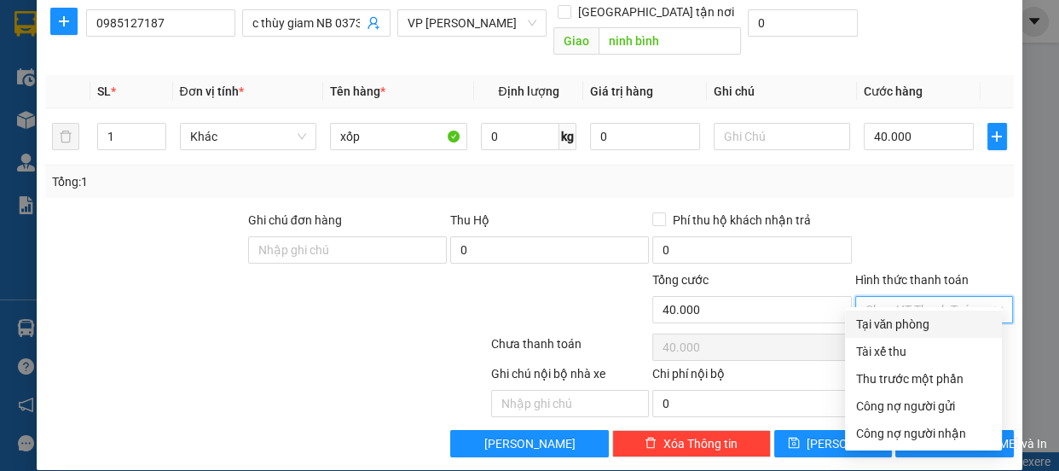
click at [915, 315] on div "Tại văn phòng" at bounding box center [923, 324] width 136 height 19
type input "0"
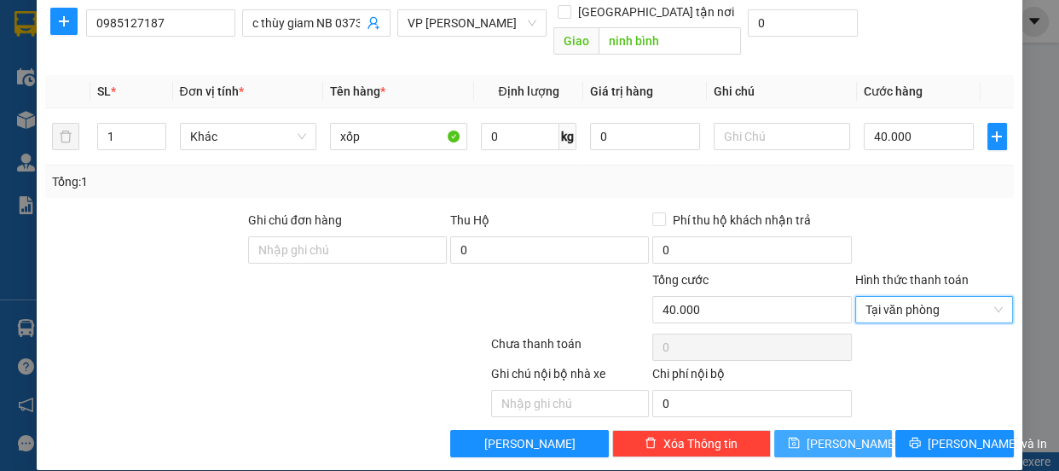
click at [824, 434] on span "[PERSON_NAME]" at bounding box center [852, 443] width 91 height 19
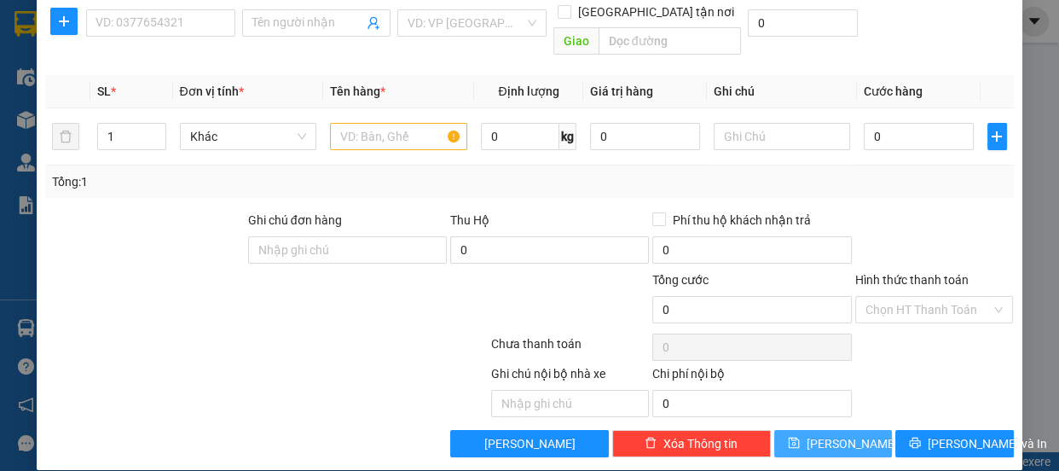
scroll to position [0, 0]
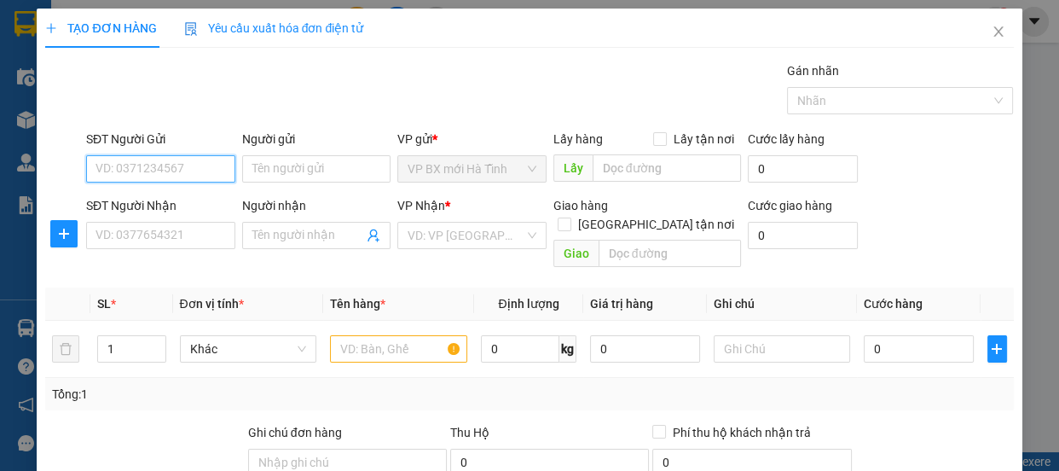
click at [116, 174] on input "SĐT Người Gửi" at bounding box center [160, 168] width 149 height 27
click at [160, 206] on div "0339825775" at bounding box center [159, 203] width 127 height 19
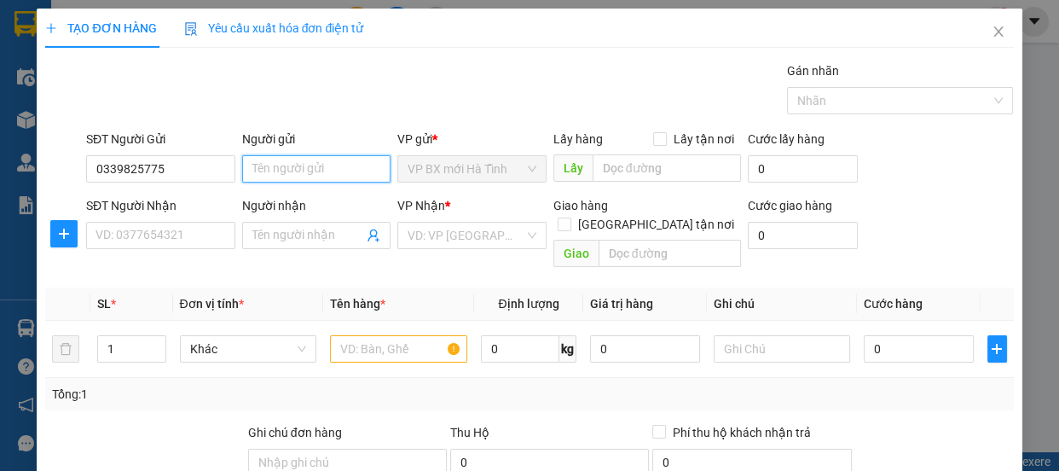
click at [264, 159] on input "Người gửi" at bounding box center [316, 168] width 149 height 27
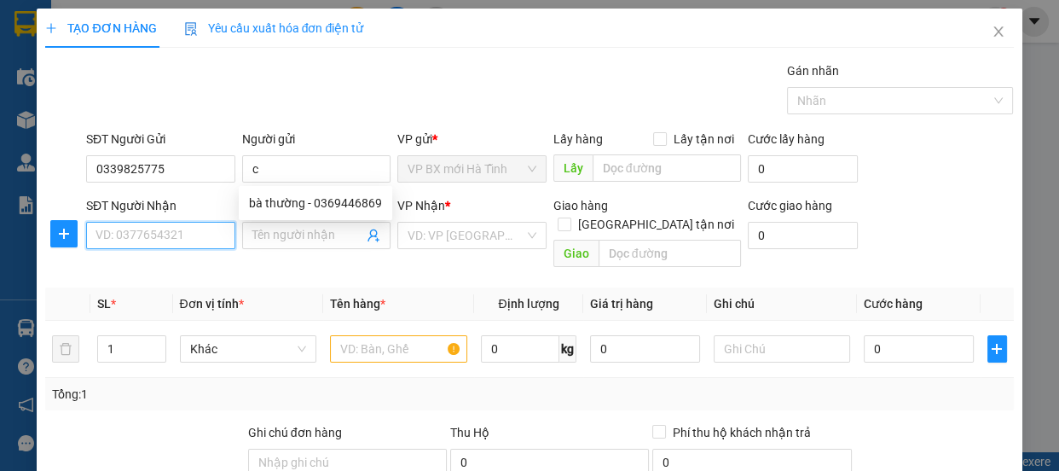
click at [108, 235] on input "SĐT Người Nhận" at bounding box center [160, 235] width 149 height 27
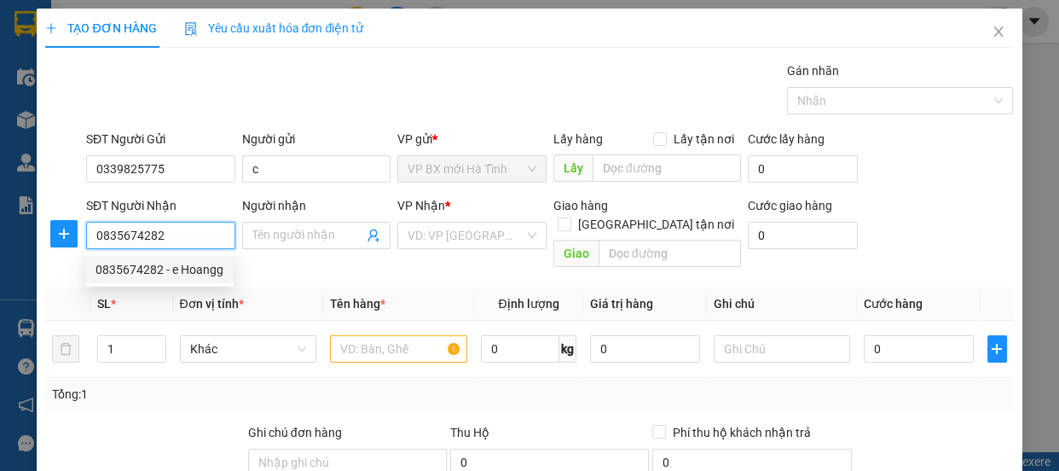
click at [161, 267] on div "0835674282 - e Hoangg" at bounding box center [160, 269] width 128 height 19
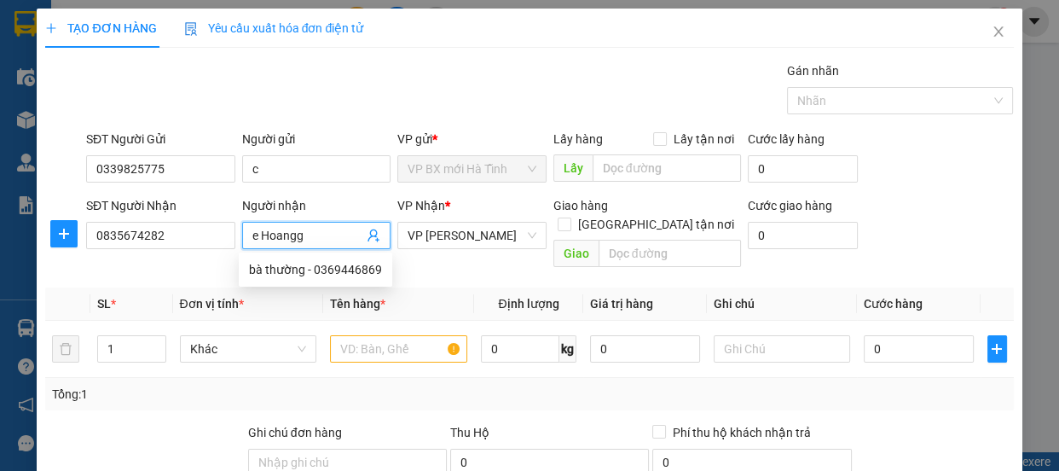
drag, startPoint x: 300, startPoint y: 229, endPoint x: 262, endPoint y: 236, distance: 39.0
click at [262, 236] on input "e Hoangg" at bounding box center [308, 235] width 112 height 19
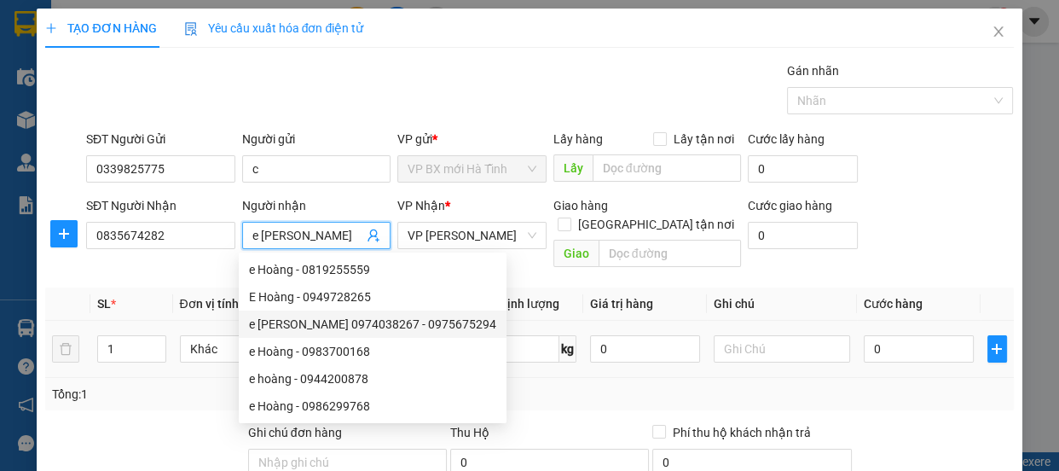
click at [362, 313] on div "e Hoàng 0974038267 - 0975675294" at bounding box center [373, 323] width 268 height 27
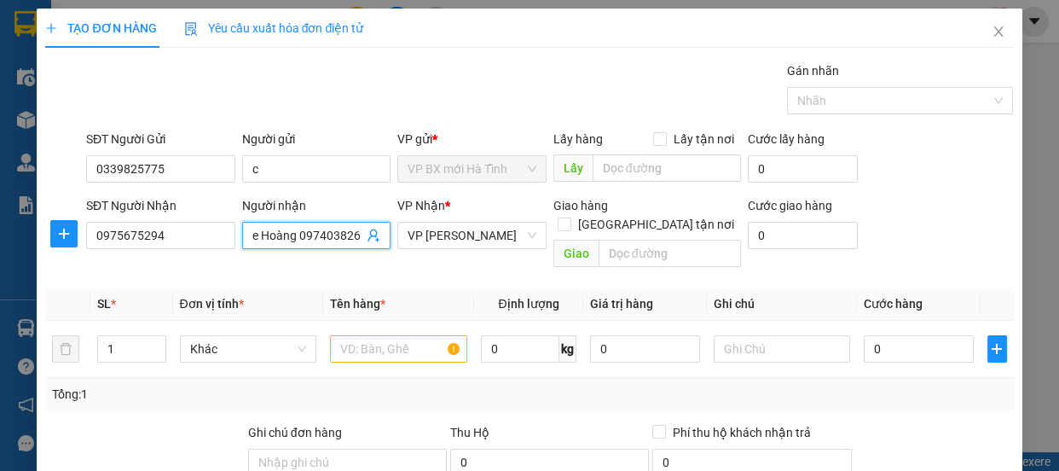
scroll to position [0, 6]
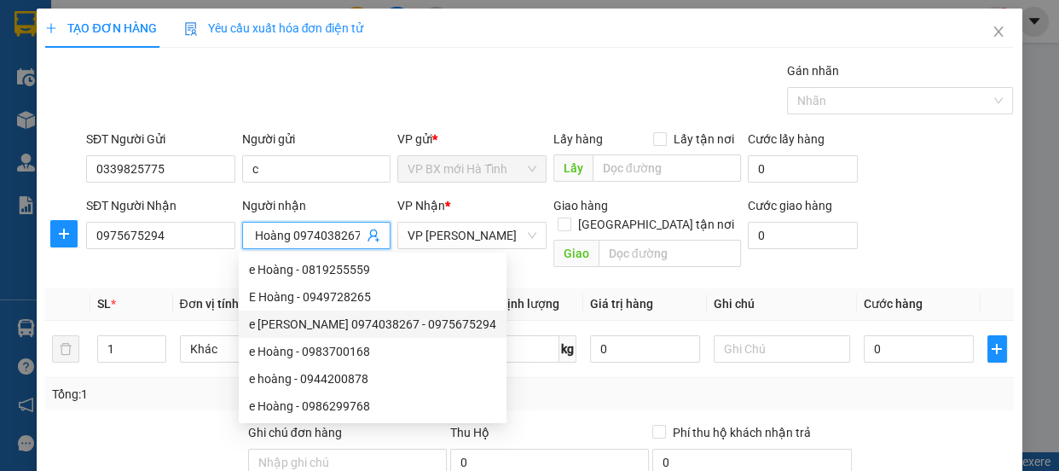
drag, startPoint x: 291, startPoint y: 233, endPoint x: 340, endPoint y: 236, distance: 49.6
click at [355, 238] on input "e Hoàng 0974038267" at bounding box center [308, 235] width 112 height 19
click at [282, 230] on input "e Hoàng 0974038267" at bounding box center [308, 235] width 112 height 19
click at [171, 233] on input "0975675294" at bounding box center [160, 235] width 149 height 27
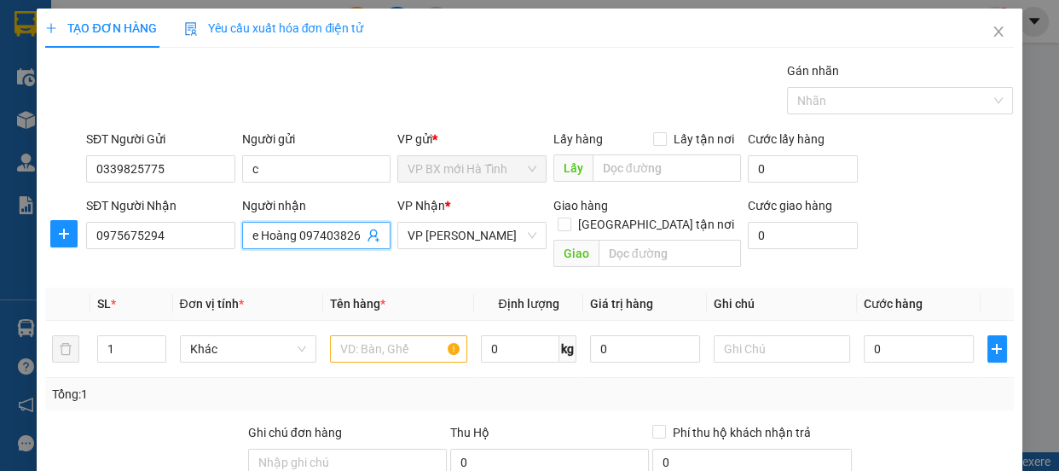
scroll to position [0, 6]
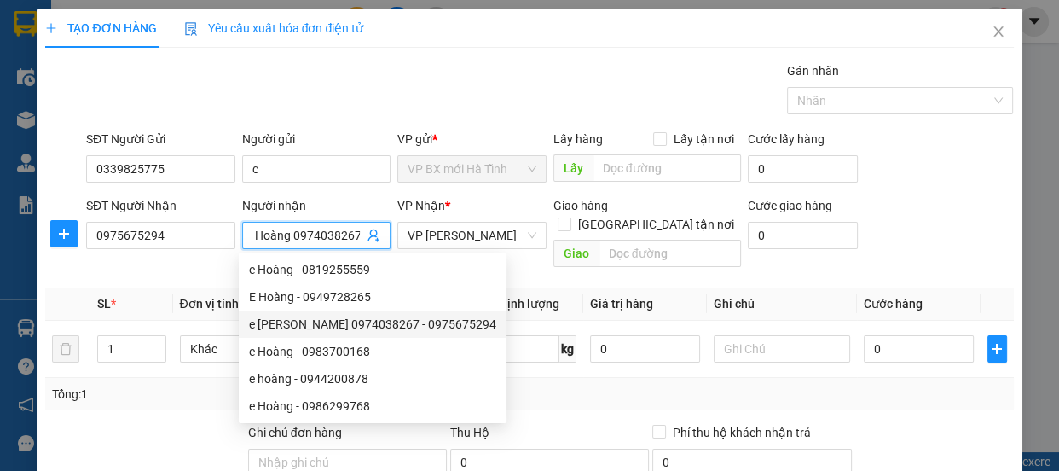
drag, startPoint x: 298, startPoint y: 235, endPoint x: 352, endPoint y: 237, distance: 53.7
click at [352, 237] on input "e Hoàng 0974038267" at bounding box center [308, 235] width 112 height 19
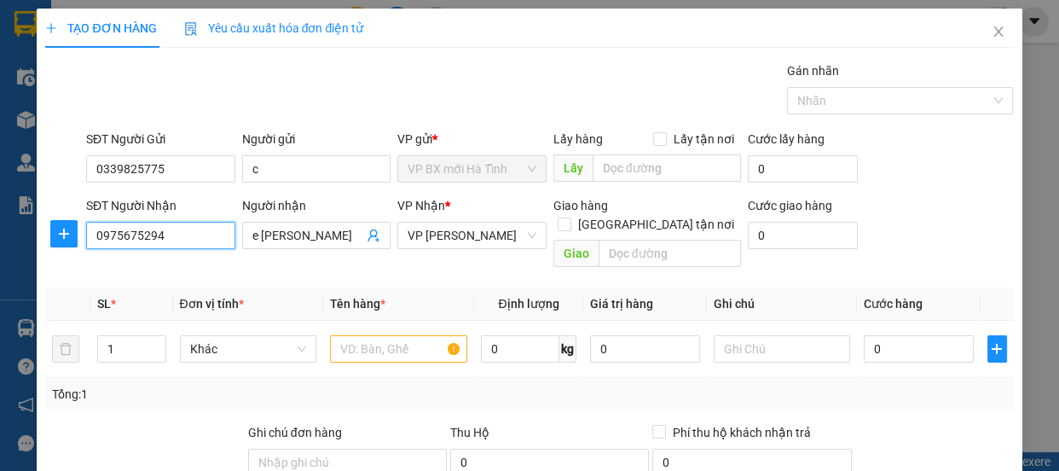
drag, startPoint x: 61, startPoint y: 227, endPoint x: 182, endPoint y: 243, distance: 122.2
click at [43, 226] on div "SĐT Người Nhận 0975675294 0975675294 Người nhận e Hoàng VP Nhận * VP Trần Quốc …" at bounding box center [528, 235] width 971 height 78
click at [163, 262] on div "0835674282 - e Hoangg" at bounding box center [160, 269] width 128 height 19
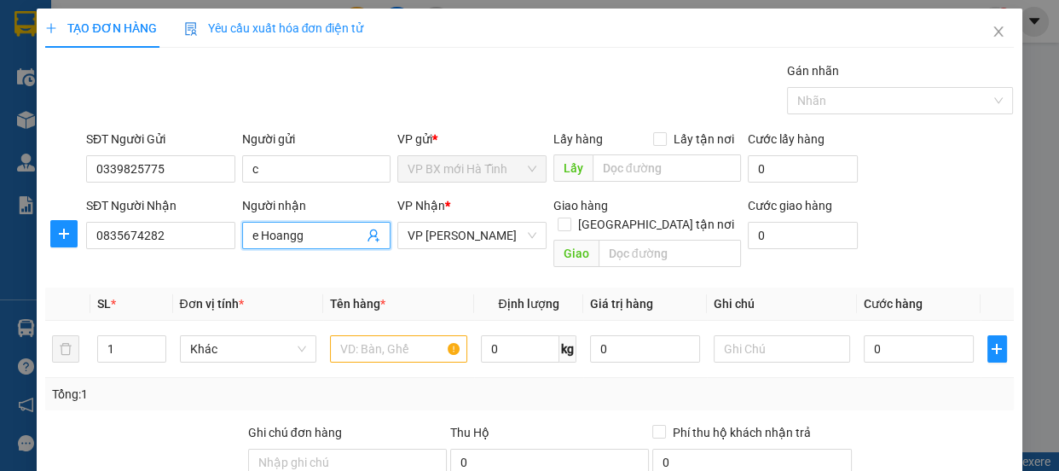
drag, startPoint x: 276, startPoint y: 230, endPoint x: 298, endPoint y: 231, distance: 21.3
click at [298, 231] on input "e Hoangg" at bounding box center [308, 235] width 112 height 19
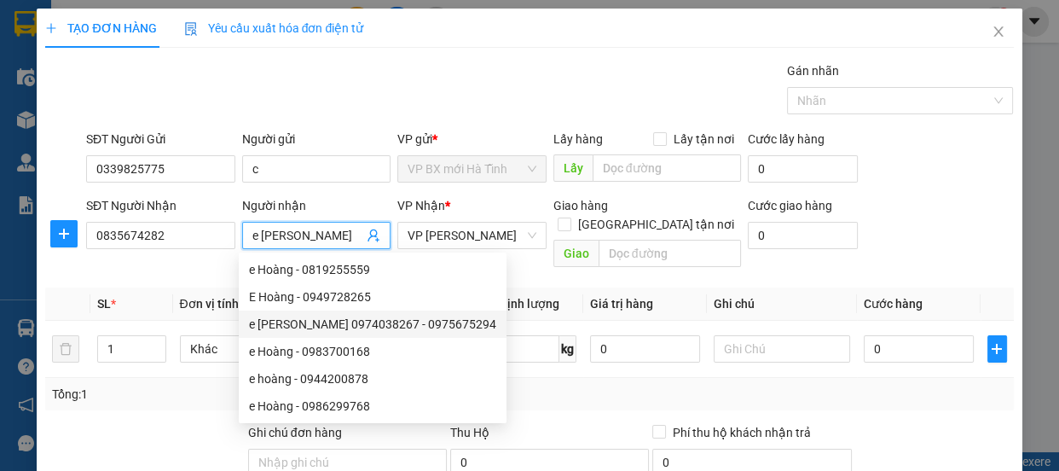
click at [353, 325] on div "e Hoàng 0974038267 - 0975675294" at bounding box center [372, 324] width 247 height 19
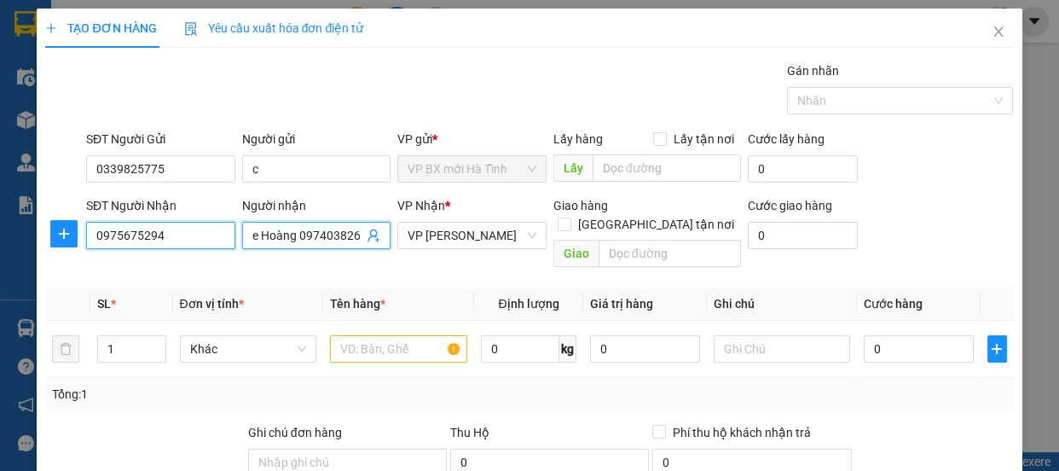
click at [173, 225] on input "0975675294" at bounding box center [160, 235] width 149 height 27
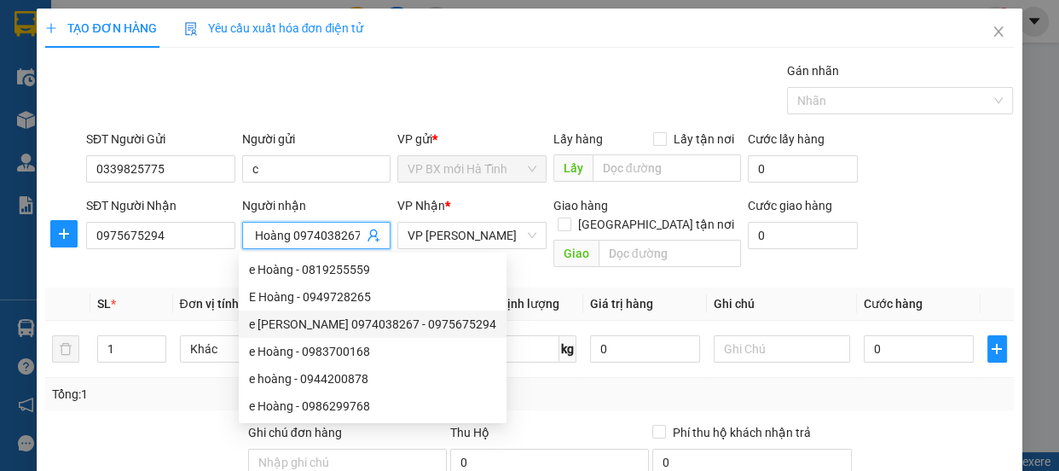
drag, startPoint x: 245, startPoint y: 238, endPoint x: 364, endPoint y: 238, distance: 119.4
click at [364, 238] on span "e Hoàng 0974038267" at bounding box center [316, 235] width 149 height 27
drag, startPoint x: 352, startPoint y: 233, endPoint x: 245, endPoint y: 240, distance: 107.7
click at [245, 240] on span "e Hoàng 0974038267" at bounding box center [316, 235] width 149 height 27
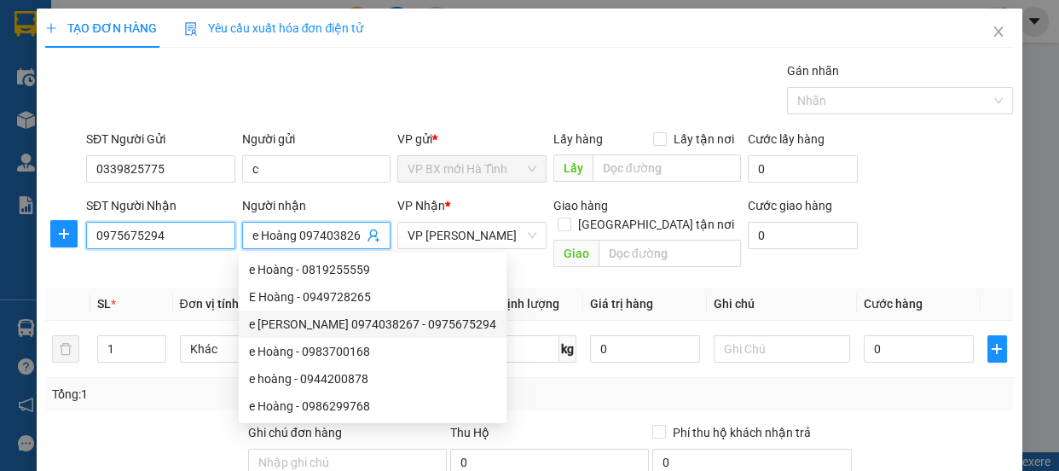
click at [181, 234] on input "0975675294" at bounding box center [160, 235] width 149 height 27
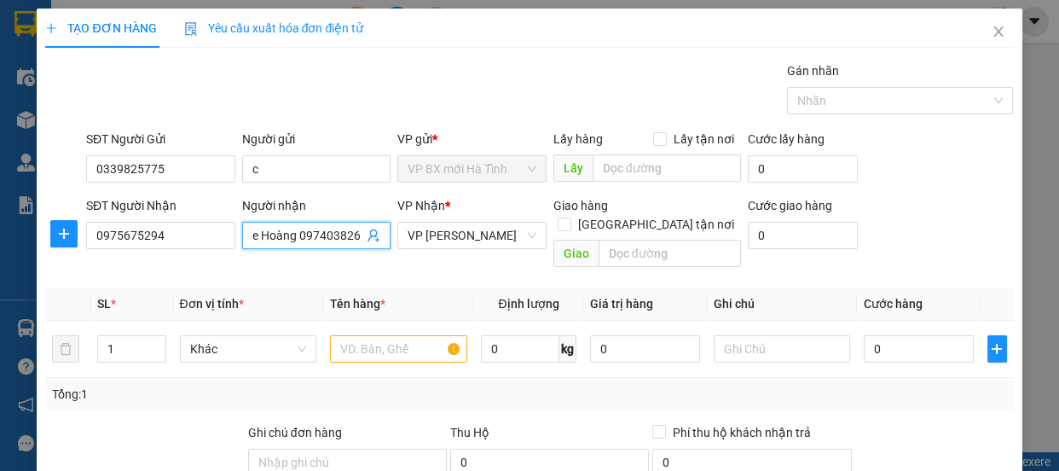
scroll to position [0, 6]
click at [266, 232] on input "e Hoàng 0974038267" at bounding box center [308, 235] width 112 height 19
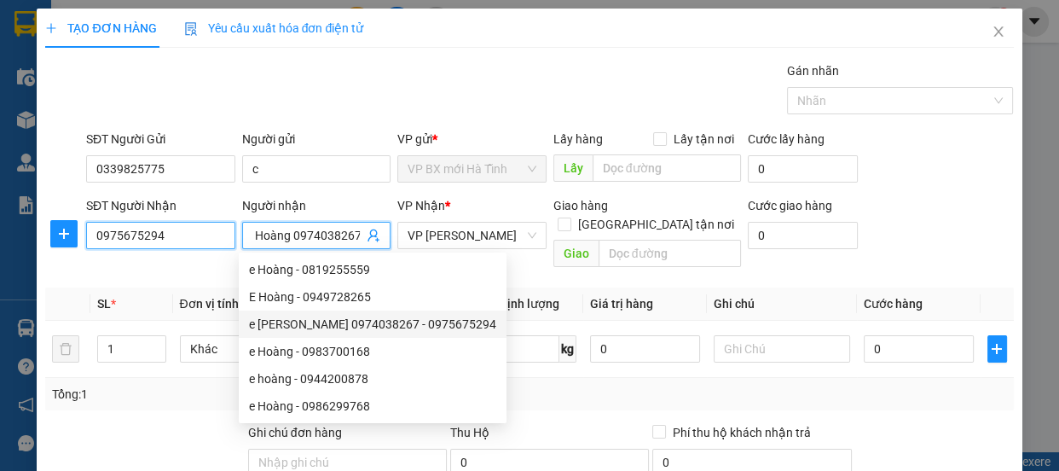
scroll to position [0, 0]
drag, startPoint x: 173, startPoint y: 233, endPoint x: 217, endPoint y: 232, distance: 44.3
click at [177, 233] on input "0975675294" at bounding box center [160, 235] width 149 height 27
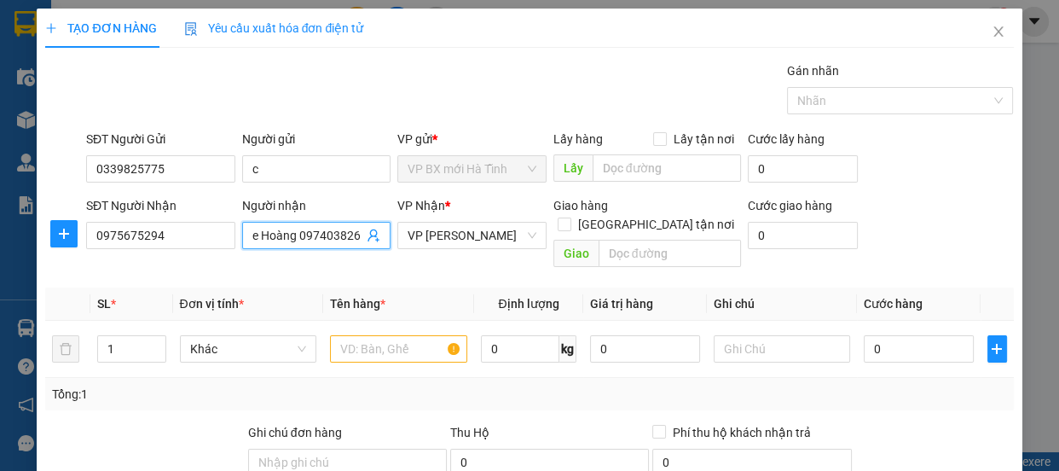
click at [264, 230] on input "e Hoàng 0974038267" at bounding box center [308, 235] width 112 height 19
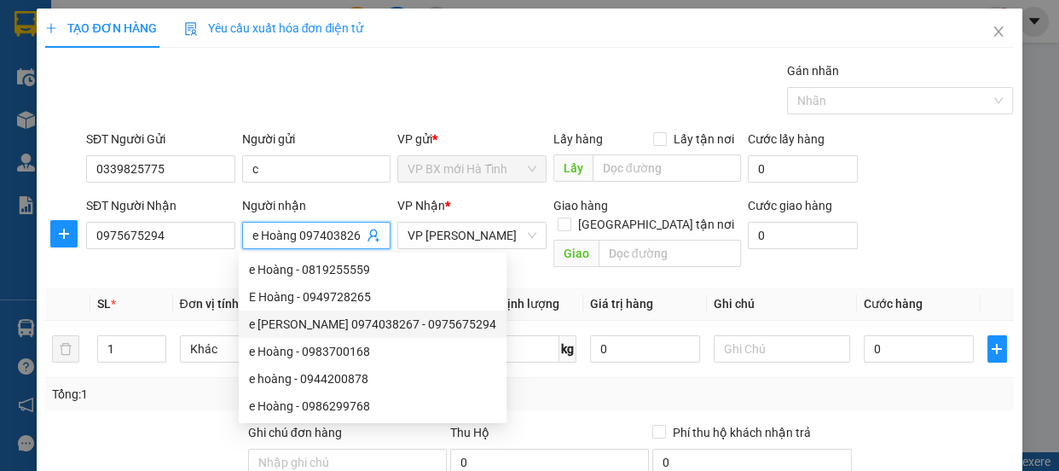
click at [352, 234] on input "e Hoàng 0974038267" at bounding box center [308, 235] width 112 height 19
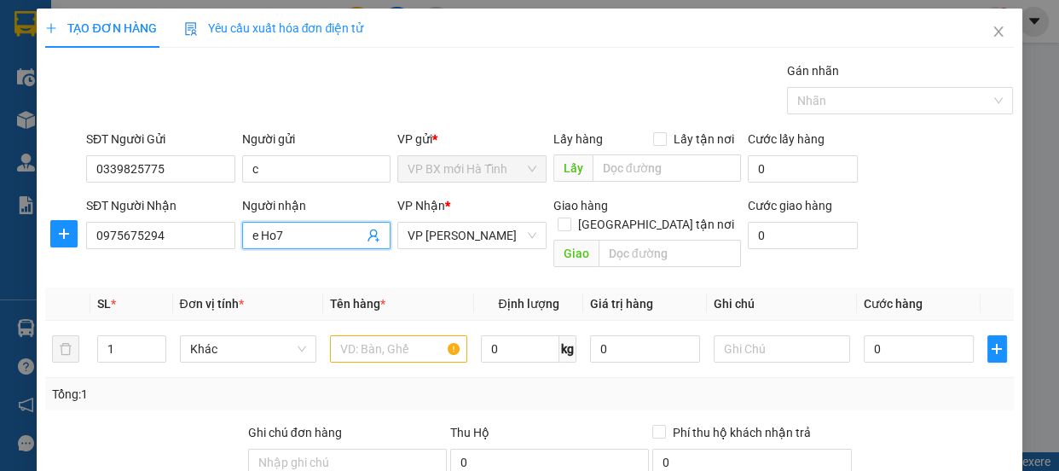
click at [293, 241] on input "e Ho7" at bounding box center [308, 235] width 112 height 19
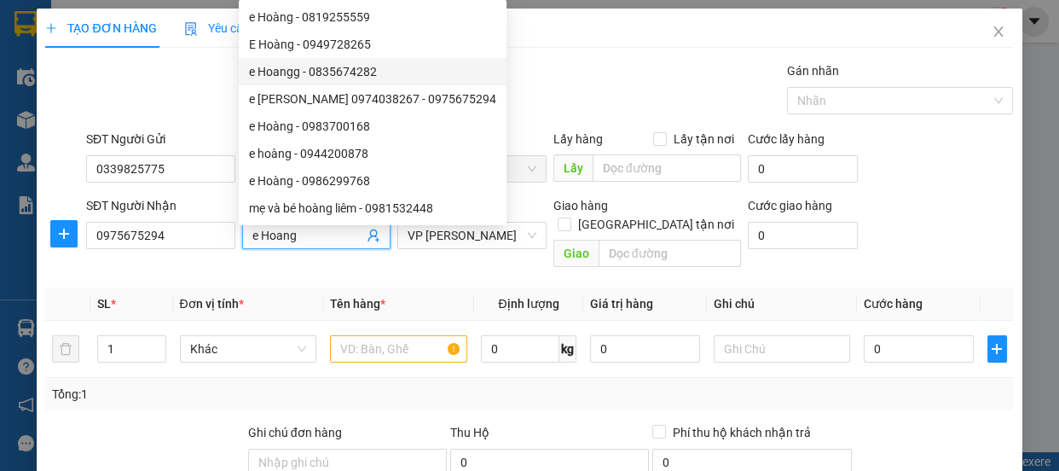
click at [284, 70] on div "e Hoangg - 0835674282" at bounding box center [372, 71] width 247 height 19
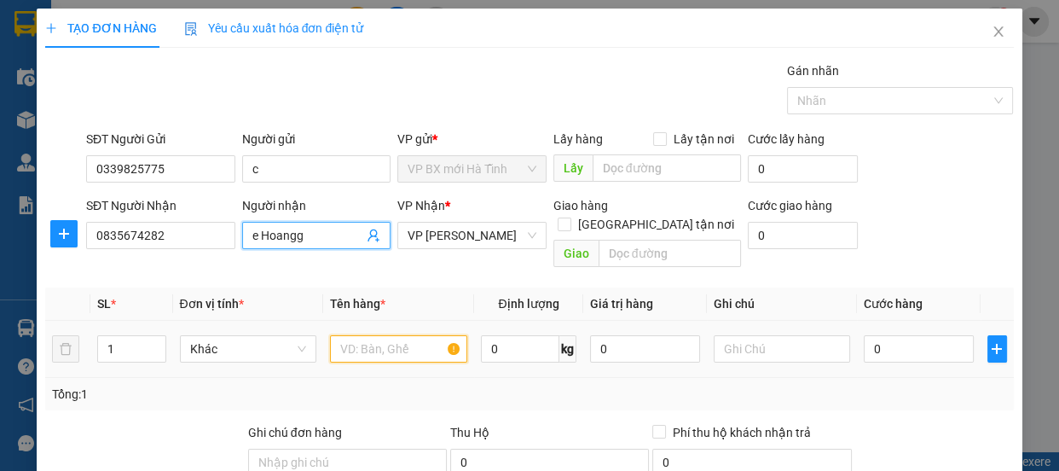
click at [370, 335] on input "text" at bounding box center [398, 348] width 137 height 27
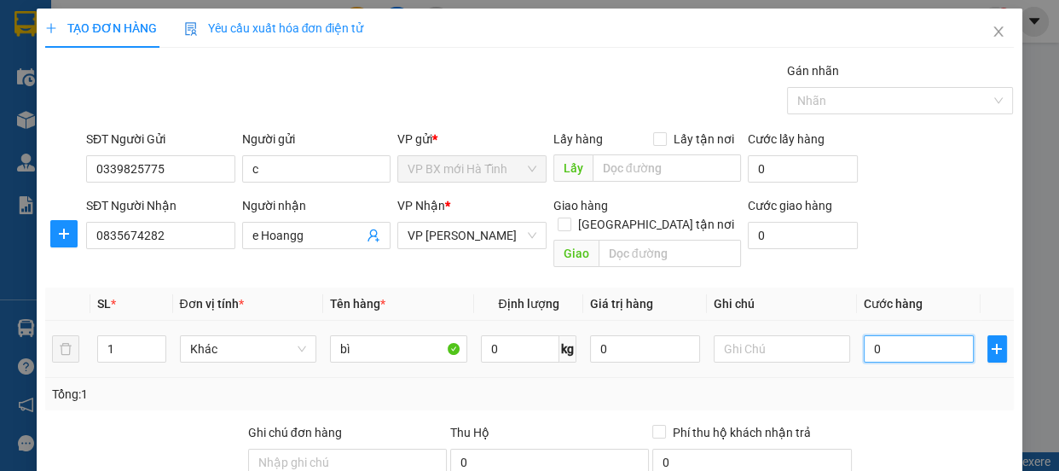
click at [869, 335] on input "0" at bounding box center [919, 348] width 110 height 27
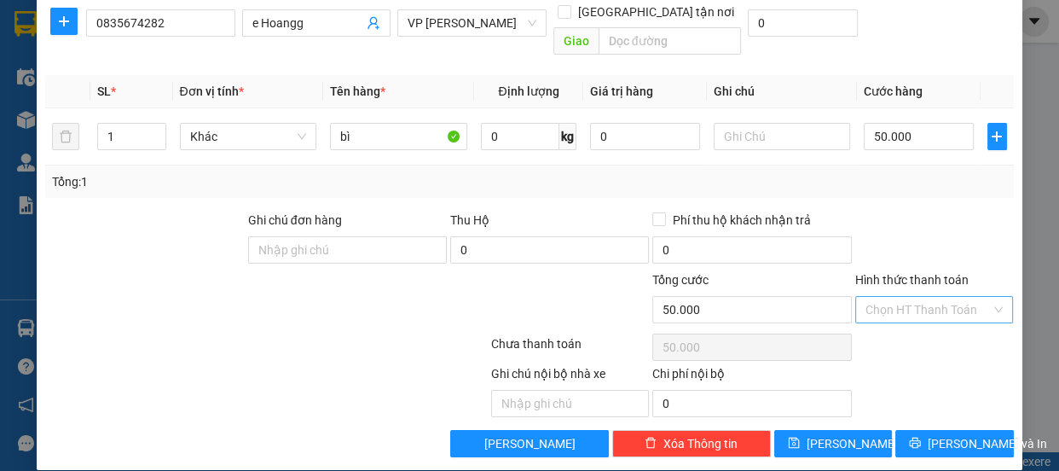
click at [878, 297] on input "Hình thức thanh toán" at bounding box center [929, 310] width 126 height 26
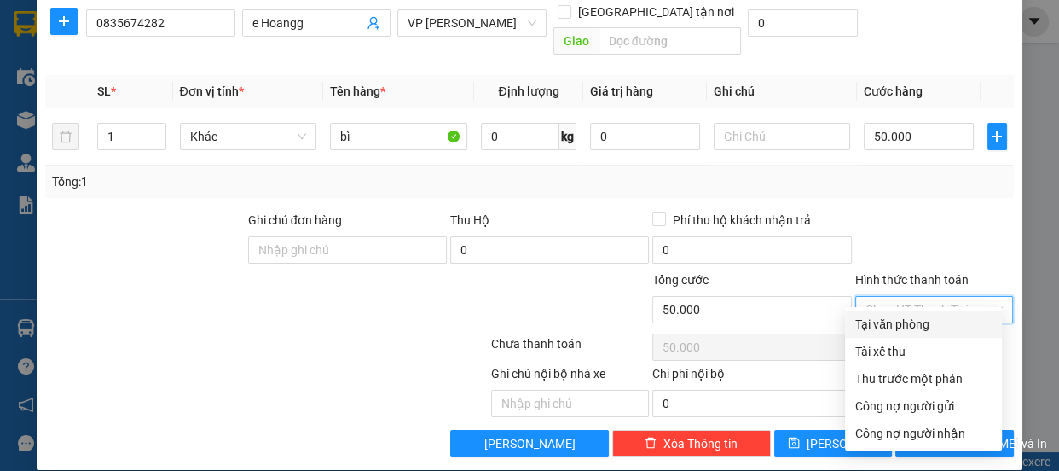
click at [878, 327] on div "Tại văn phòng" at bounding box center [923, 324] width 136 height 19
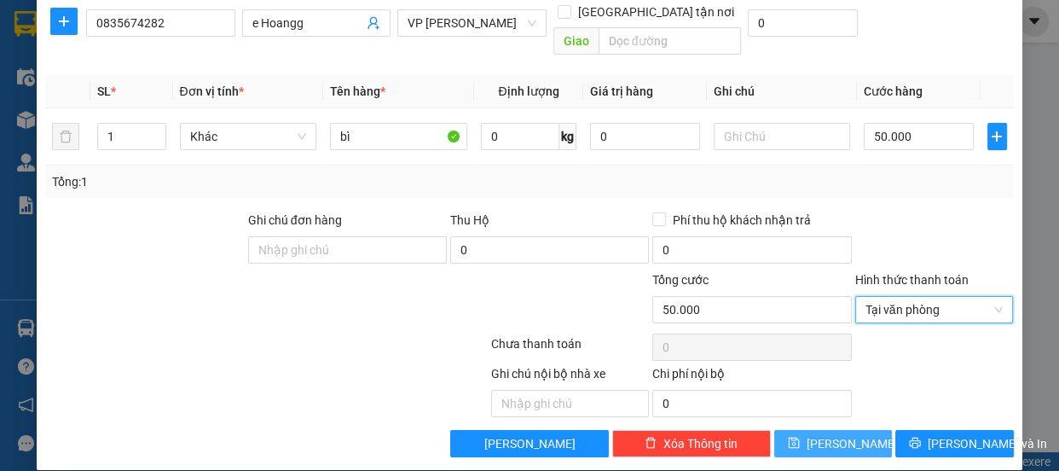
click at [791, 430] on button "[PERSON_NAME]" at bounding box center [833, 443] width 118 height 27
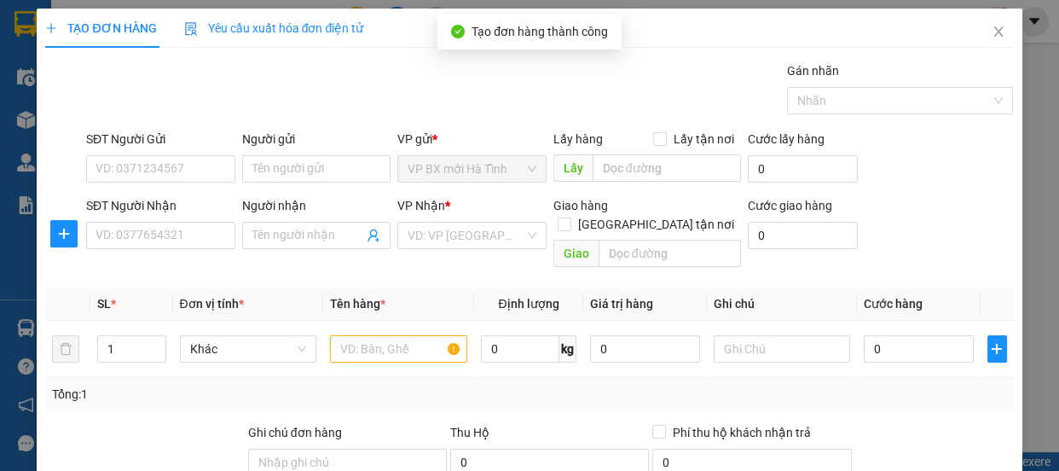
scroll to position [0, 0]
drag, startPoint x: 993, startPoint y: 26, endPoint x: 160, endPoint y: 37, distance: 833.2
click at [991, 26] on span "Close" at bounding box center [999, 33] width 48 height 48
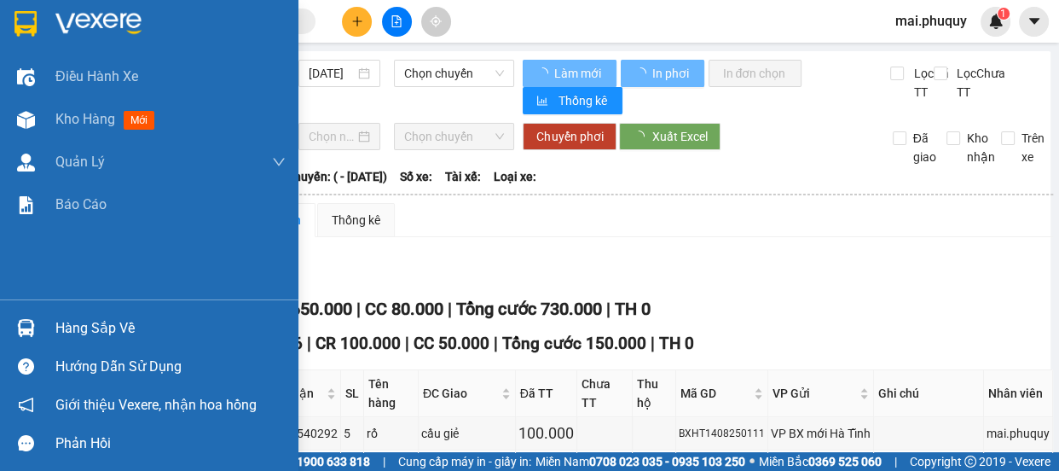
click at [23, 25] on img at bounding box center [25, 24] width 22 height 26
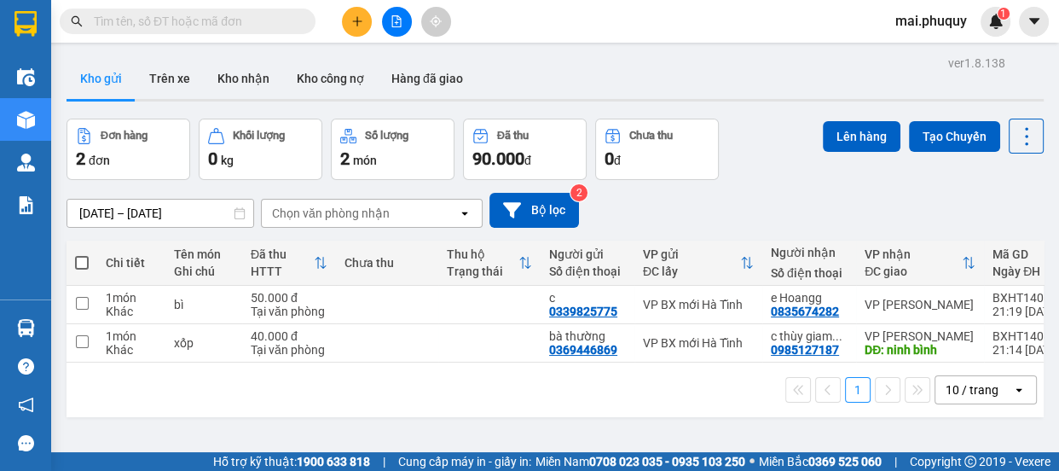
click at [83, 257] on span at bounding box center [82, 263] width 14 height 14
click at [82, 254] on input "checkbox" at bounding box center [82, 254] width 0 height 0
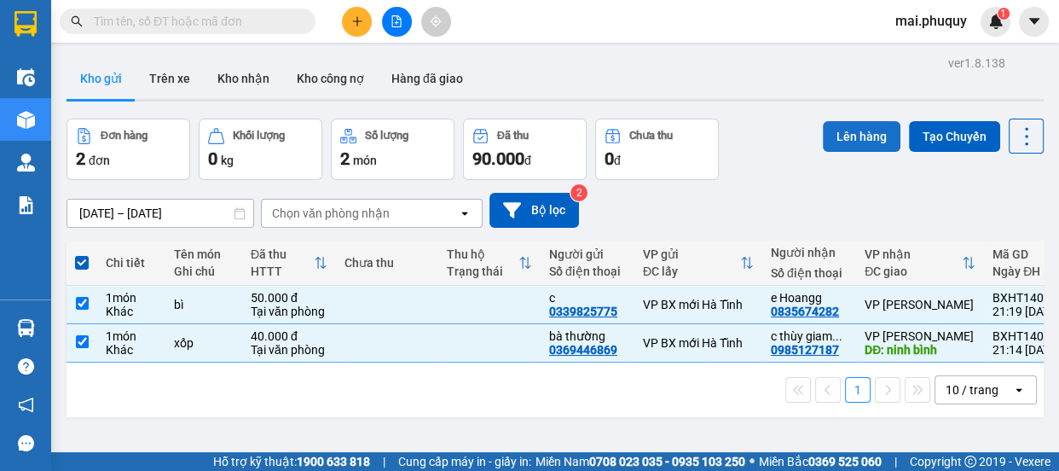
click at [842, 133] on button "Lên hàng" at bounding box center [862, 136] width 78 height 31
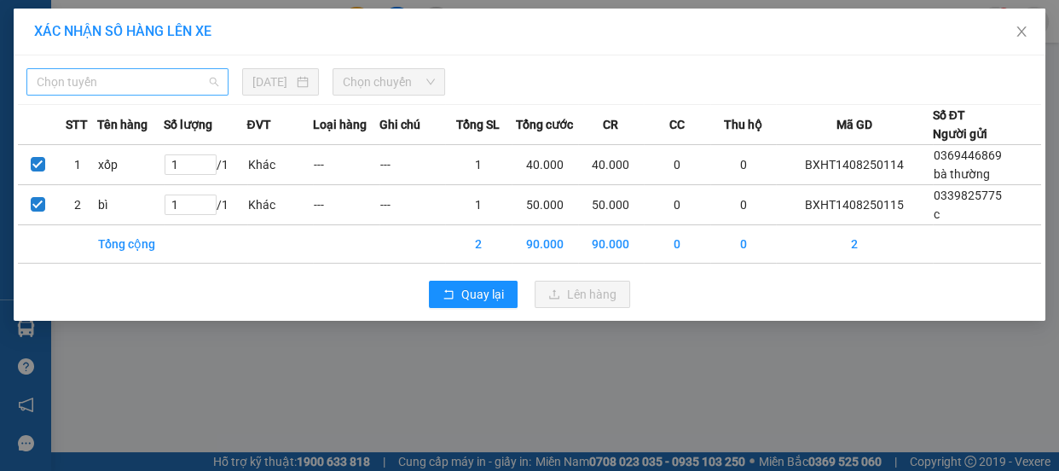
click at [119, 84] on span "Chọn tuyến" at bounding box center [128, 82] width 182 height 26
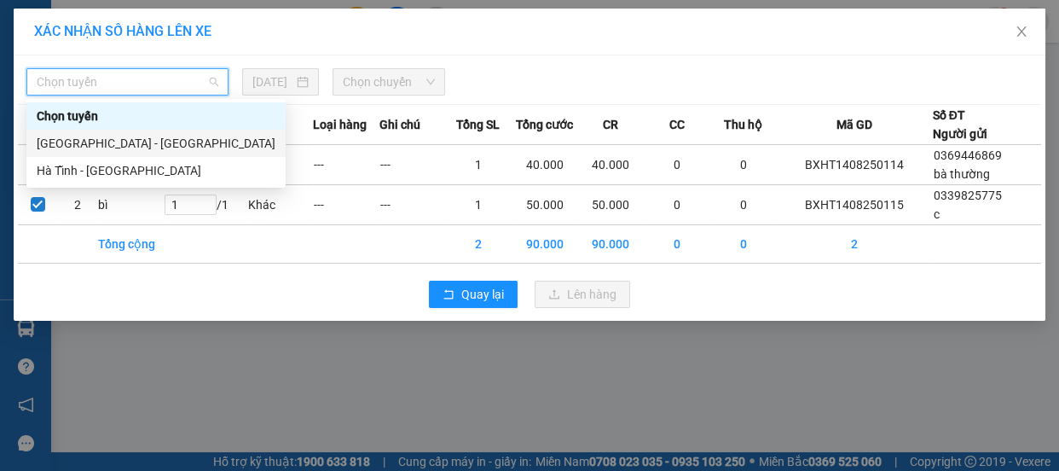
click at [73, 141] on div "Hà Nội - Hà Tĩnh" at bounding box center [156, 143] width 239 height 19
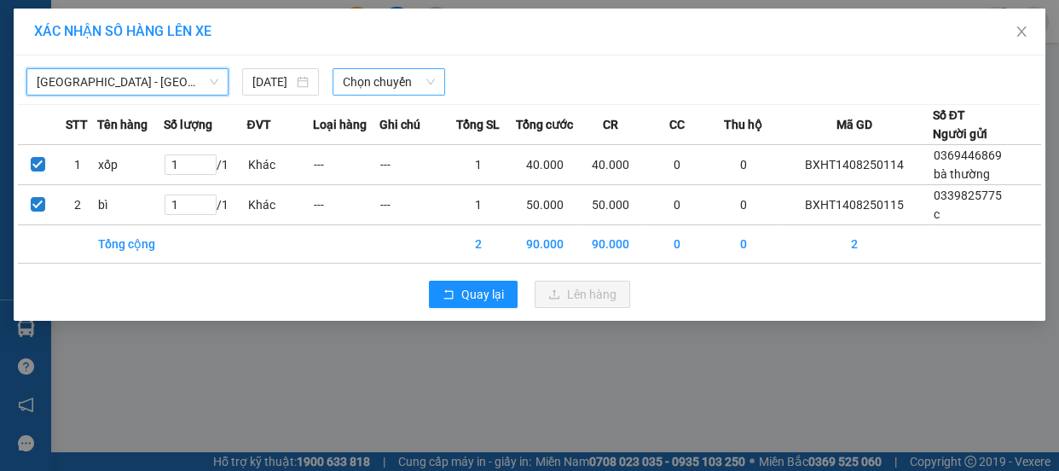
click at [373, 80] on span "Chọn chuyến" at bounding box center [389, 82] width 92 height 26
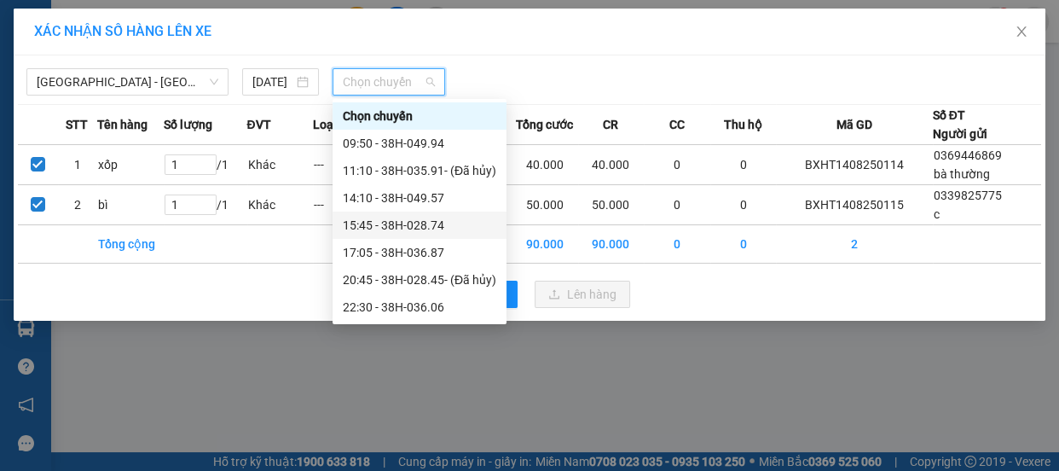
scroll to position [26, 0]
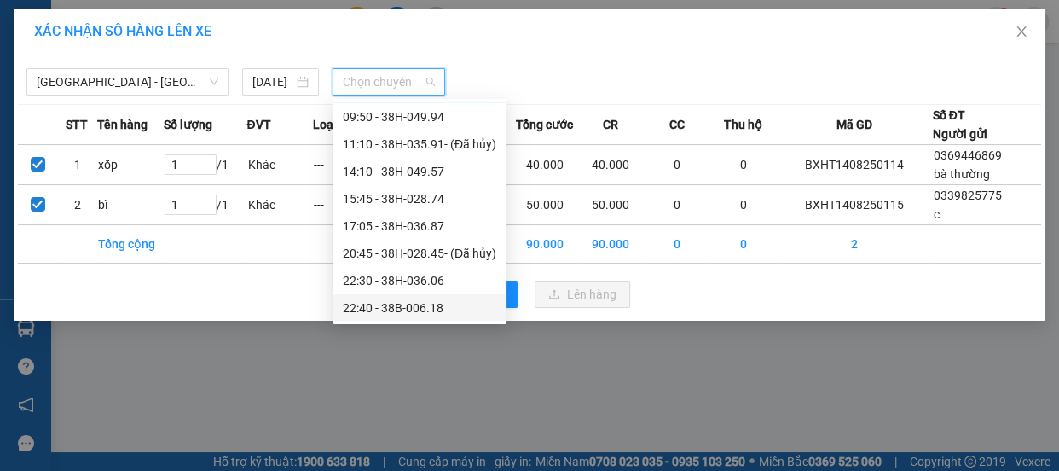
click at [420, 307] on div "22:40 - 38B-006.18" at bounding box center [419, 307] width 153 height 19
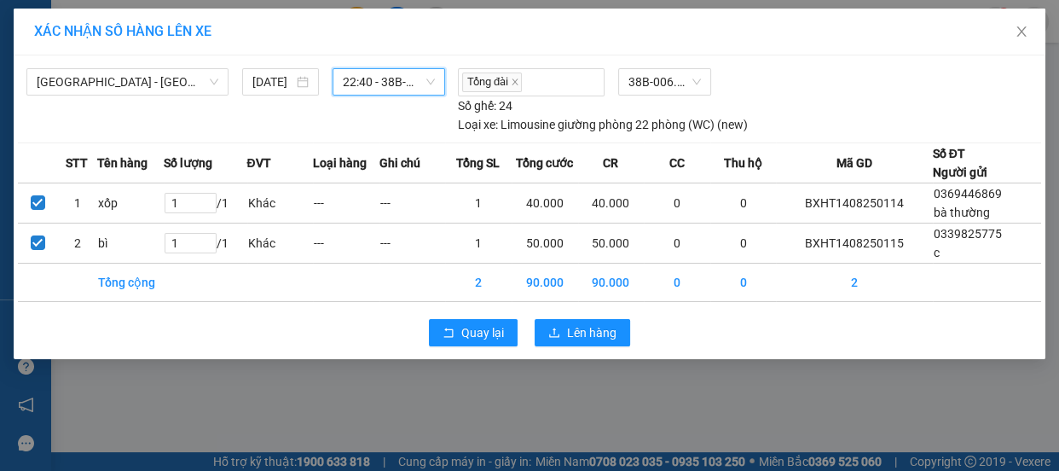
click at [375, 74] on span "22:40 - 38B-006.18" at bounding box center [389, 82] width 92 height 26
click at [93, 77] on span "Hà Nội - Hà Tĩnh" at bounding box center [128, 82] width 182 height 26
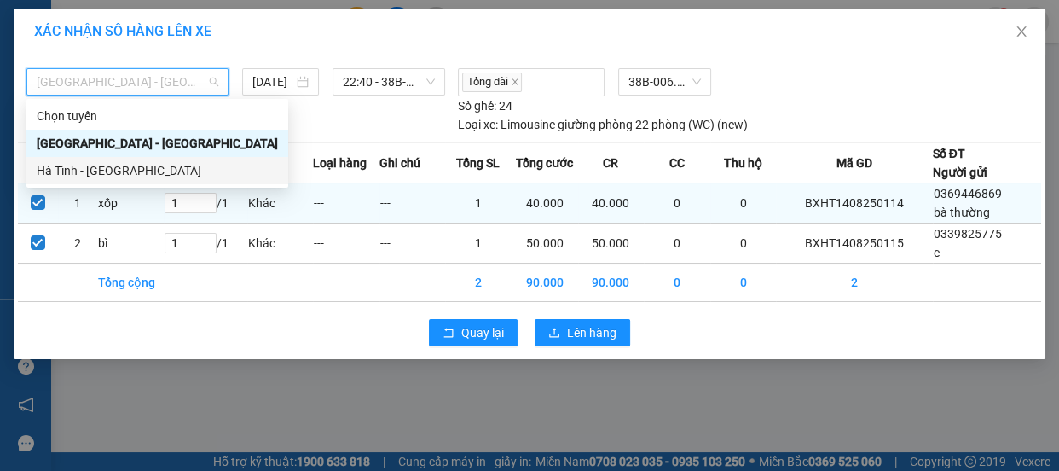
drag, startPoint x: 50, startPoint y: 171, endPoint x: 96, endPoint y: 167, distance: 45.3
click at [50, 171] on div "Hà Tĩnh - Hà Nội" at bounding box center [157, 170] width 241 height 19
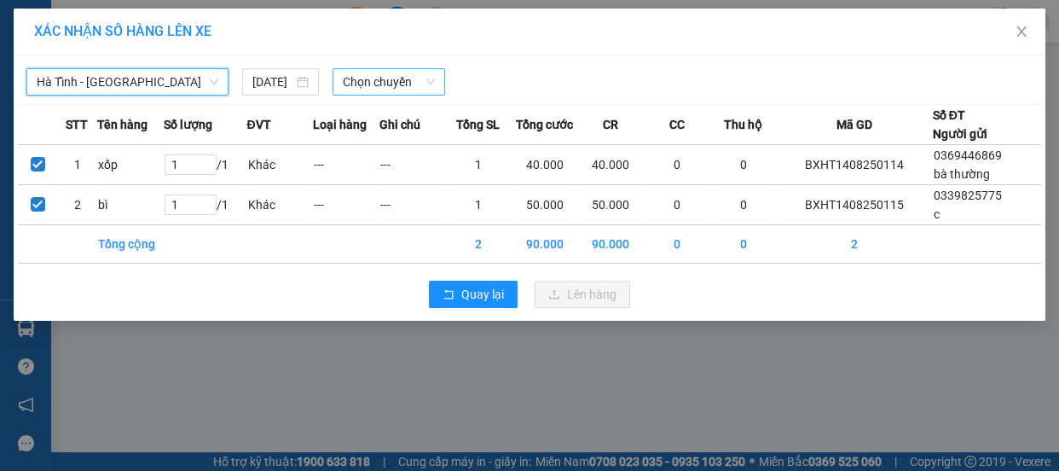
drag, startPoint x: 359, startPoint y: 74, endPoint x: 356, endPoint y: 86, distance: 12.4
click at [360, 74] on span "Chọn chuyến" at bounding box center [389, 82] width 92 height 26
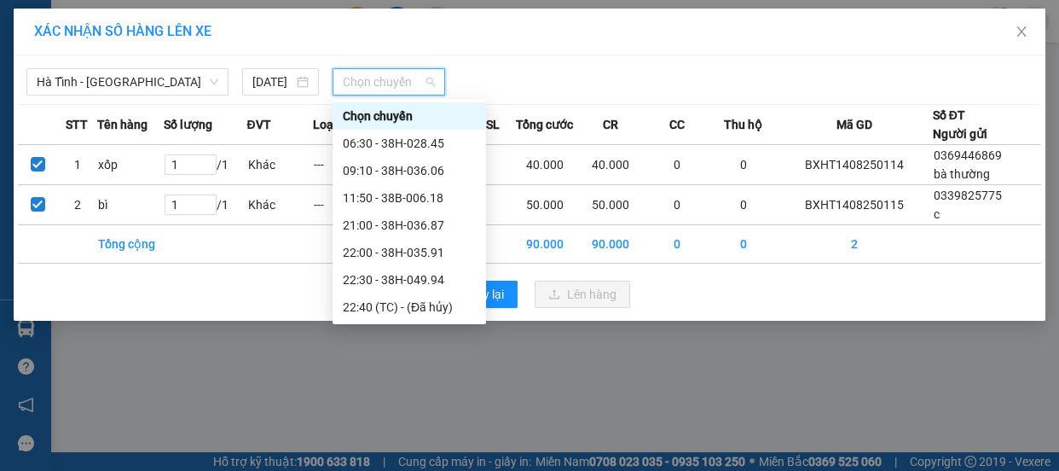
scroll to position [54, 0]
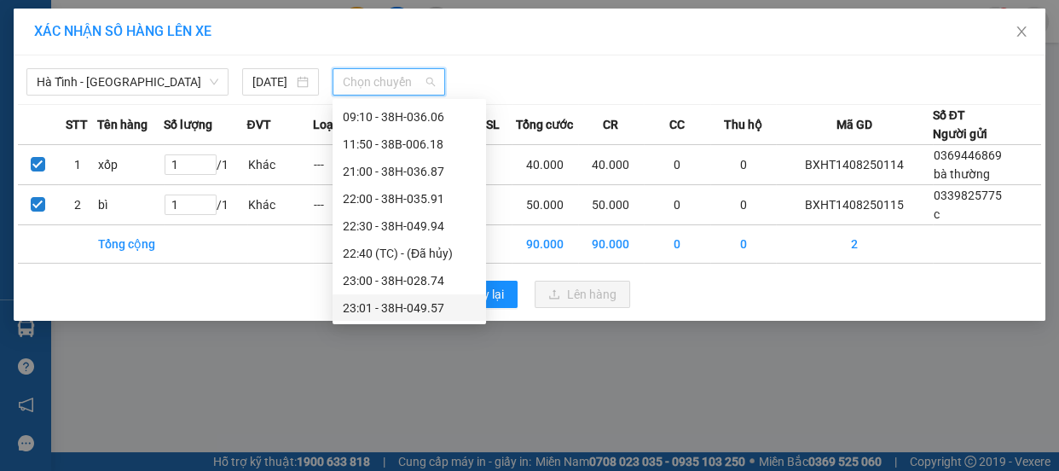
click at [428, 301] on div "23:01 - 38H-049.57" at bounding box center [409, 307] width 133 height 19
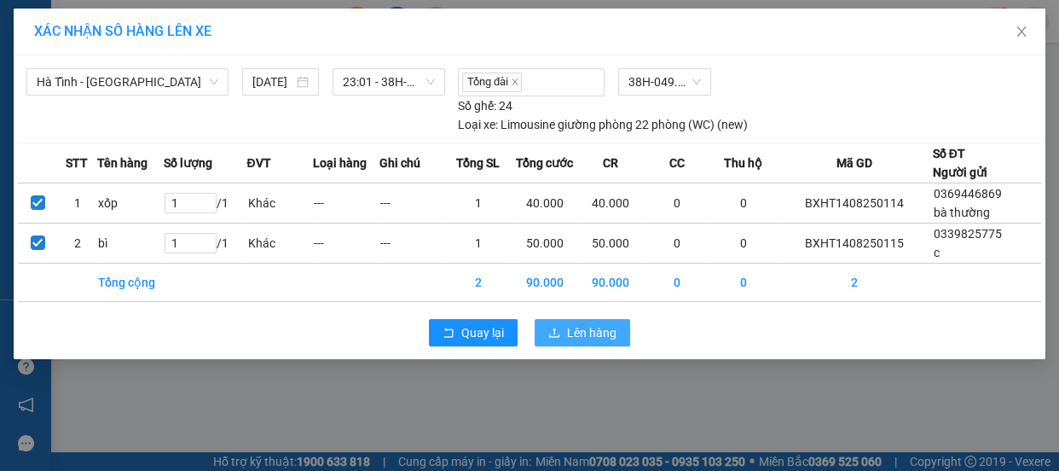
click at [572, 331] on span "Lên hàng" at bounding box center [591, 332] width 49 height 19
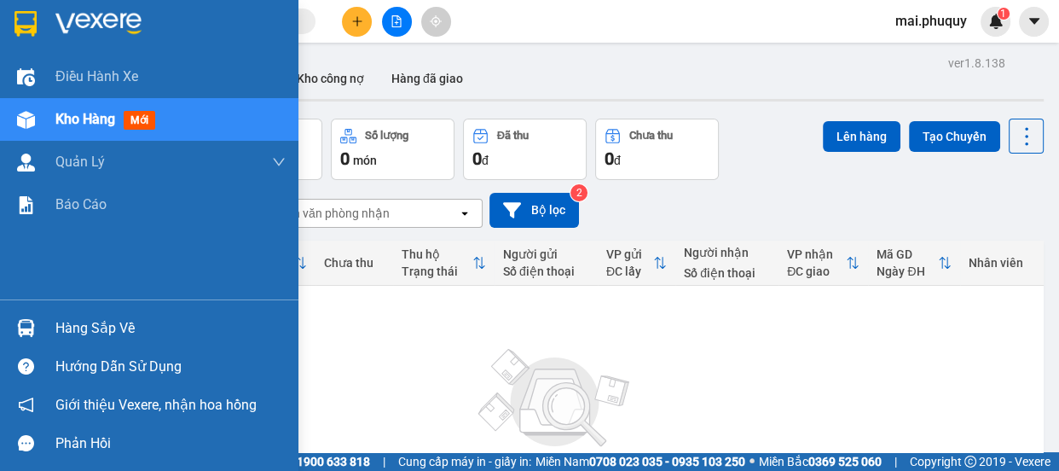
click at [14, 19] on img at bounding box center [25, 24] width 22 height 26
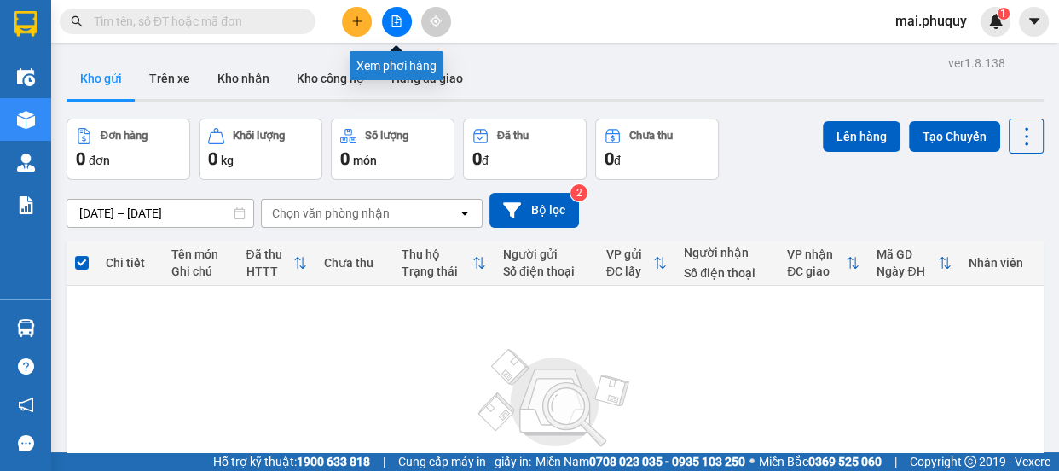
click at [402, 20] on button at bounding box center [397, 22] width 30 height 30
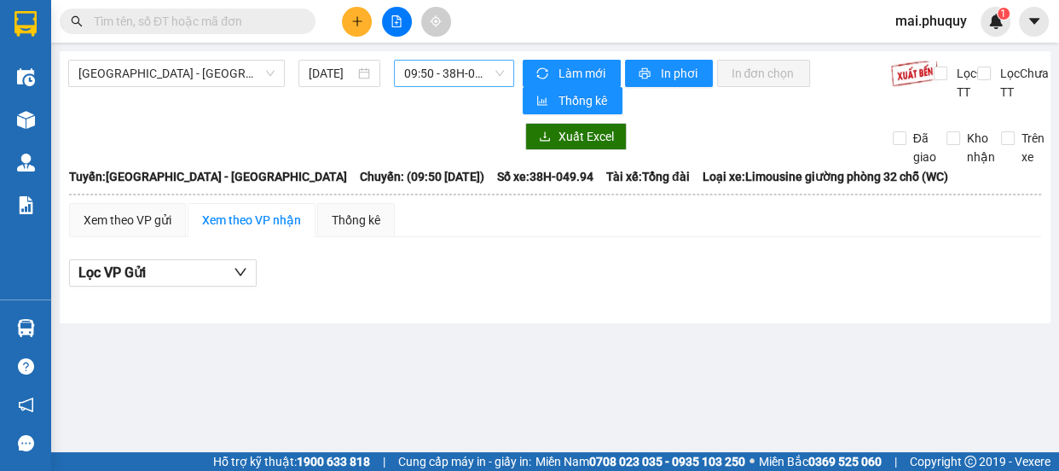
click at [479, 79] on span "09:50 - 38H-049.94" at bounding box center [454, 74] width 100 height 26
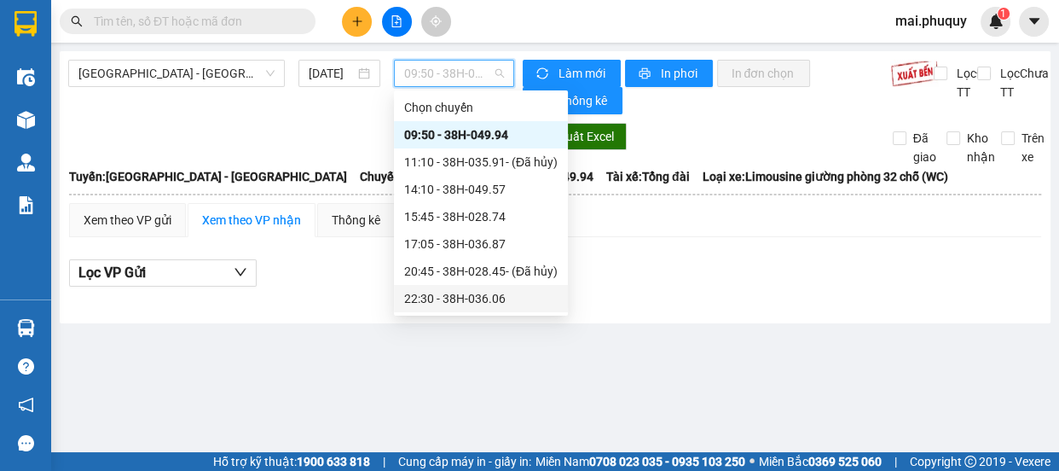
scroll to position [26, 0]
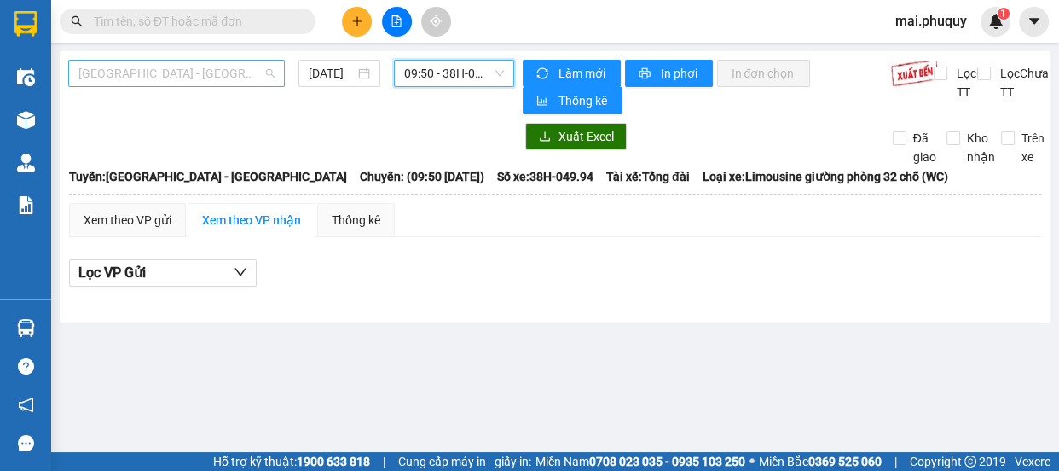
click at [87, 73] on span "Hà Nội - Hà Tĩnh" at bounding box center [176, 74] width 196 height 26
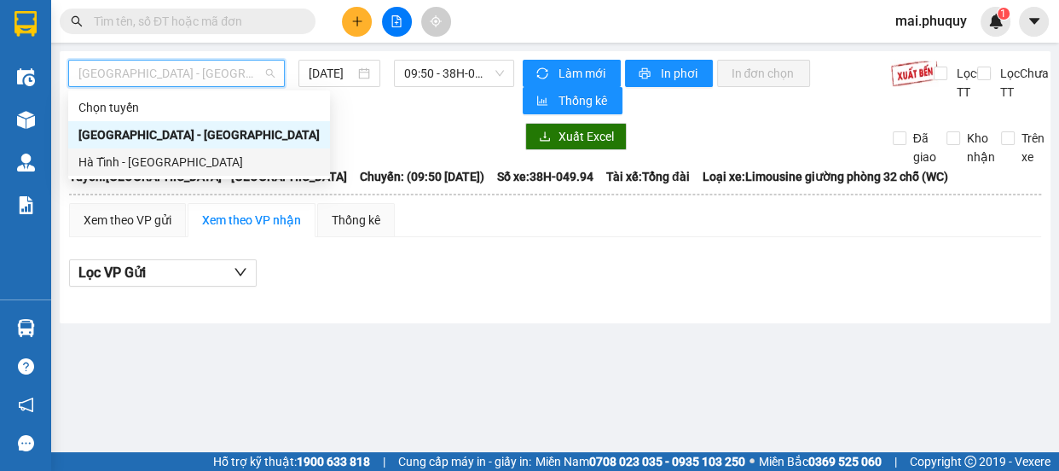
click at [90, 157] on div "Hà Tĩnh - Hà Nội" at bounding box center [198, 162] width 241 height 19
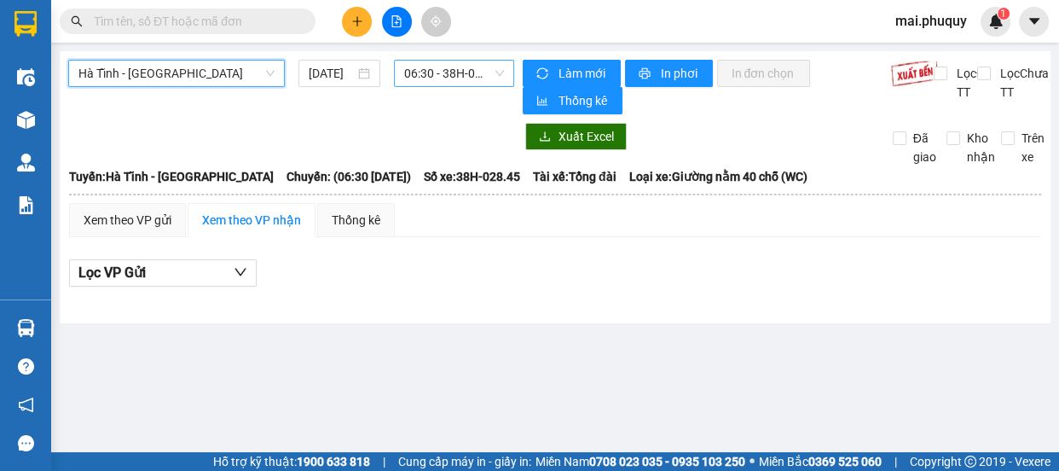
click at [452, 72] on span "06:30 - 38H-028.45" at bounding box center [454, 74] width 100 height 26
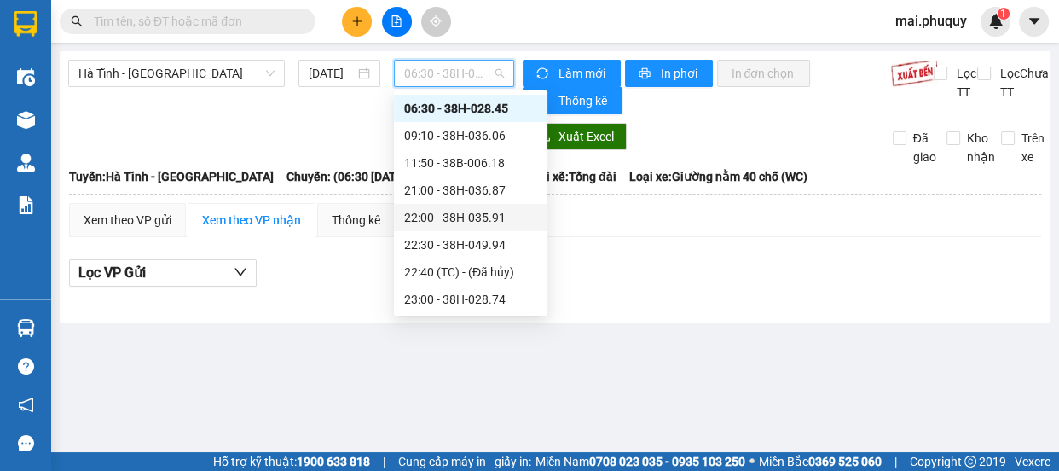
scroll to position [54, 0]
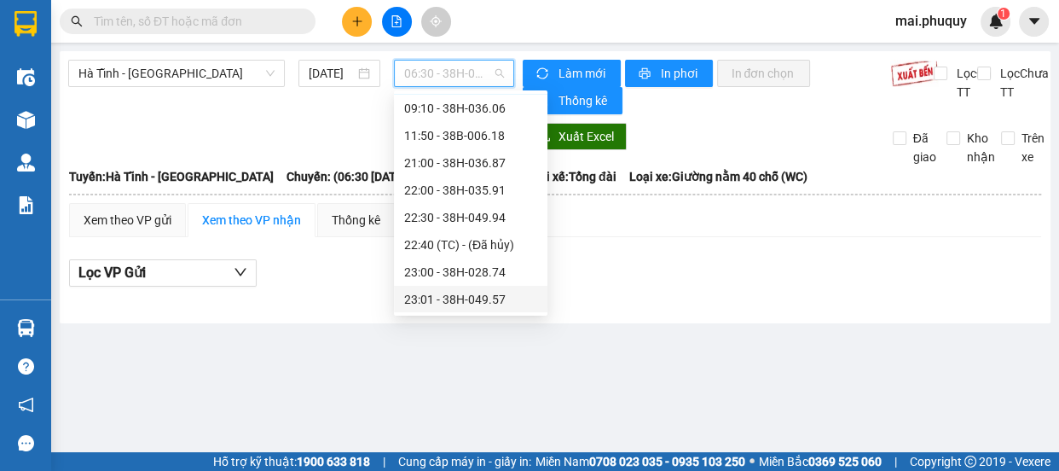
click at [464, 300] on div "23:01 - 38H-049.57" at bounding box center [470, 299] width 133 height 19
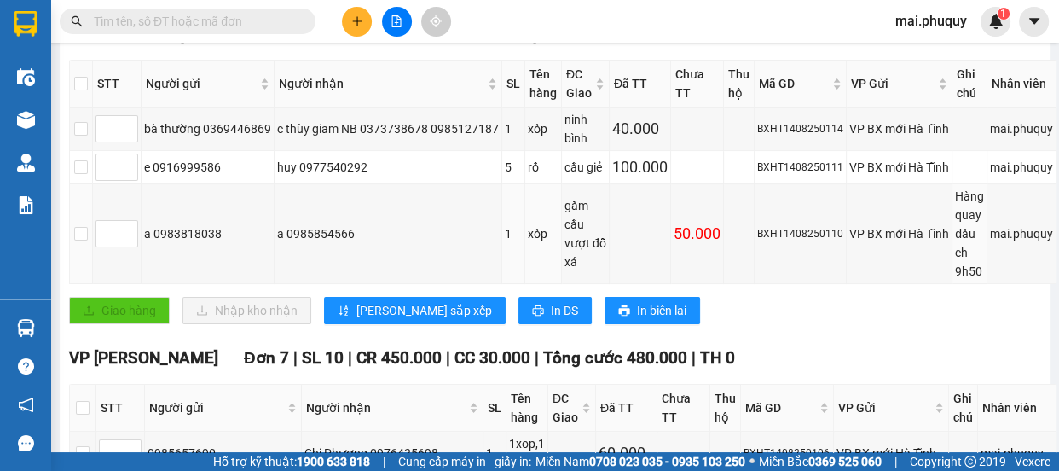
scroll to position [542, 0]
